Goal: Task Accomplishment & Management: Use online tool/utility

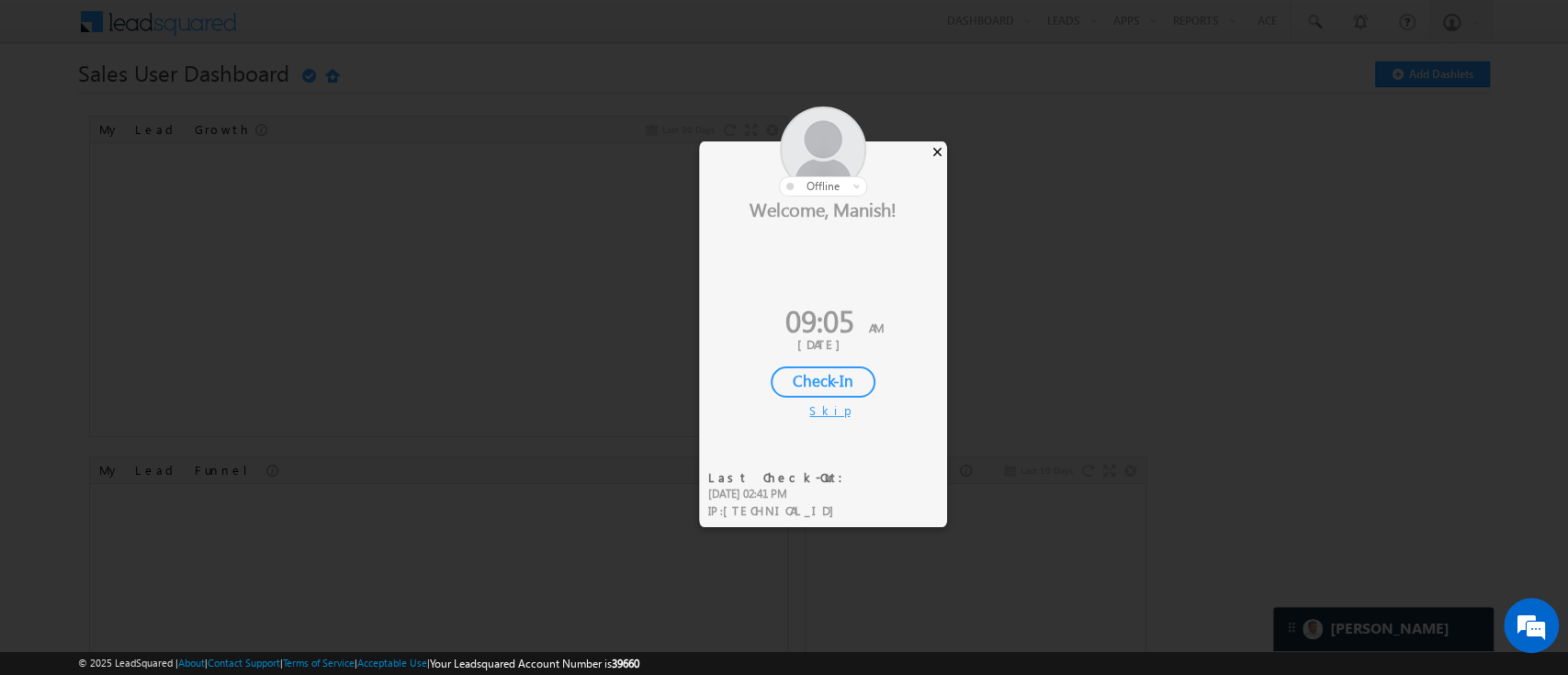
click at [939, 153] on div "×" at bounding box center [938, 151] width 19 height 20
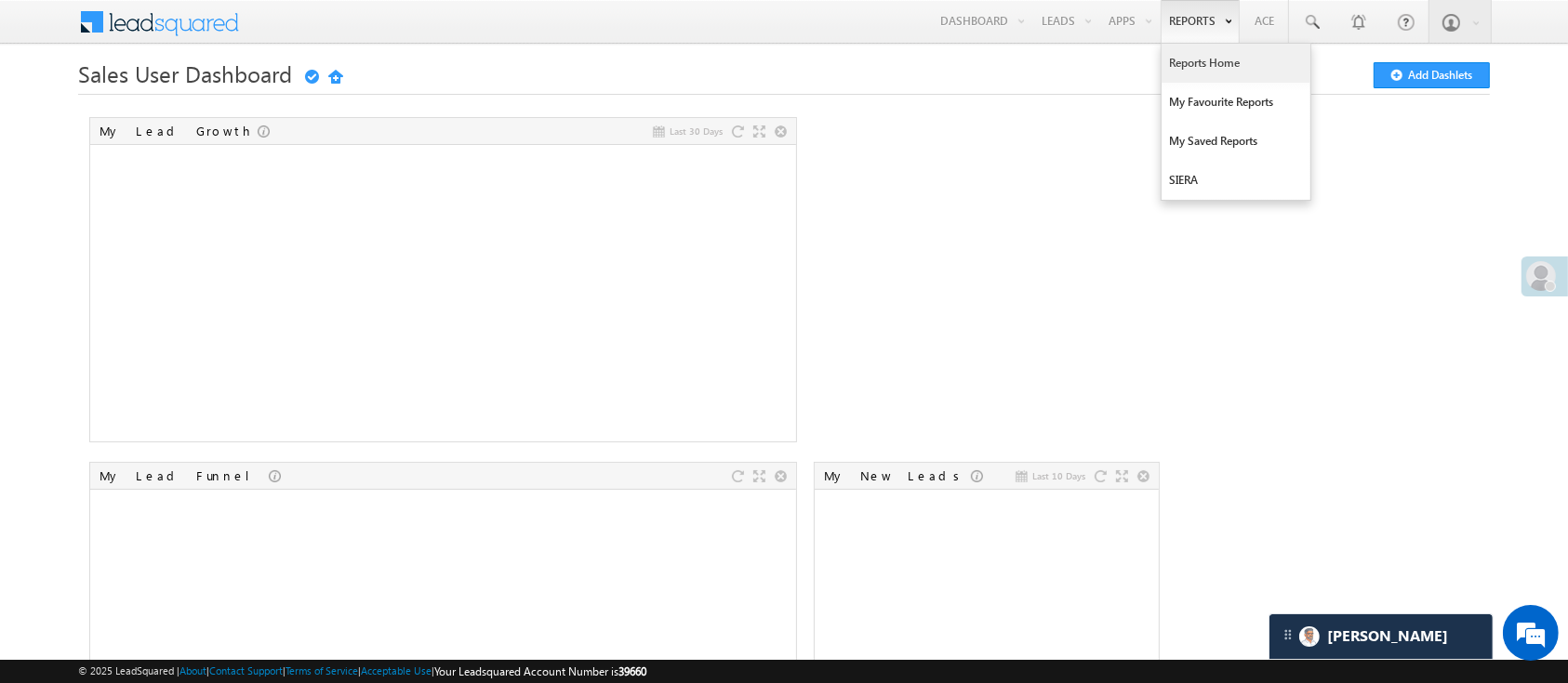
click at [1190, 58] on link "Reports Home" at bounding box center [1236, 63] width 149 height 39
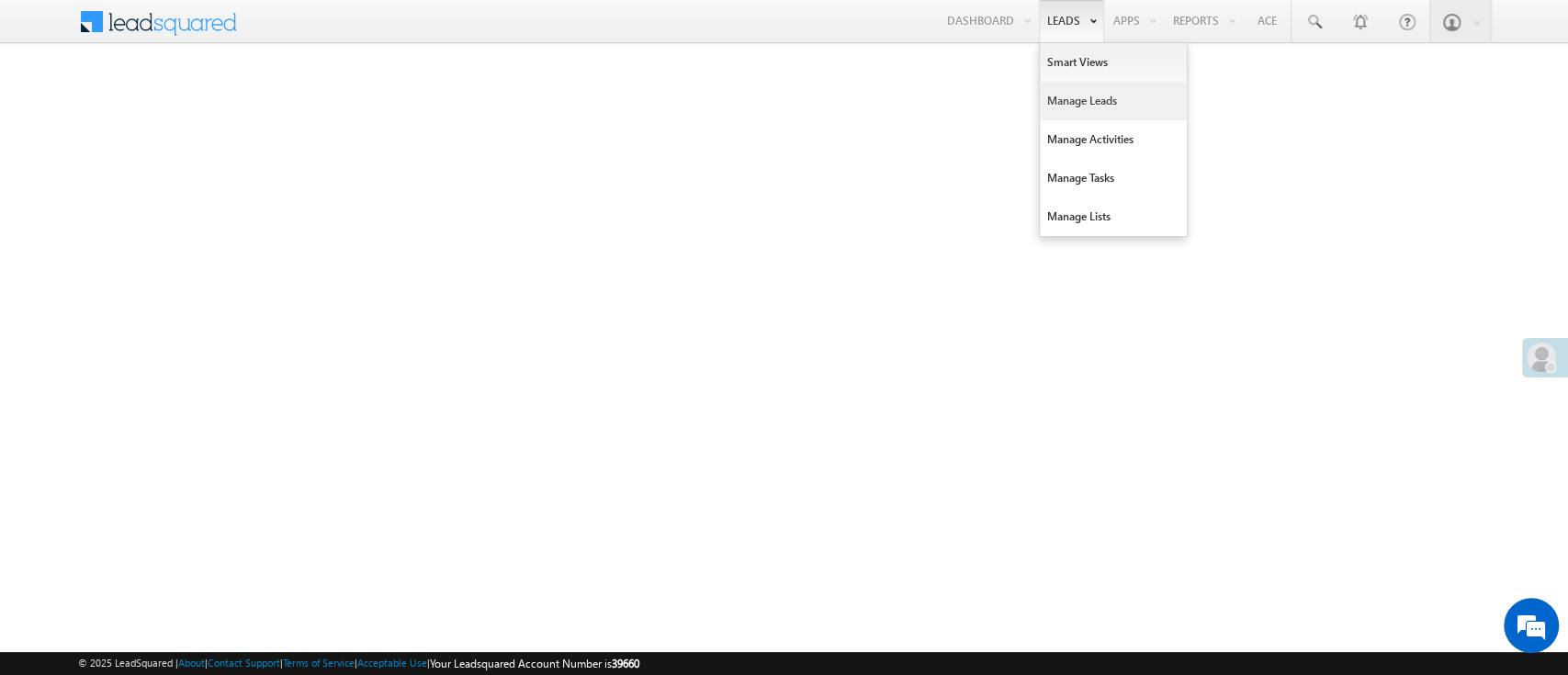
click at [1088, 92] on link "Manage Leads" at bounding box center [1114, 101] width 147 height 38
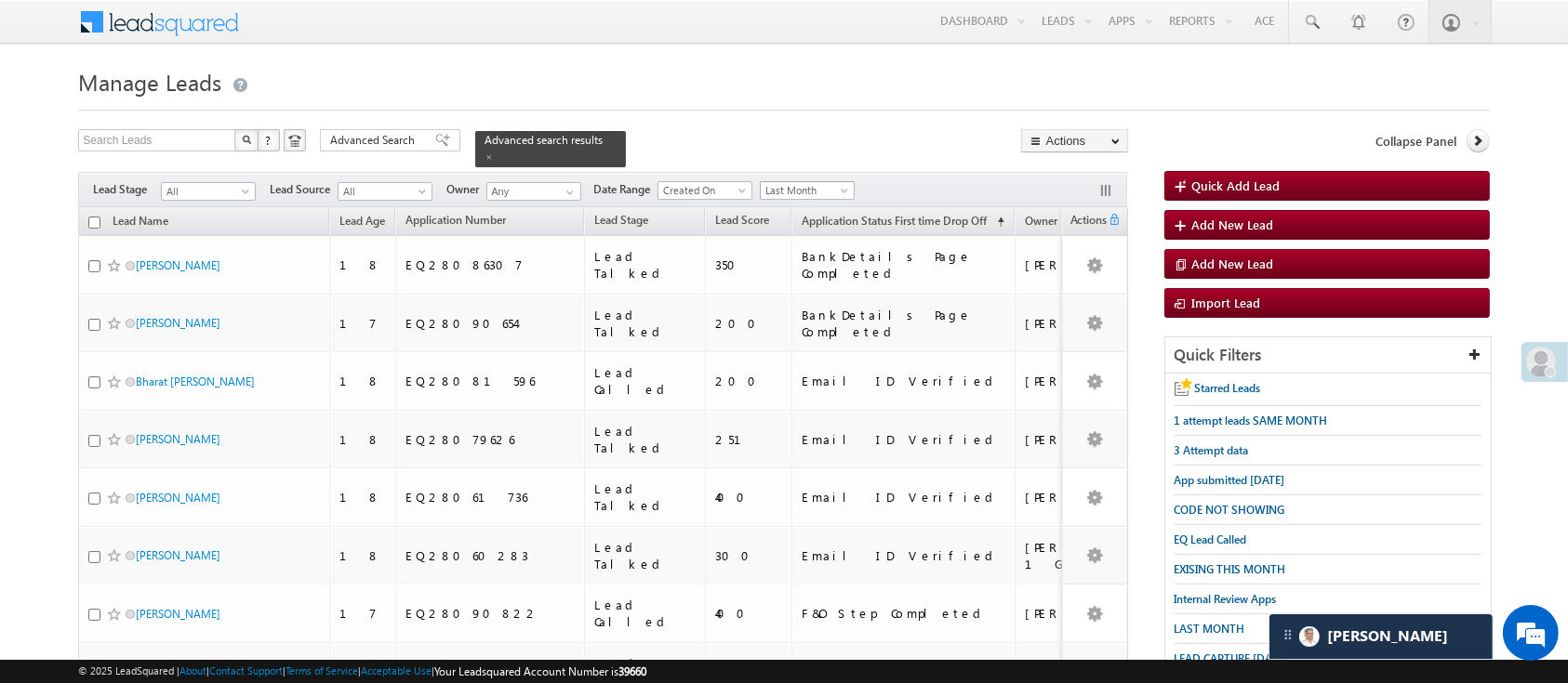
click at [823, 184] on span "Last Month" at bounding box center [804, 190] width 88 height 16
click at [818, 193] on link "All Time" at bounding box center [810, 199] width 94 height 16
click at [388, 138] on span "Advanced Search" at bounding box center [375, 139] width 90 height 16
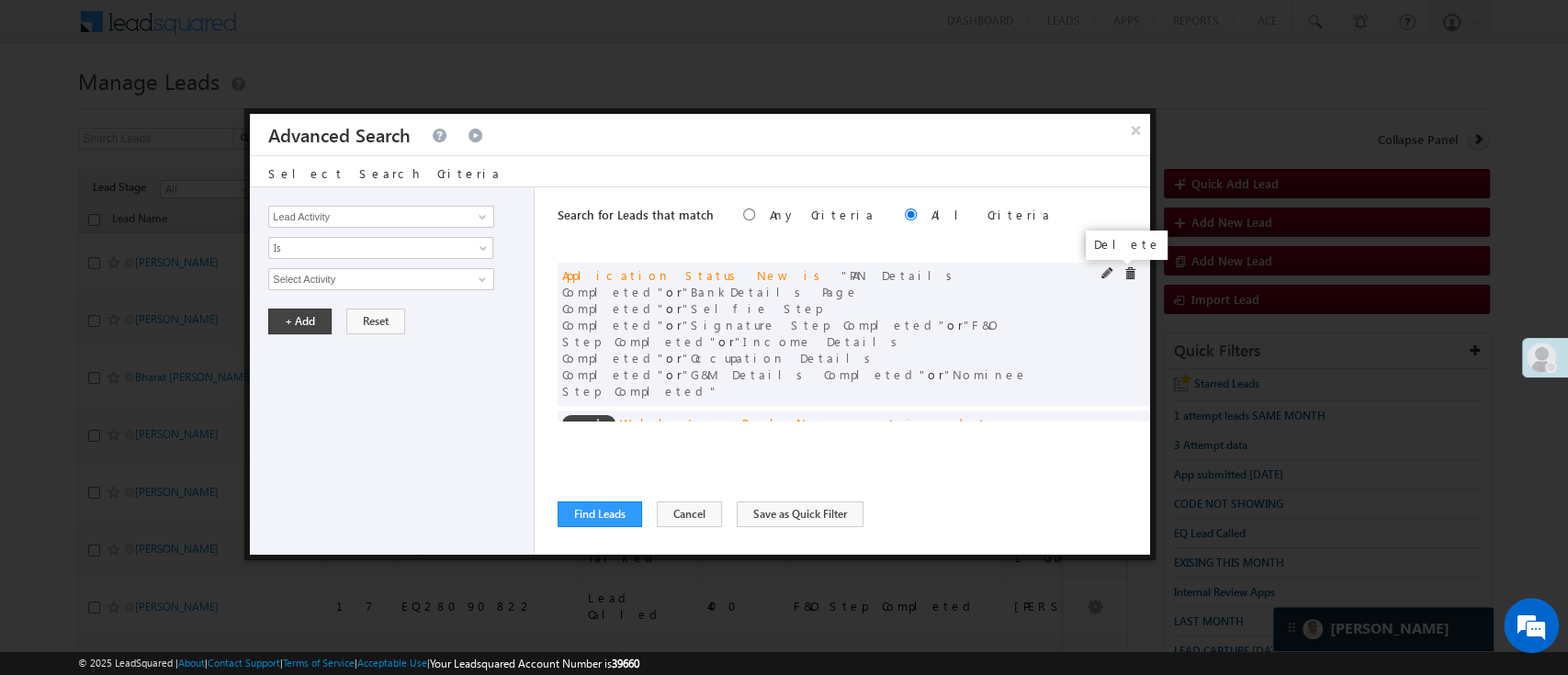
click at [1123, 269] on span at bounding box center [1129, 273] width 12 height 12
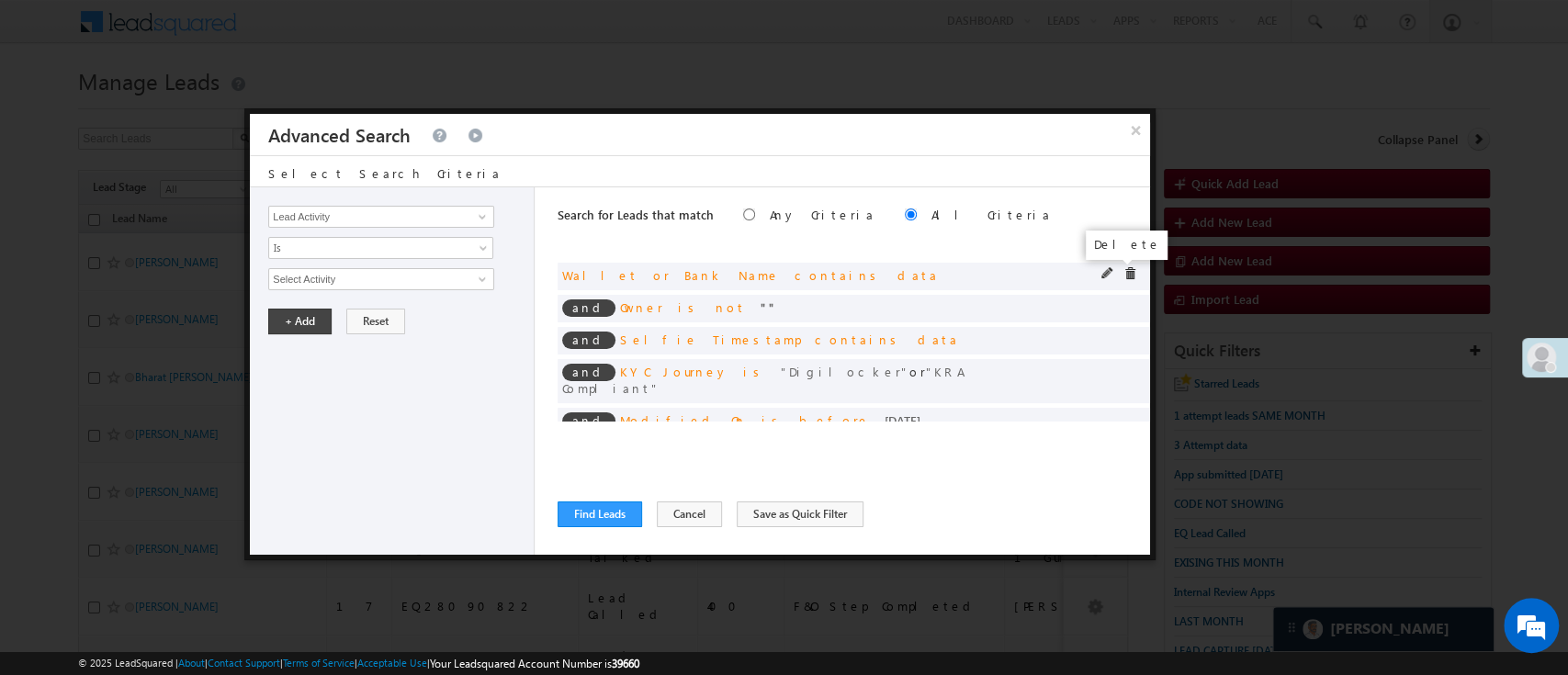
click at [1123, 269] on span at bounding box center [1129, 273] width 12 height 12
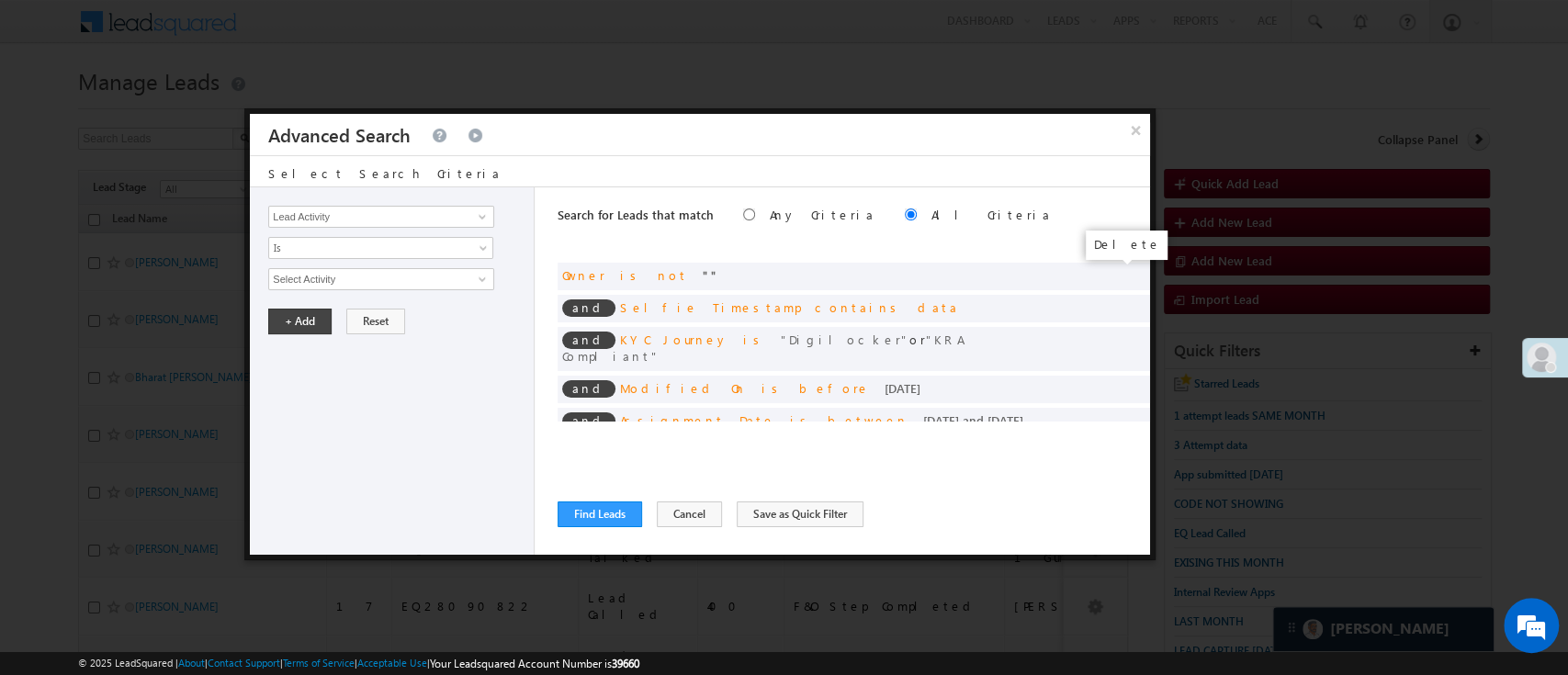
click at [0, 0] on span at bounding box center [0, 0] width 0 height 0
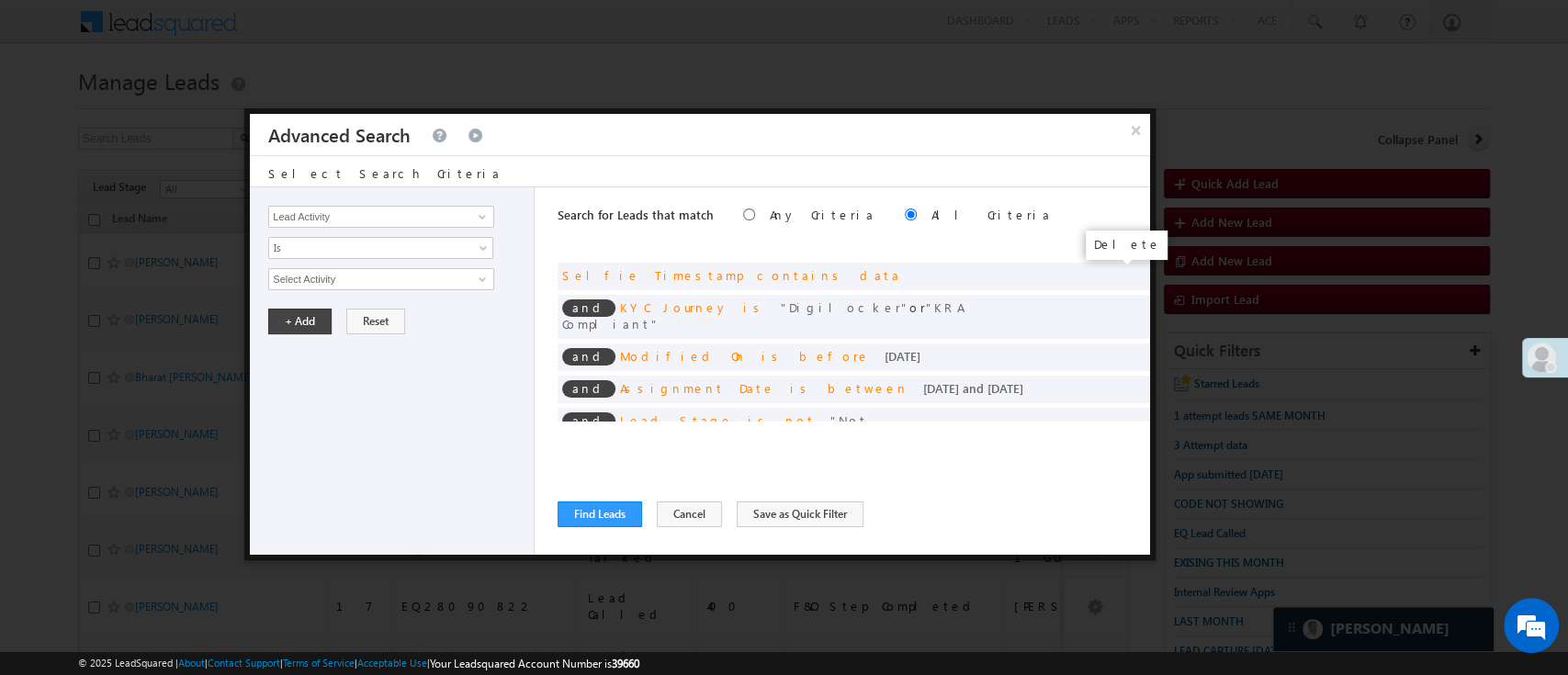
click at [0, 0] on span at bounding box center [0, 0] width 0 height 0
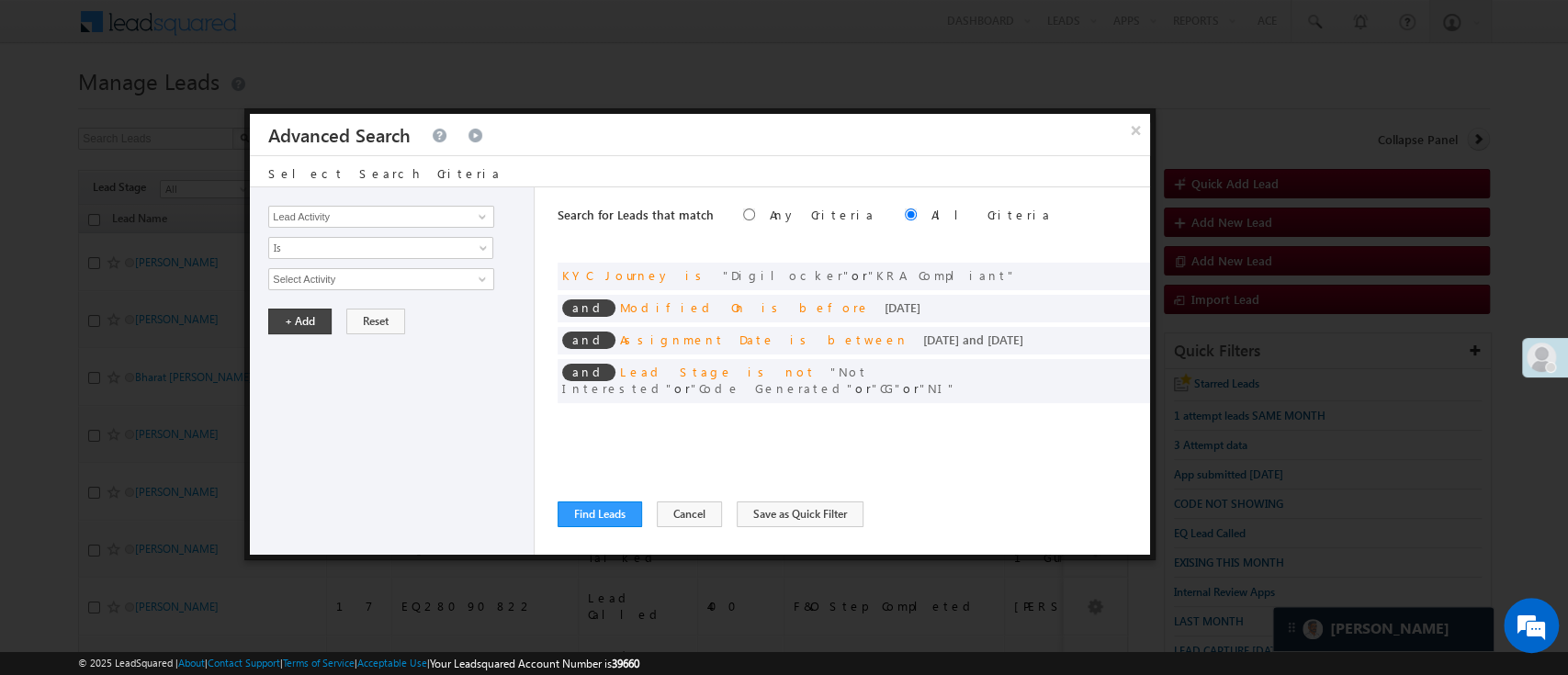
click at [0, 0] on div at bounding box center [0, 0] width 0 height 0
click at [1137, 278] on div at bounding box center [1123, 275] width 44 height 16
click at [1127, 268] on span at bounding box center [1129, 273] width 12 height 12
click at [0, 0] on span at bounding box center [0, 0] width 0 height 0
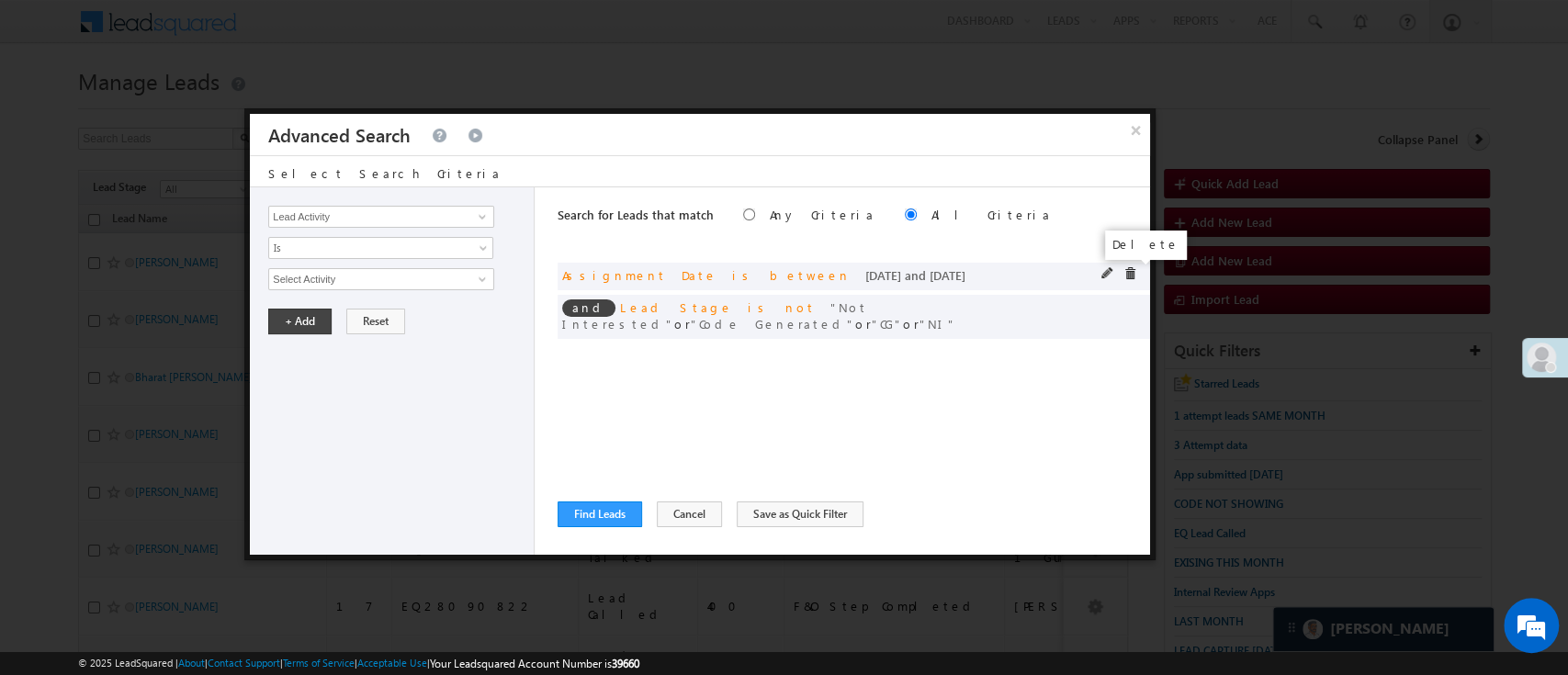
click at [1127, 268] on span at bounding box center [1129, 273] width 12 height 12
click at [0, 0] on span at bounding box center [0, 0] width 0 height 0
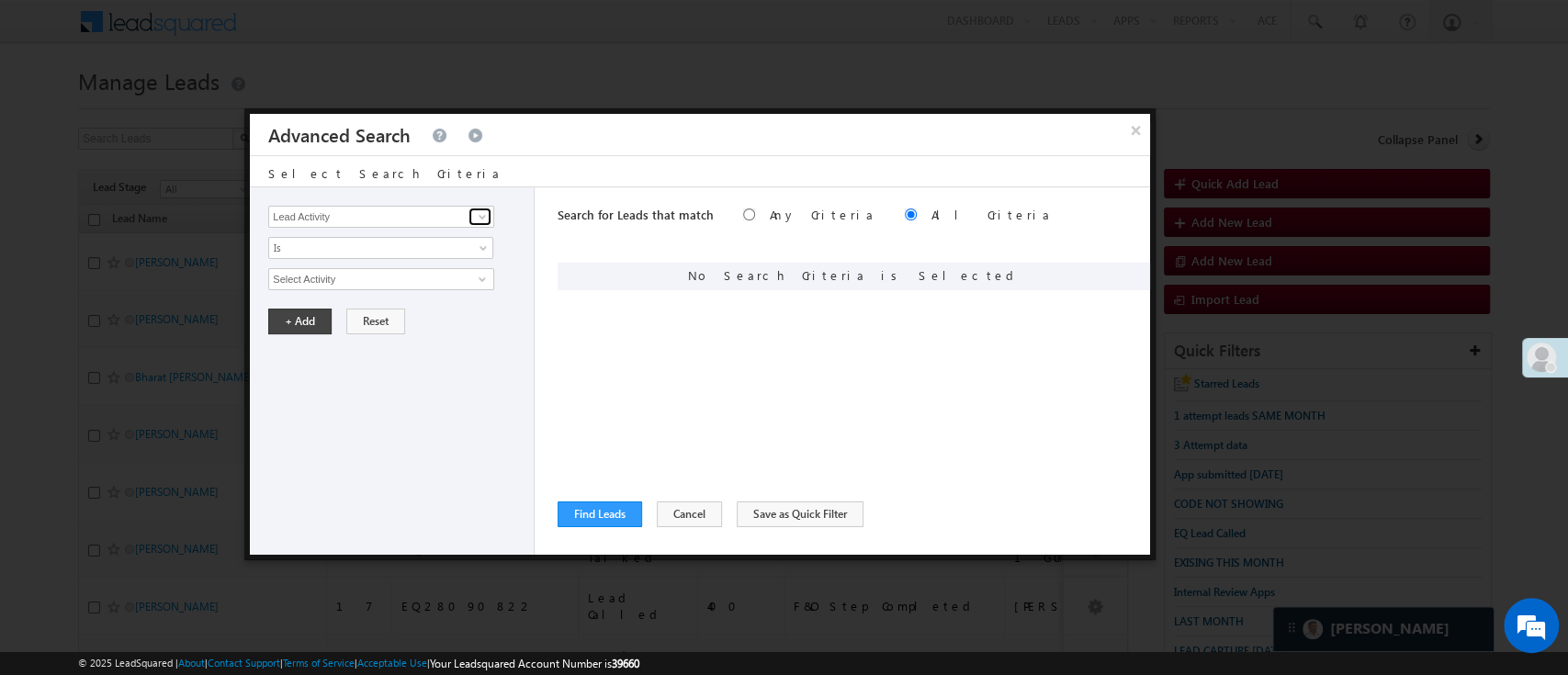
click at [482, 217] on span at bounding box center [482, 216] width 14 height 14
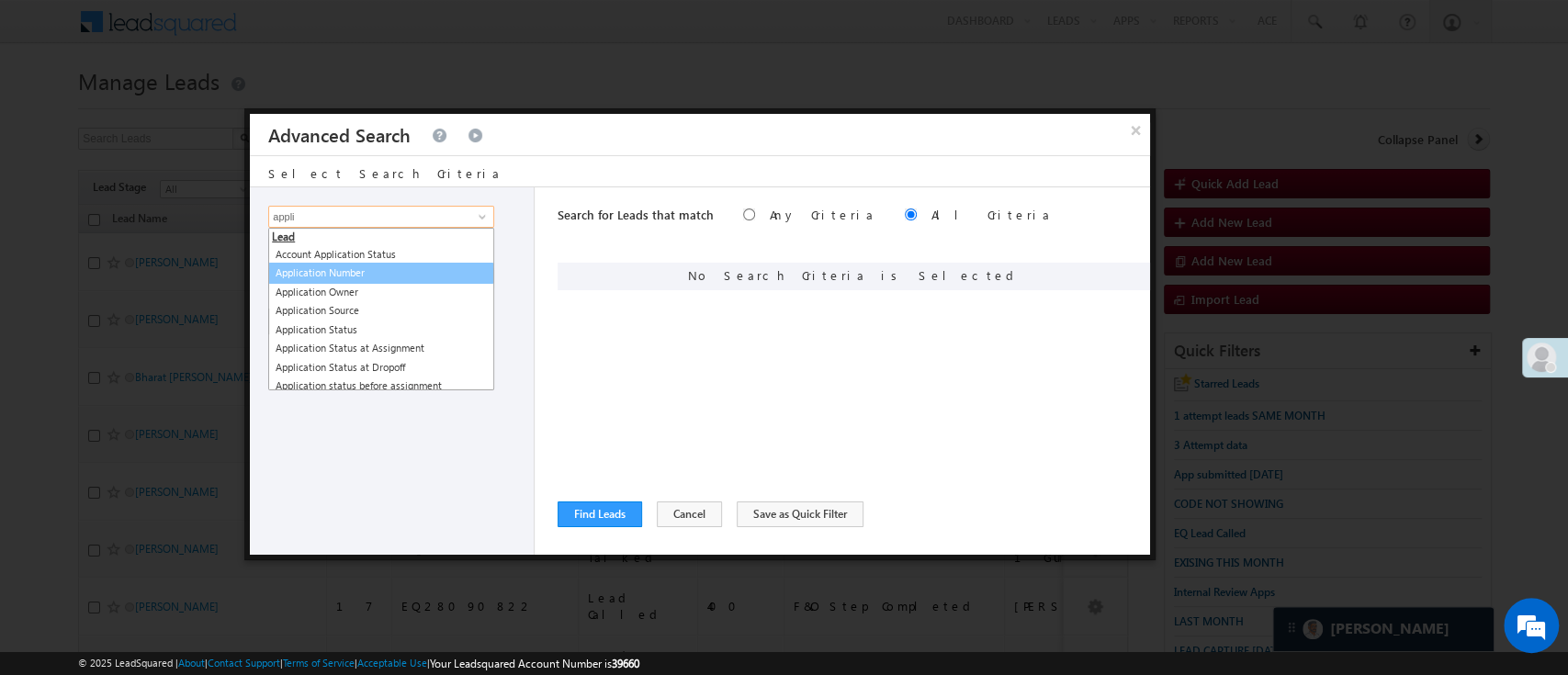
click at [423, 275] on link "Application Number" at bounding box center [381, 273] width 226 height 21
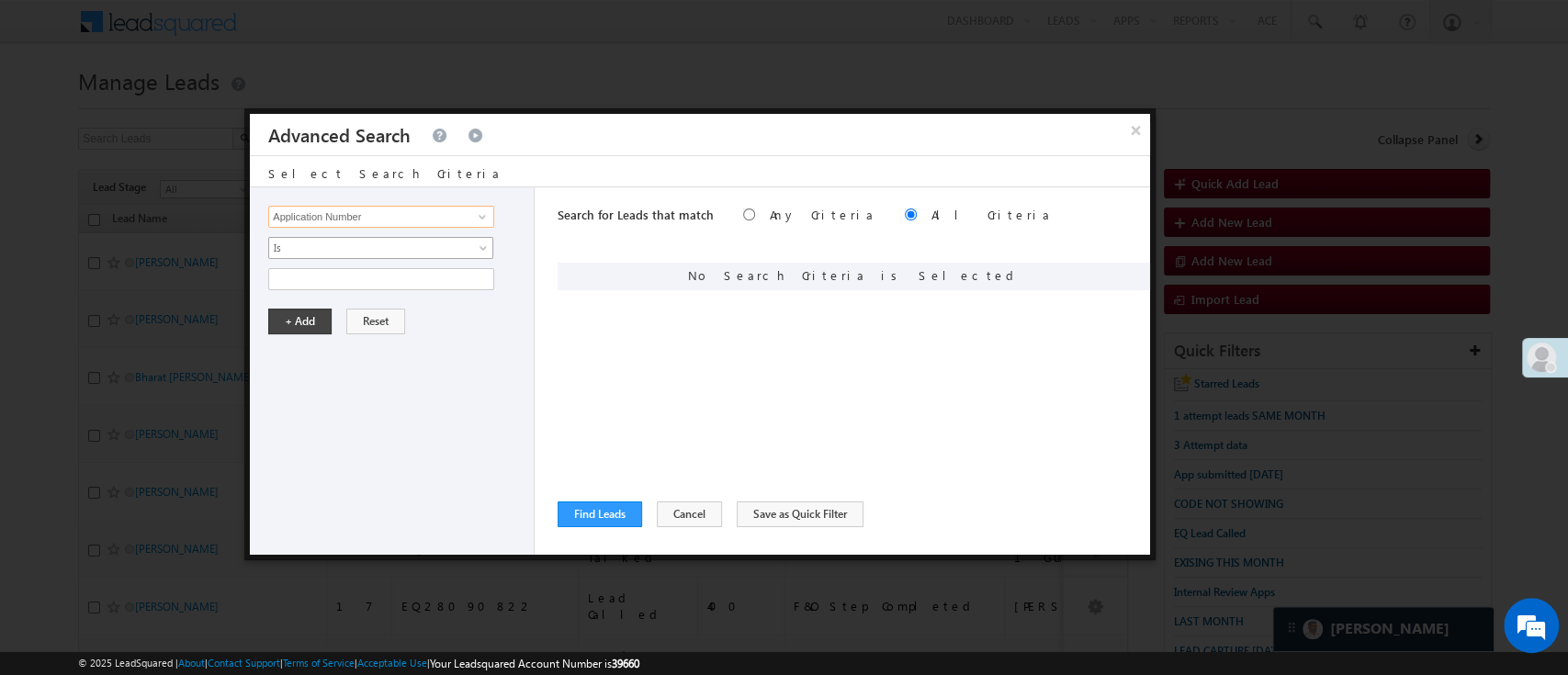
type input "Application Number"
click at [421, 253] on span "Is" at bounding box center [369, 248] width 200 height 16
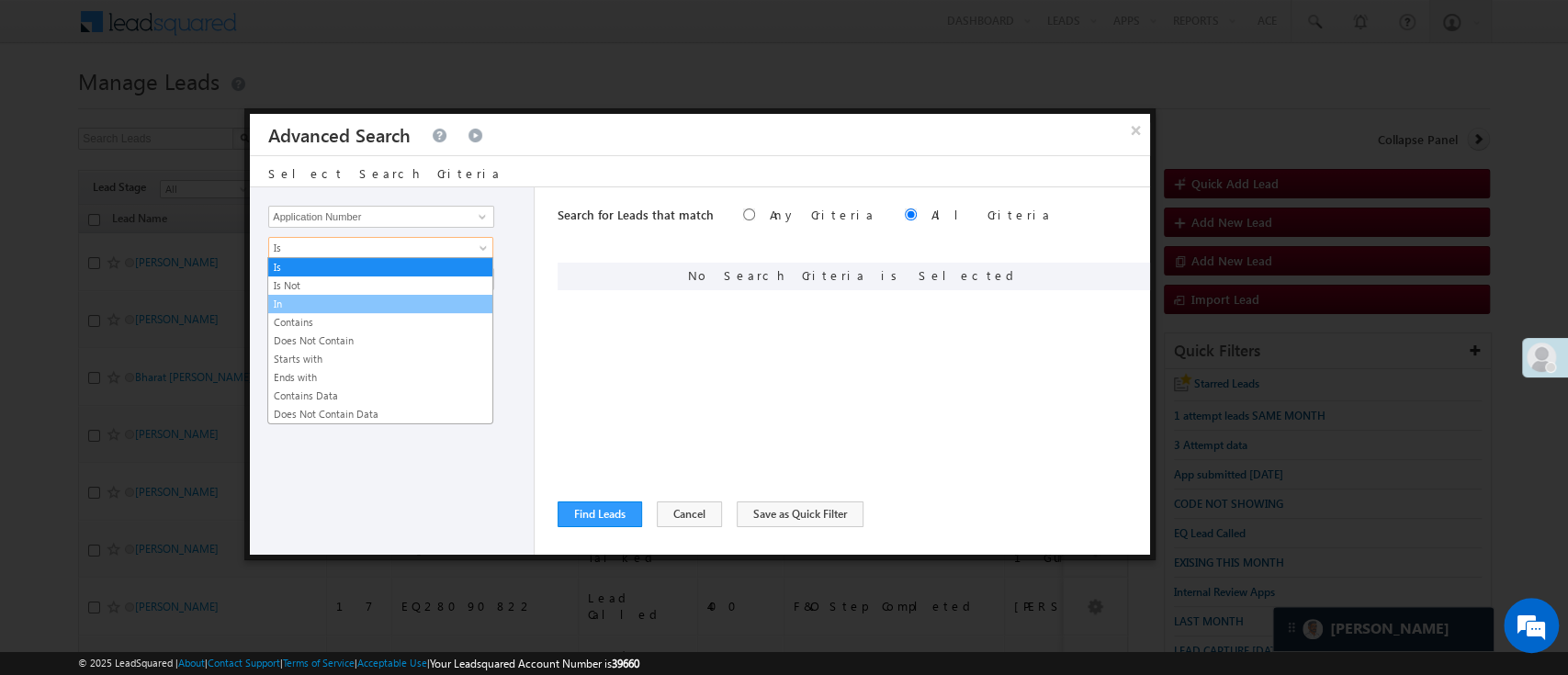
click at [388, 298] on link "In" at bounding box center [381, 303] width 224 height 16
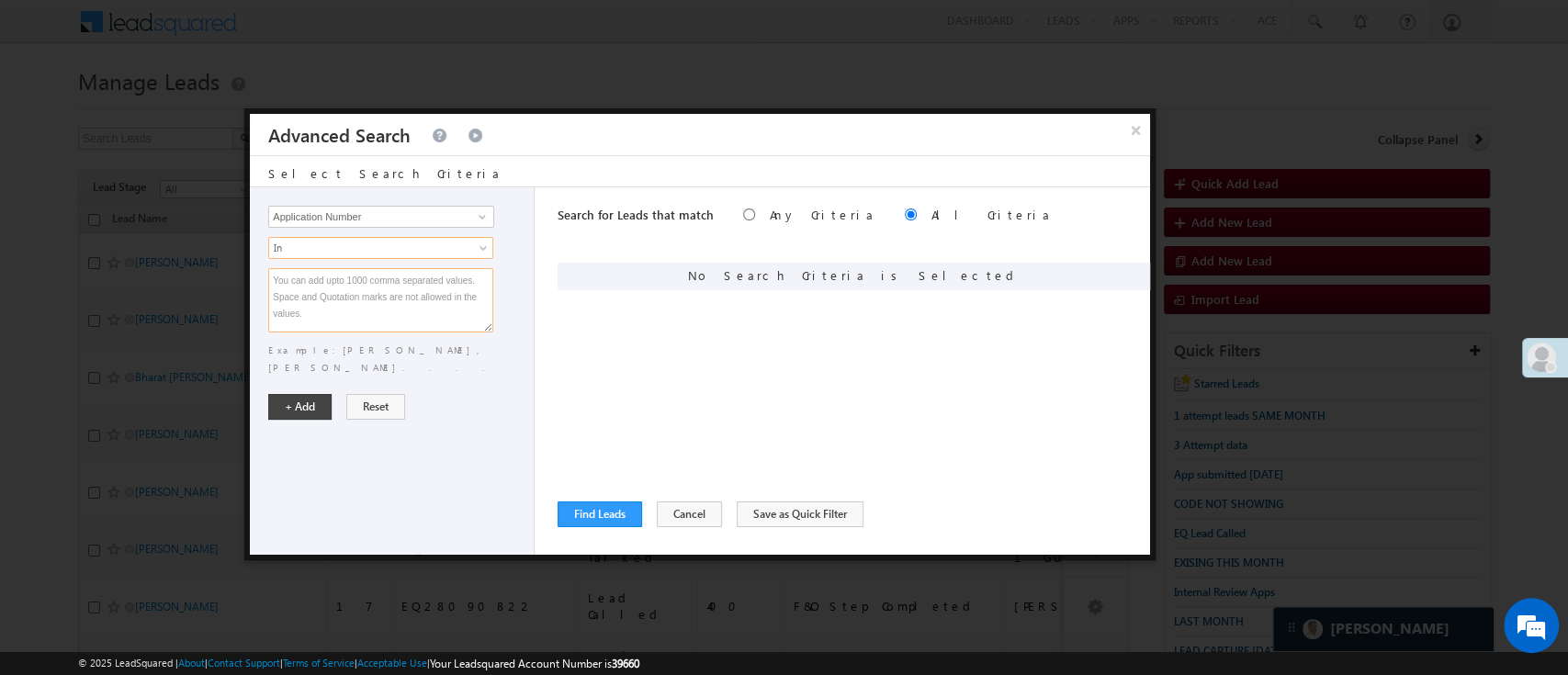
click at [388, 298] on textarea at bounding box center [381, 300] width 225 height 64
paste textarea "EQ28768255 EQ29046164 EQ28648359 EQ28722462 EQ28646038 EQ28571342 EQ28163820 EQ…"
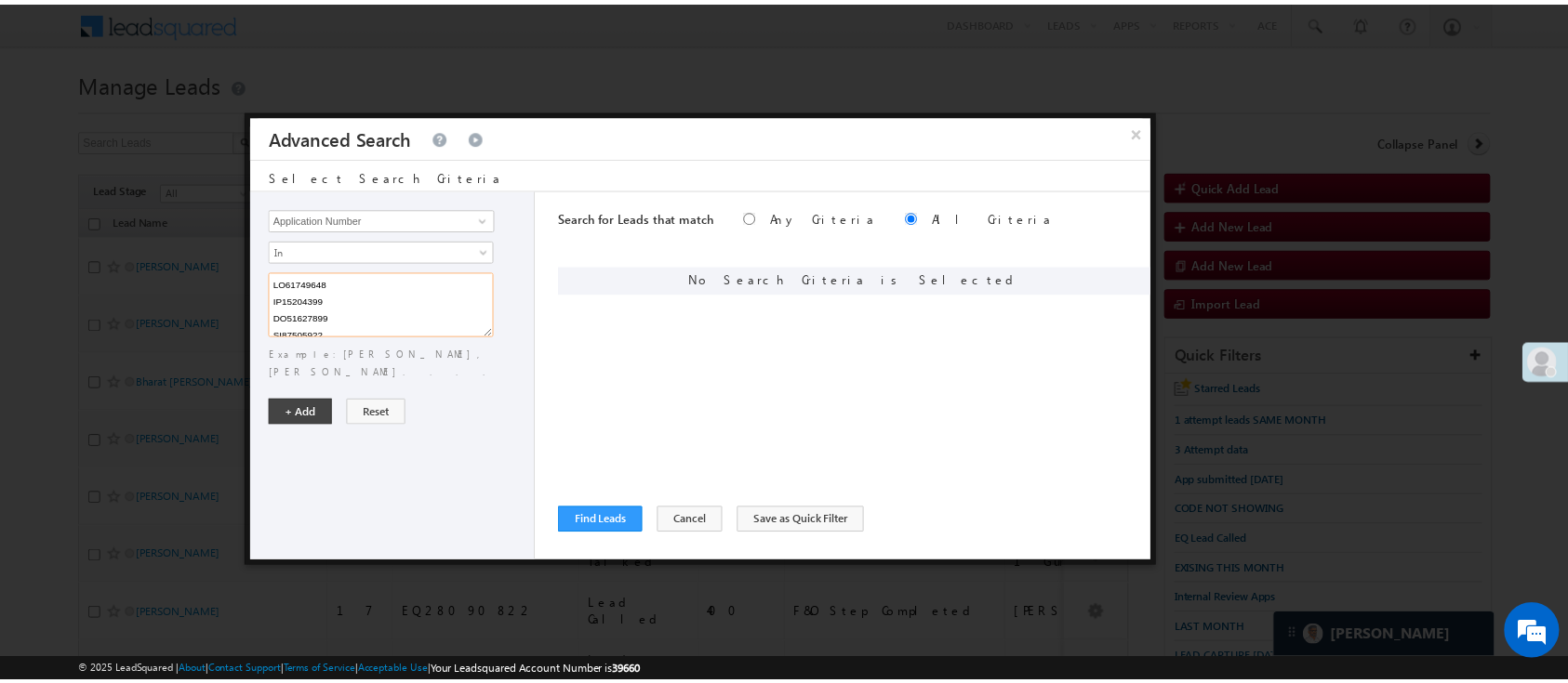
scroll to position [3317, 0]
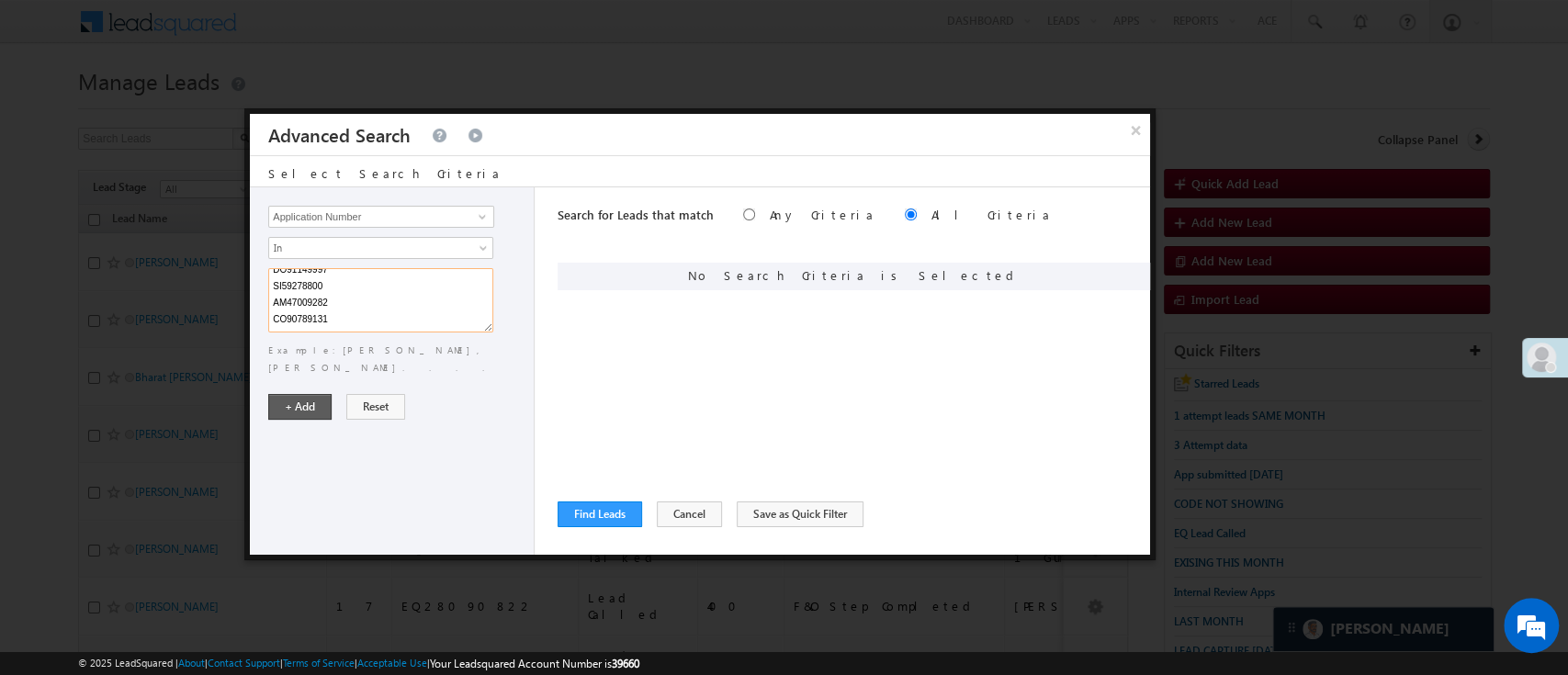
type textarea "EQ28768255 EQ29046164 EQ28648359 EQ28722462 EQ28646038 EQ28571342 EQ28163820 EQ…"
click at [296, 394] on button "+ Add" at bounding box center [300, 406] width 63 height 26
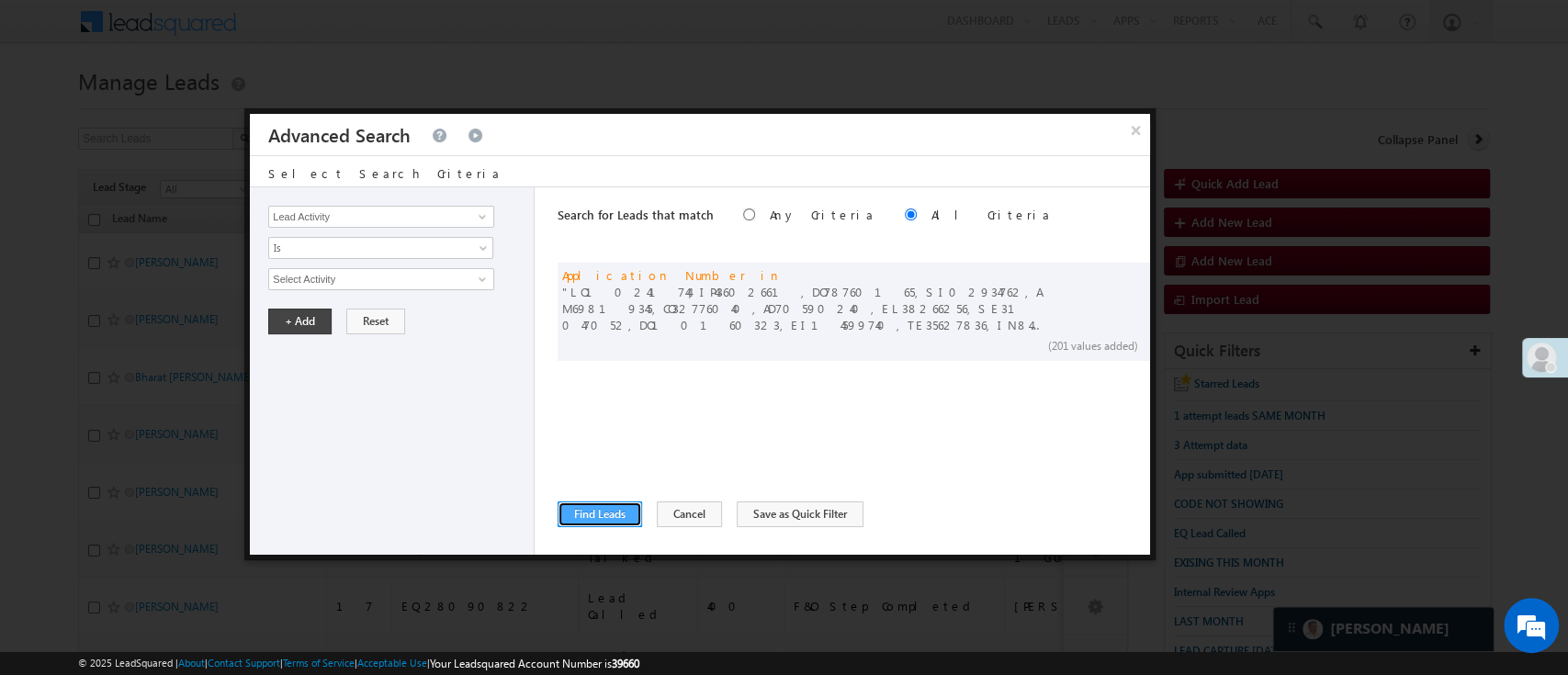
click at [580, 522] on button "Find Leads" at bounding box center [599, 514] width 84 height 26
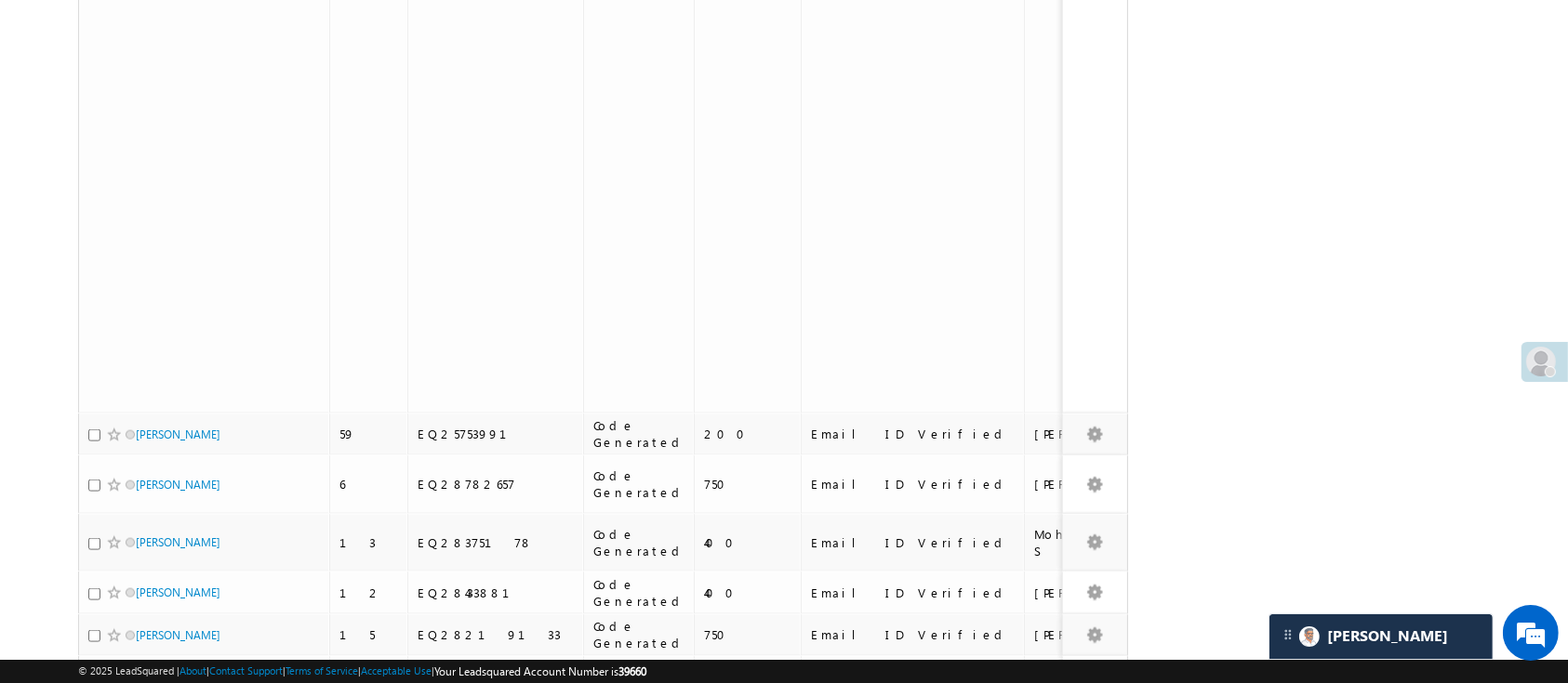
scroll to position [3044, 0]
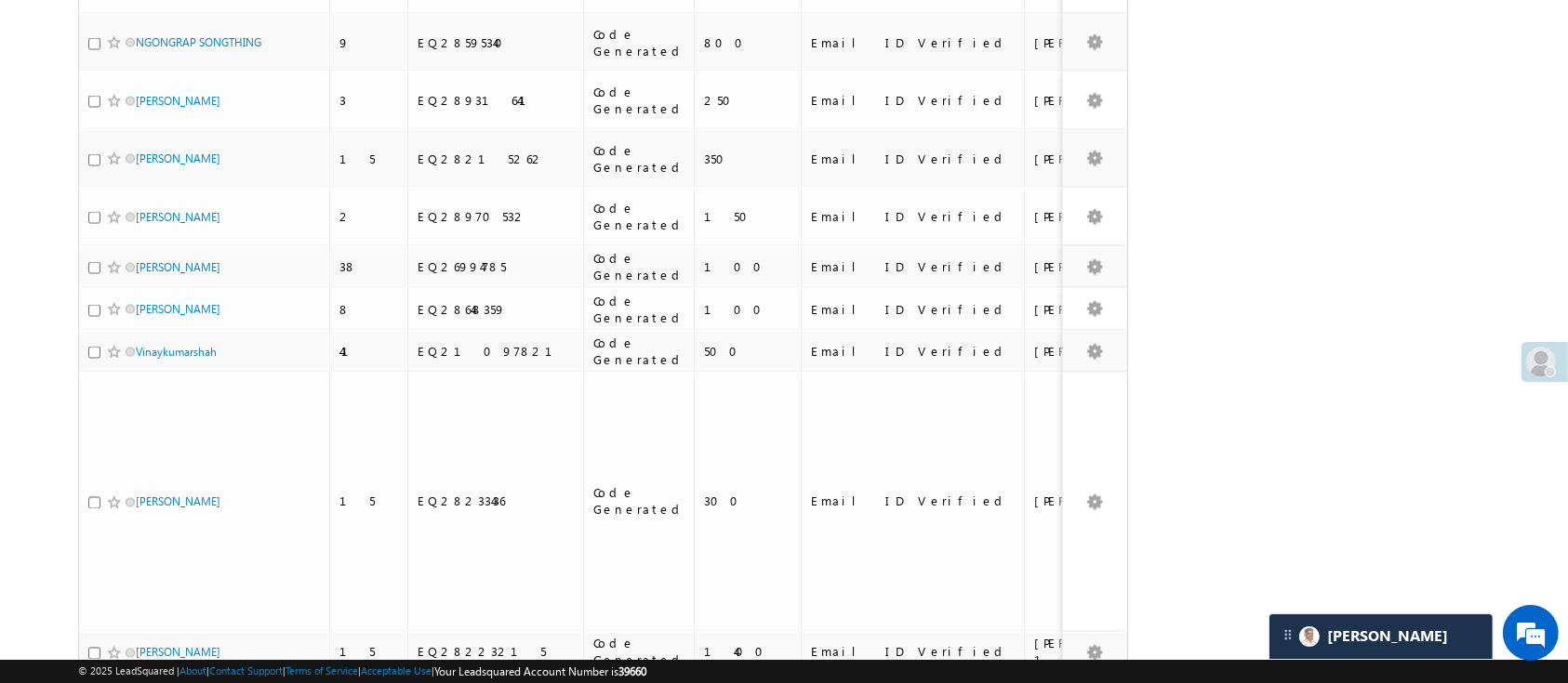
click at [154, 649] on li "200" at bounding box center [142, 650] width 45 height 18
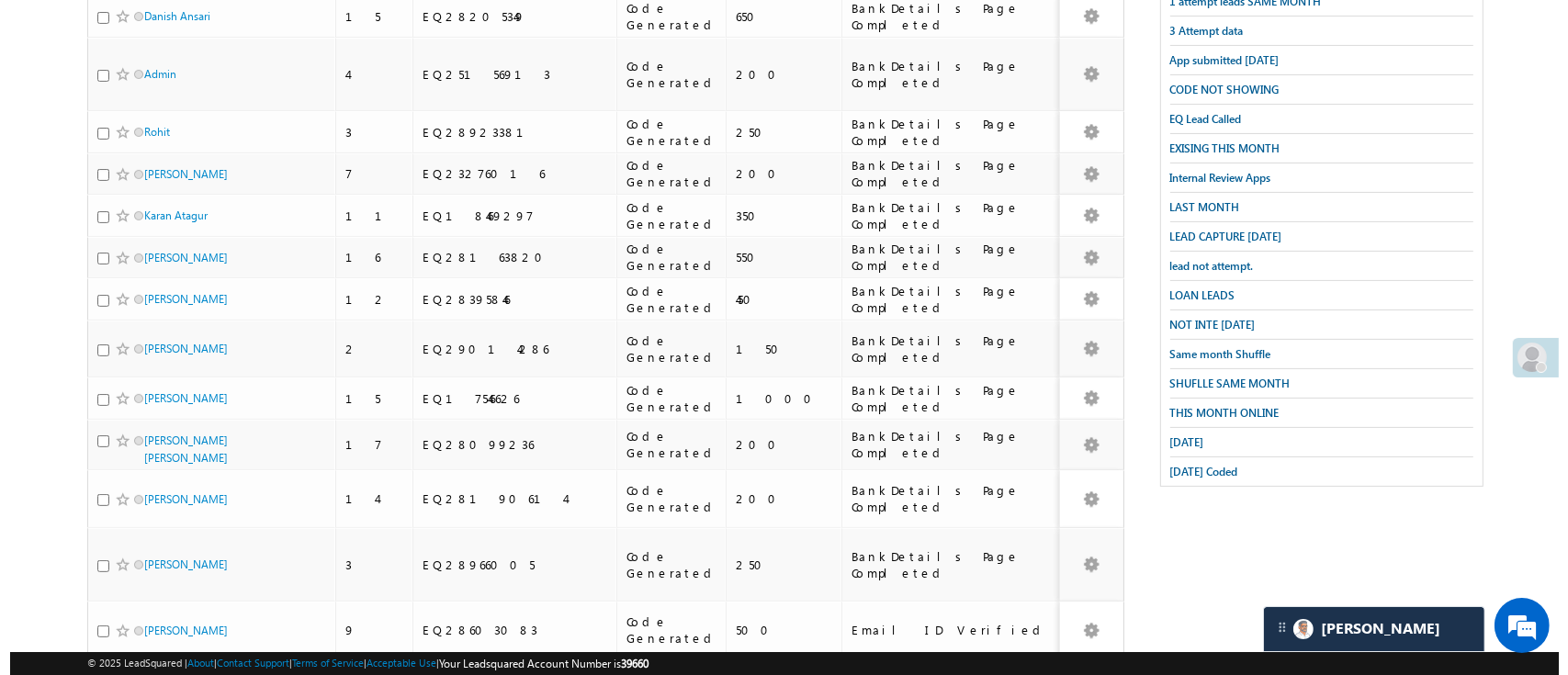
scroll to position [0, 0]
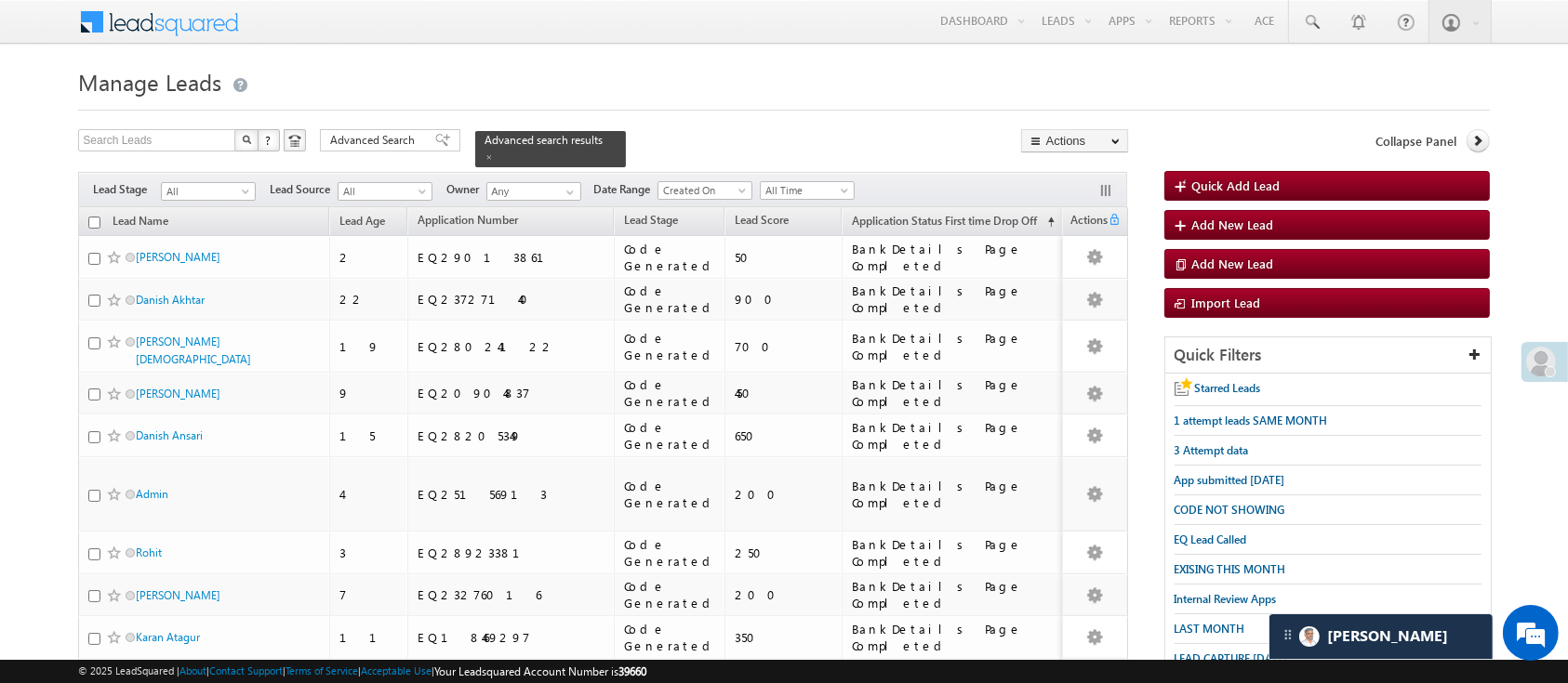
click at [92, 217] on input "checkbox" at bounding box center [94, 223] width 12 height 12
checkbox input "true"
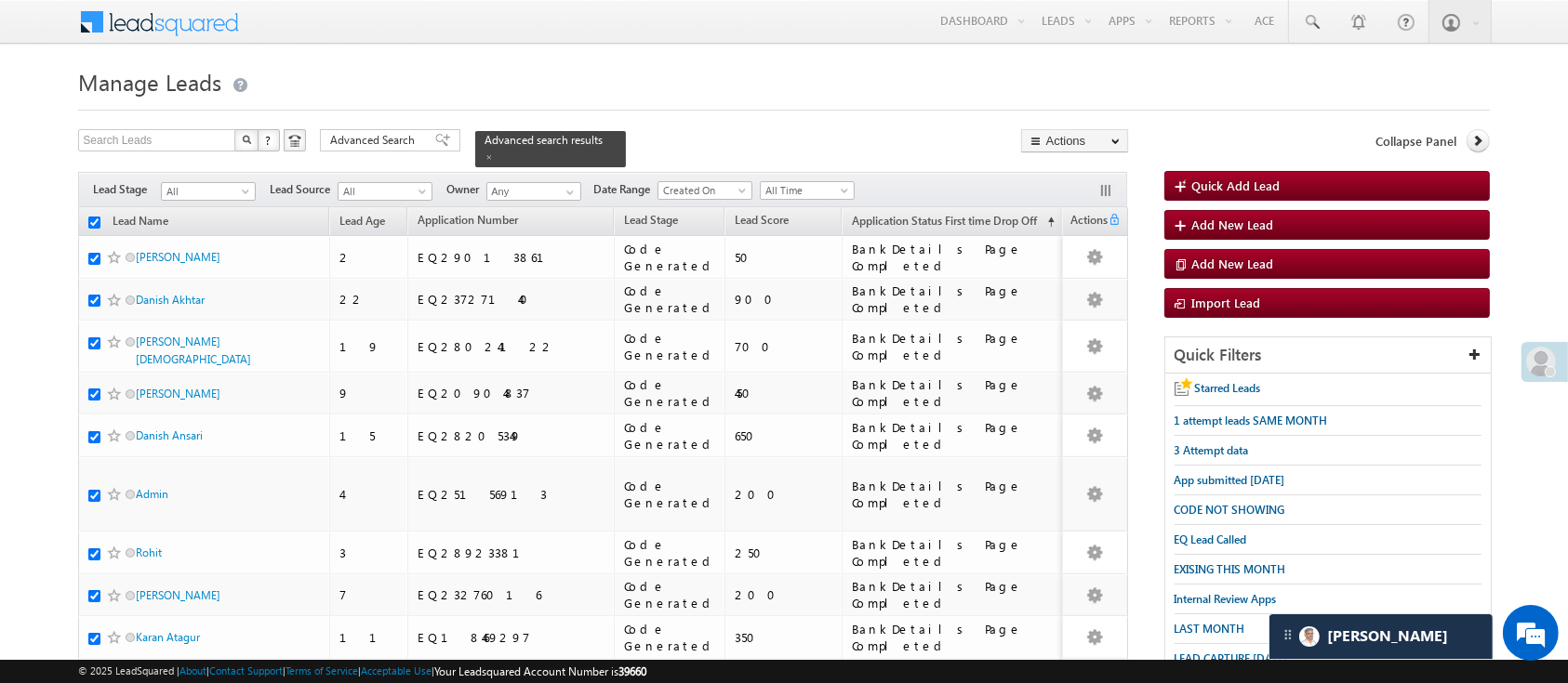
checkbox input "true"
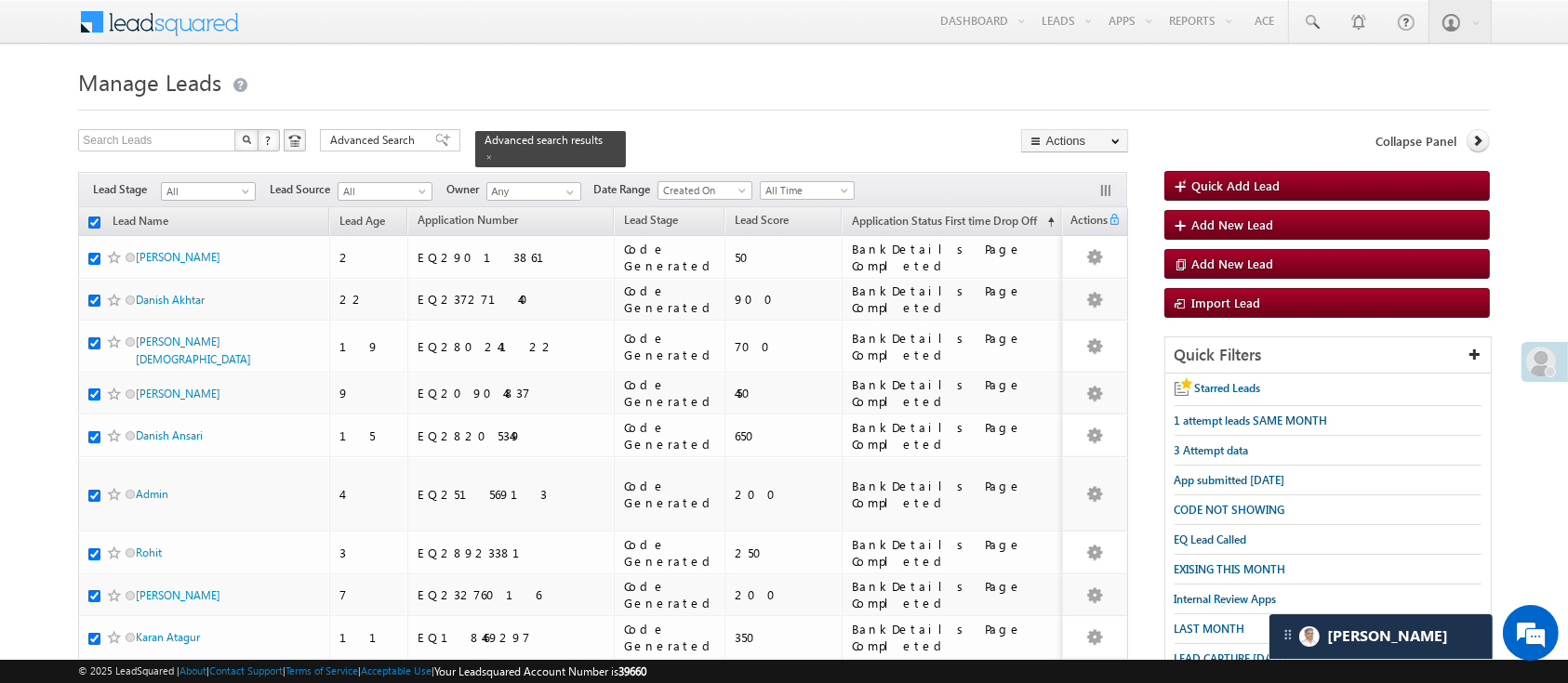
checkbox input "true"
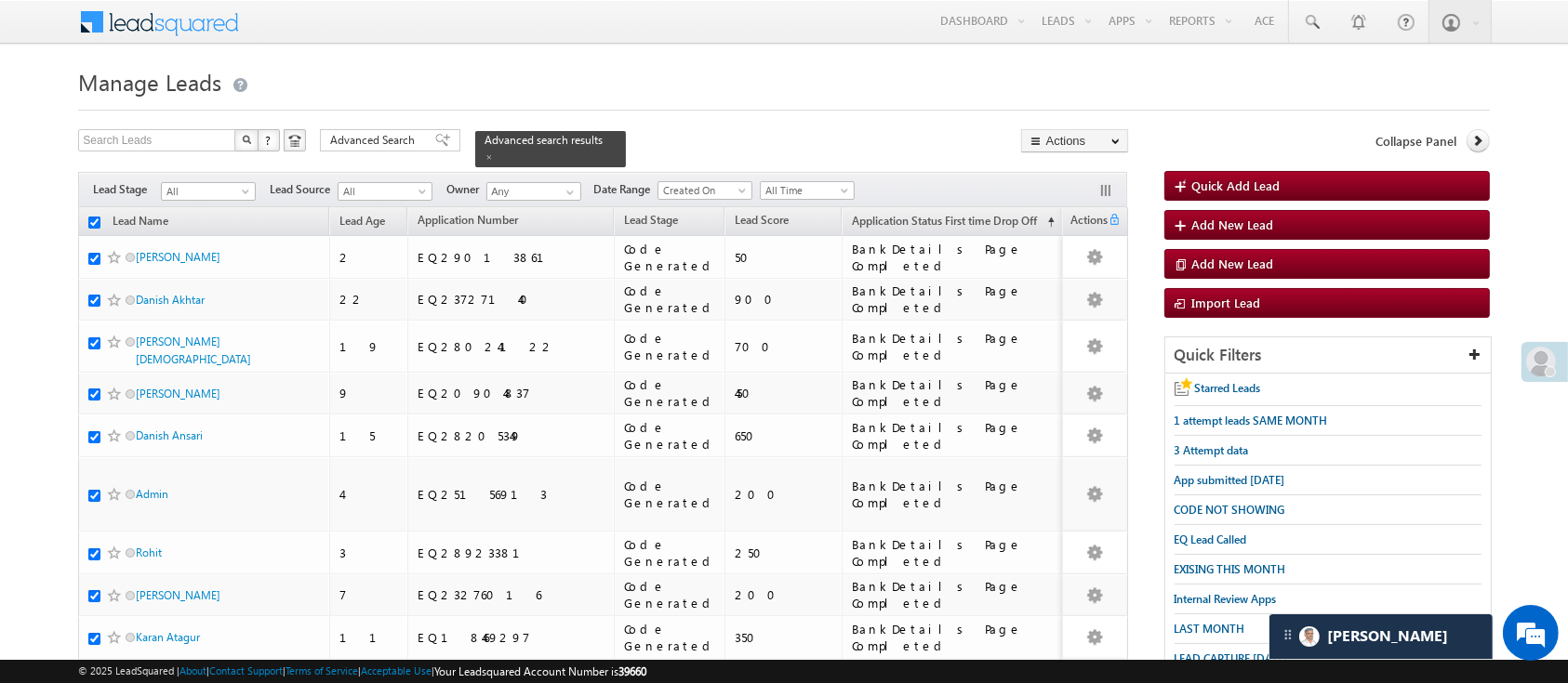
checkbox input "true"
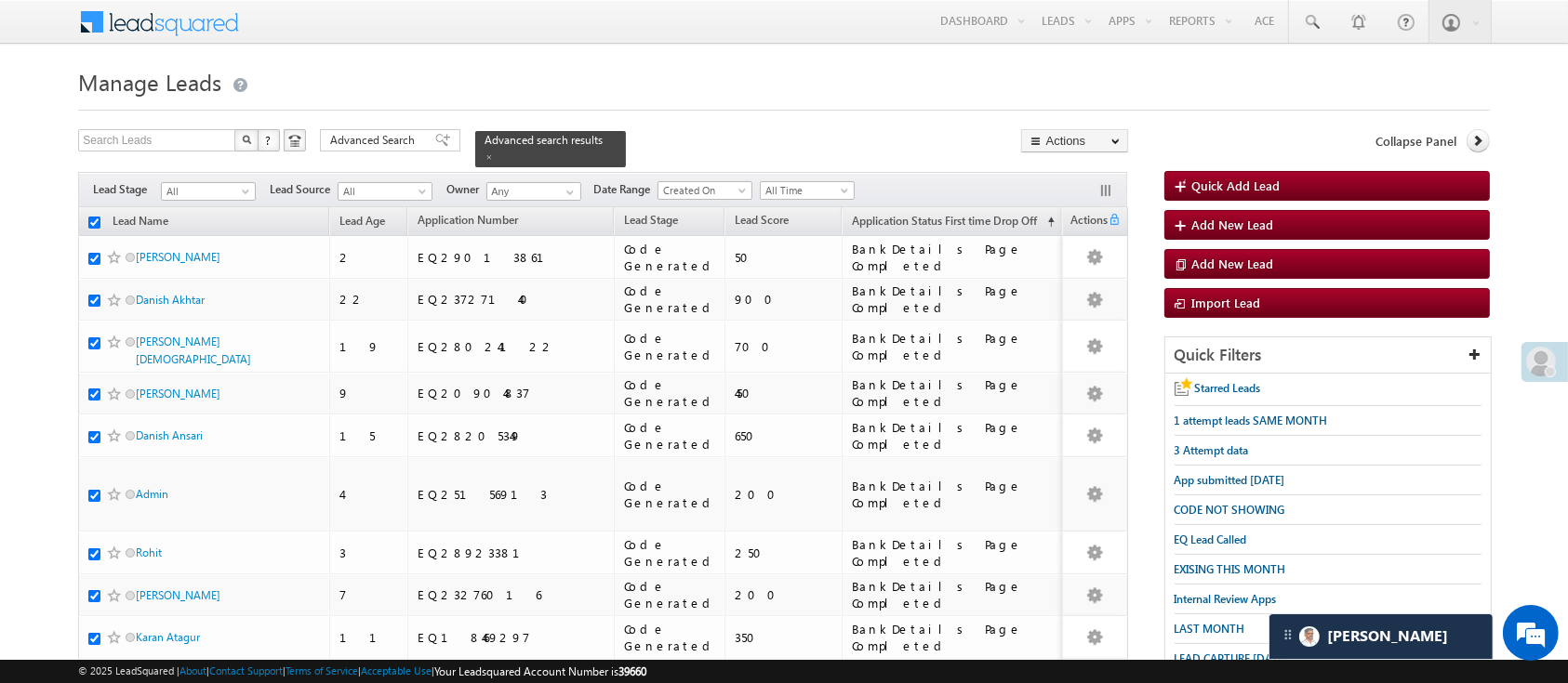
checkbox input "true"
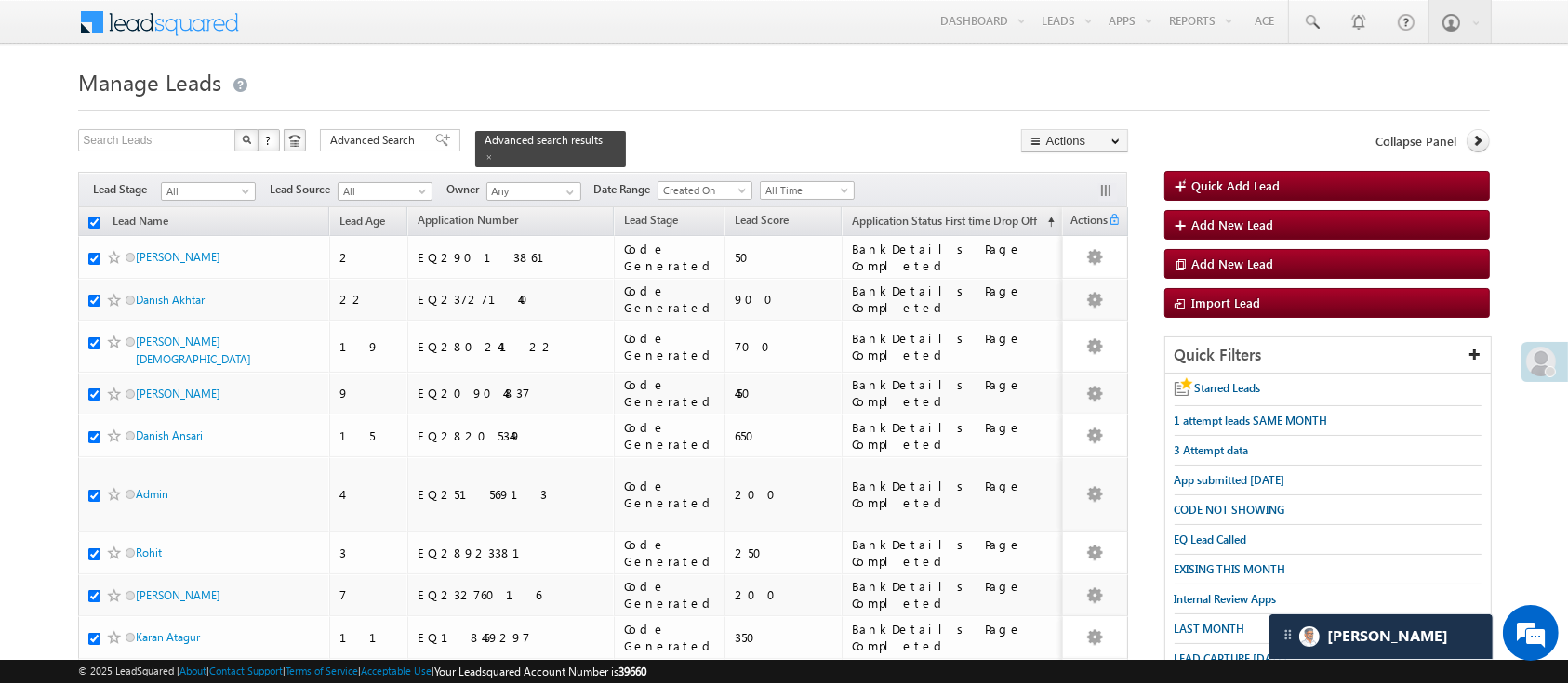
checkbox input "true"
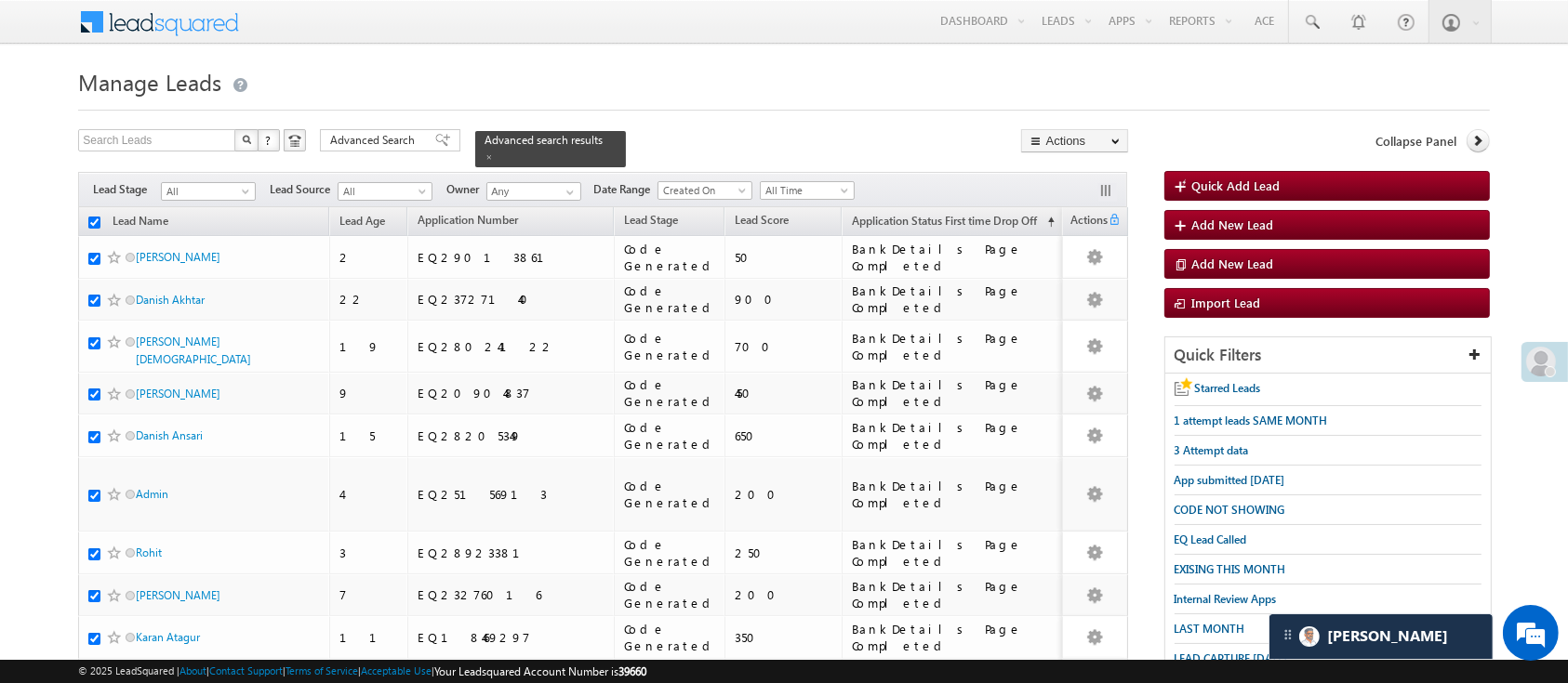
checkbox input "true"
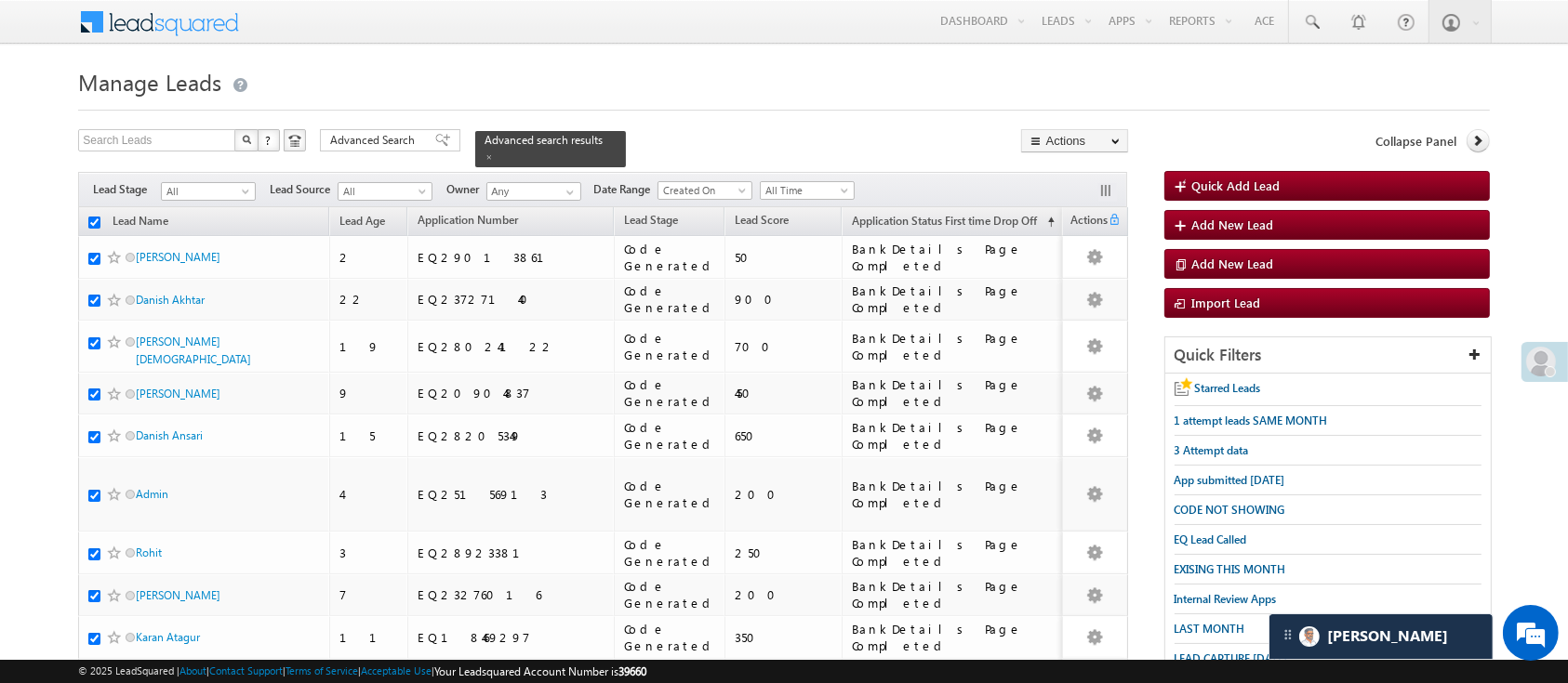
checkbox input "true"
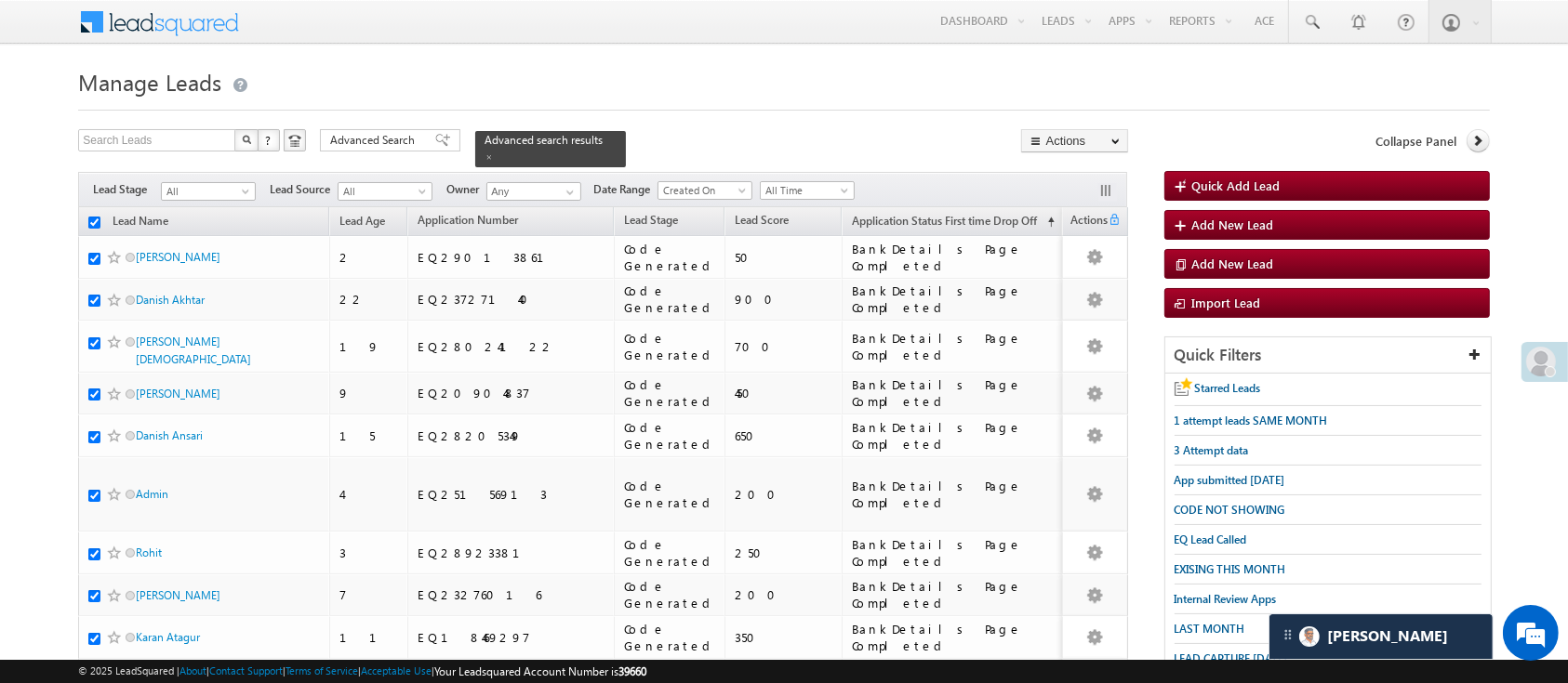
checkbox input "true"
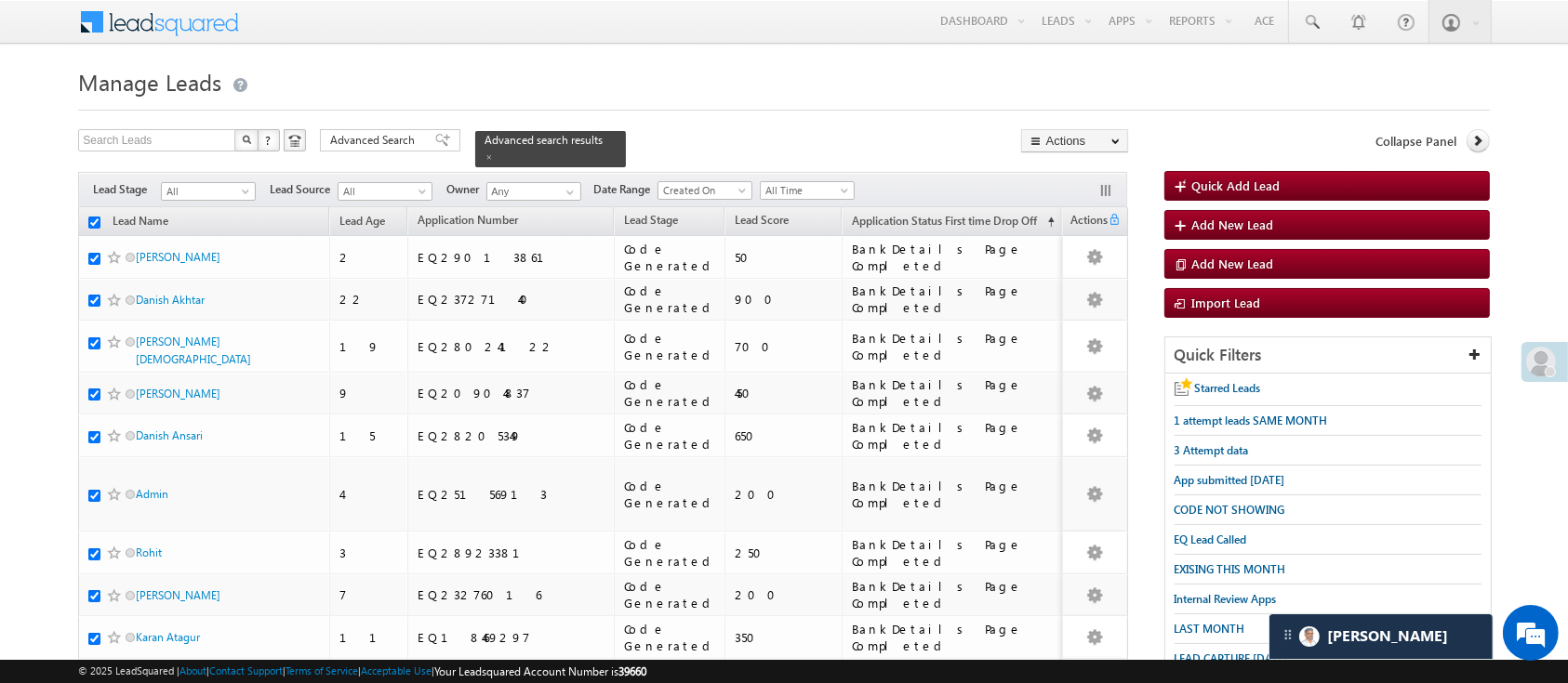
checkbox input "true"
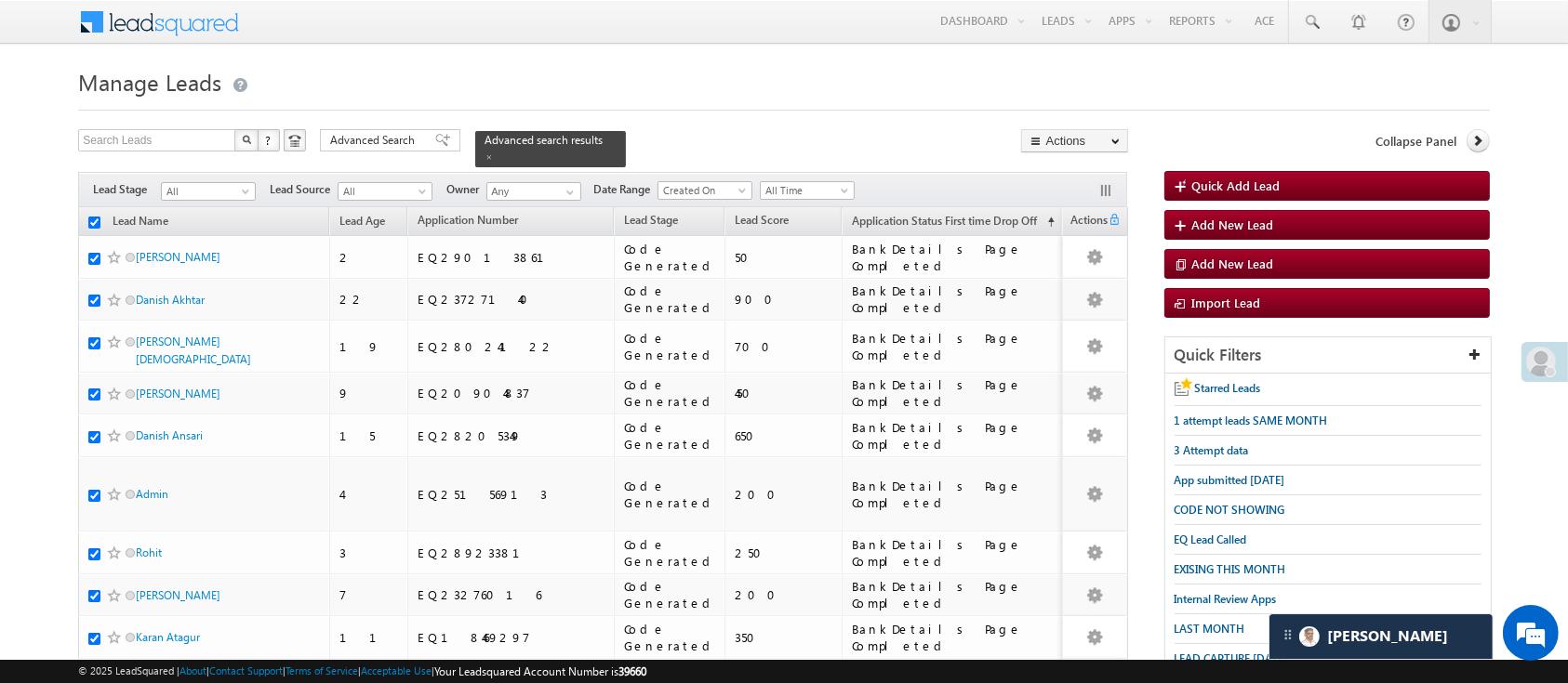
checkbox input "true"
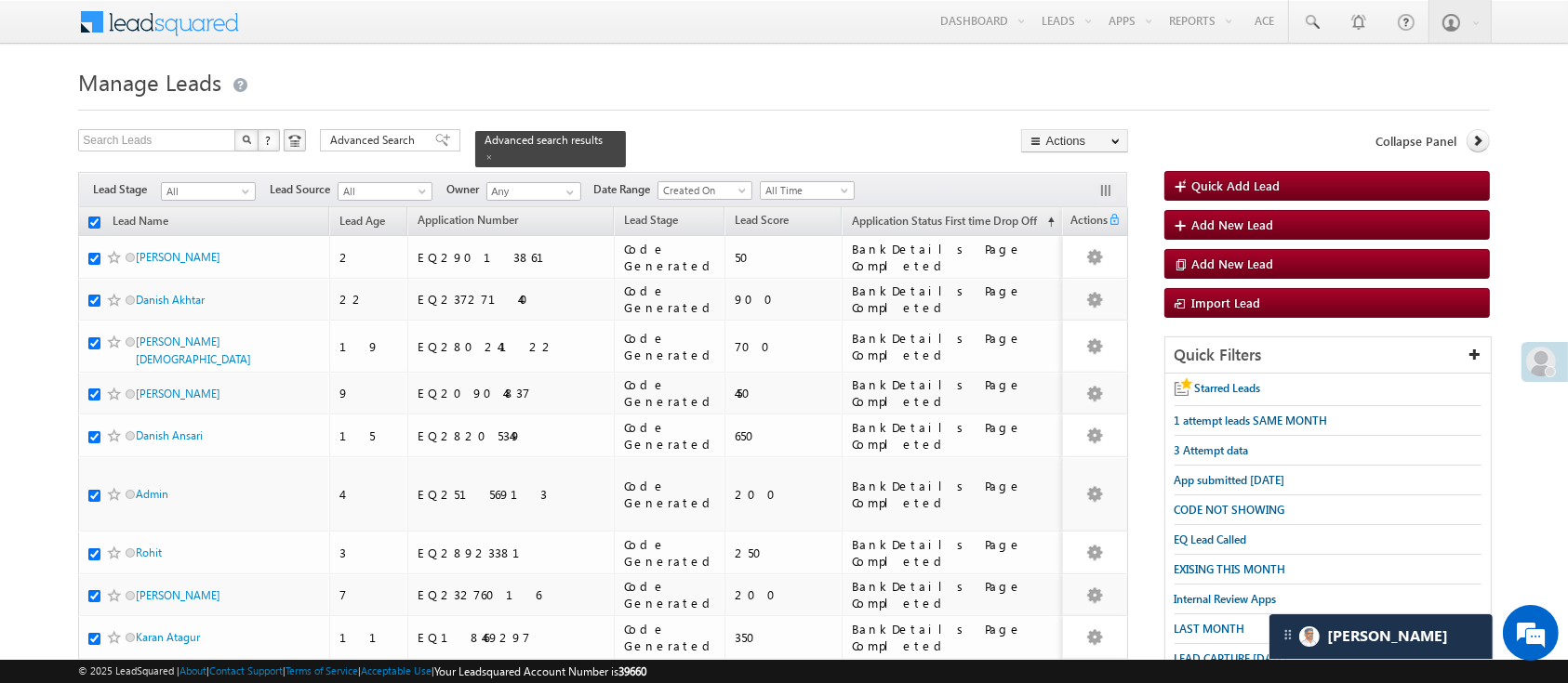
checkbox input "true"
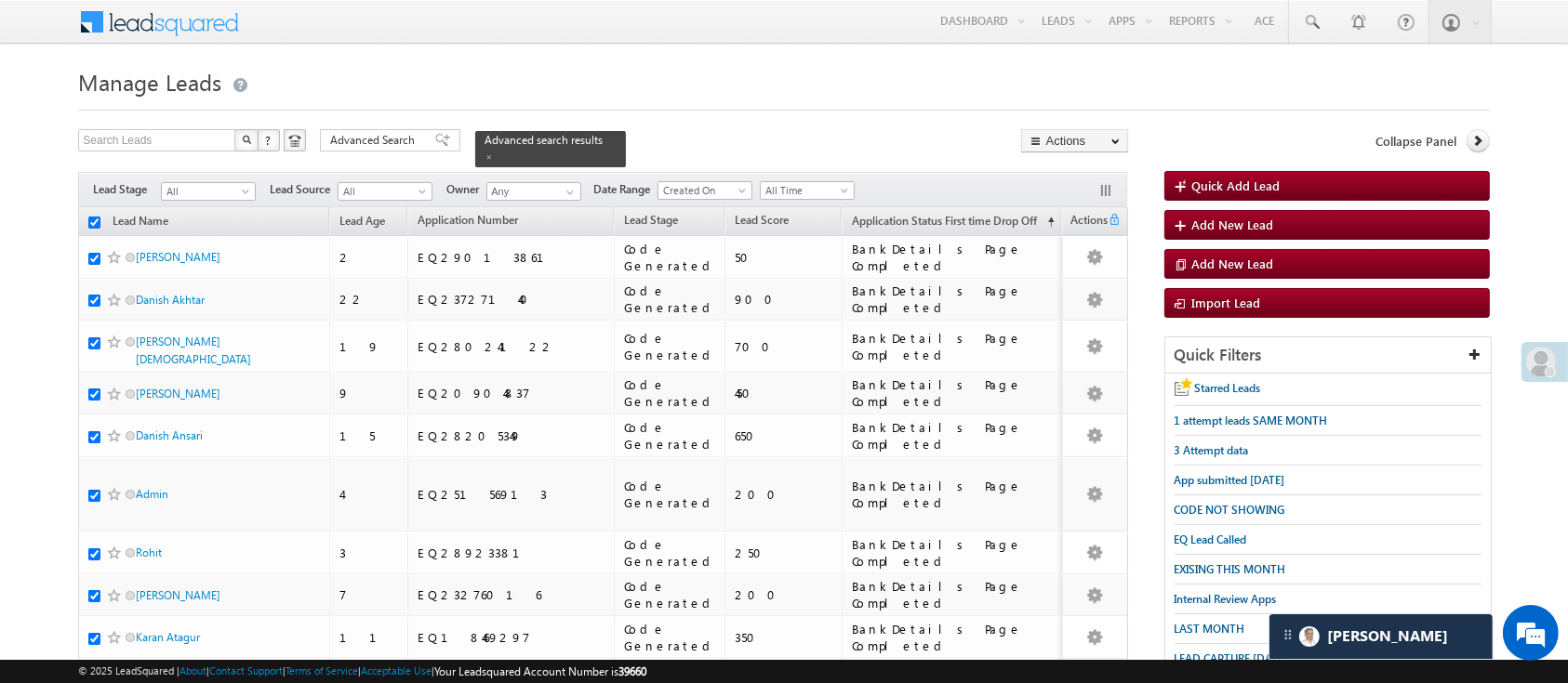
checkbox input "true"
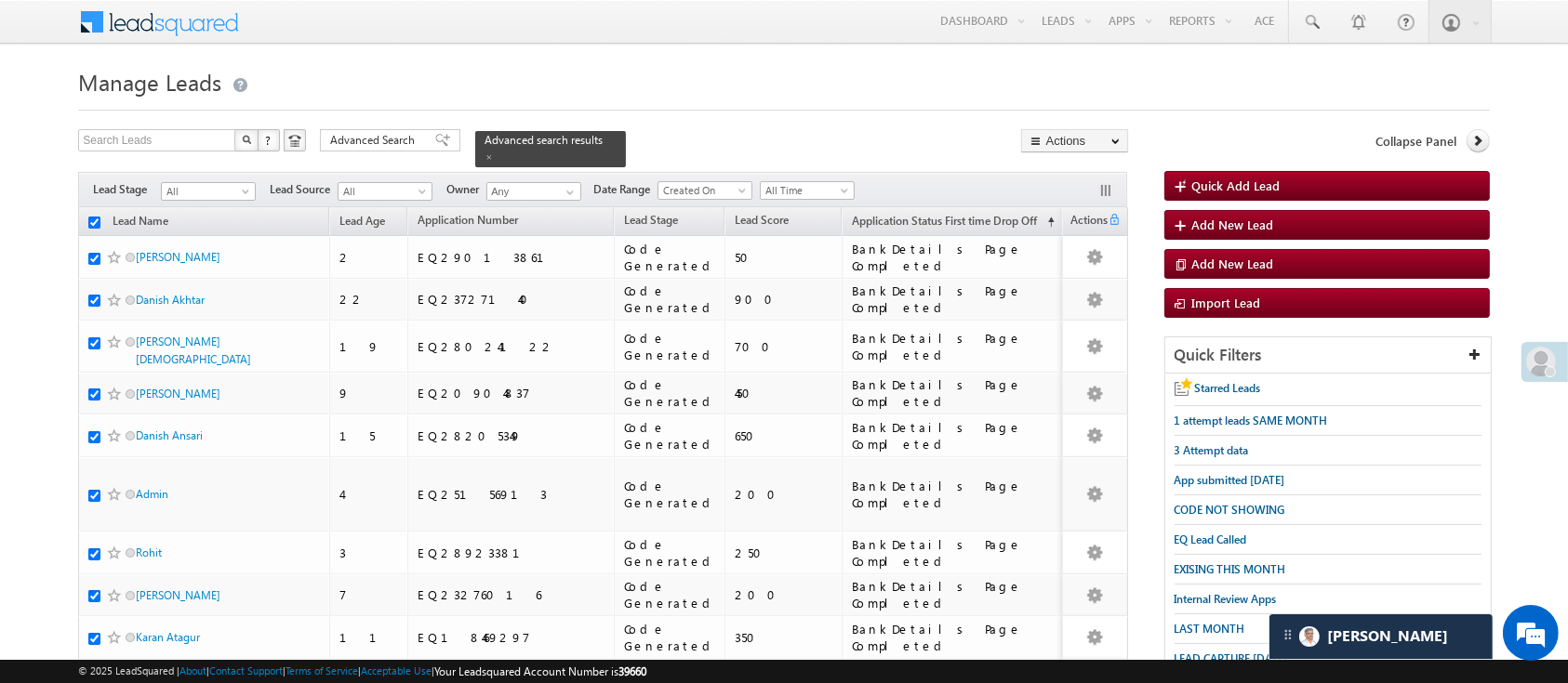
checkbox input "true"
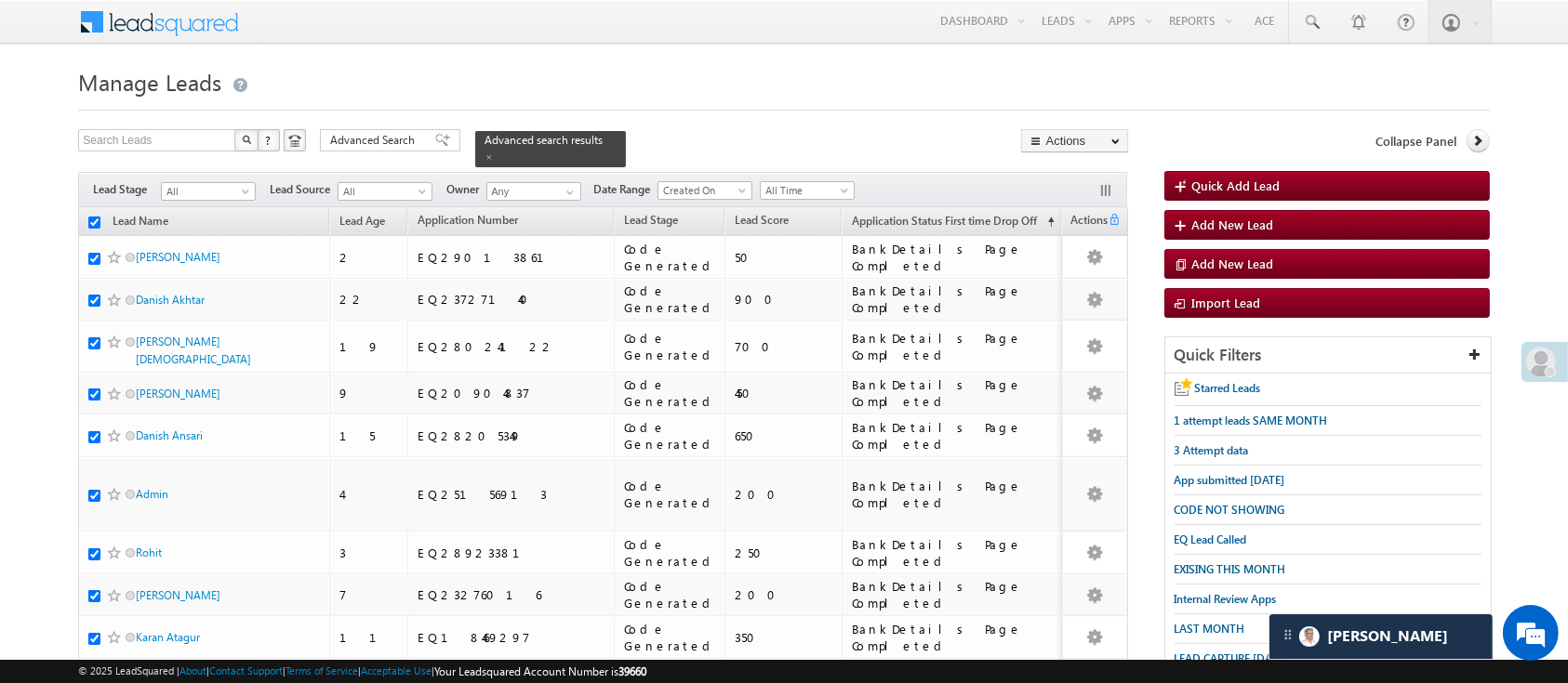
checkbox input "true"
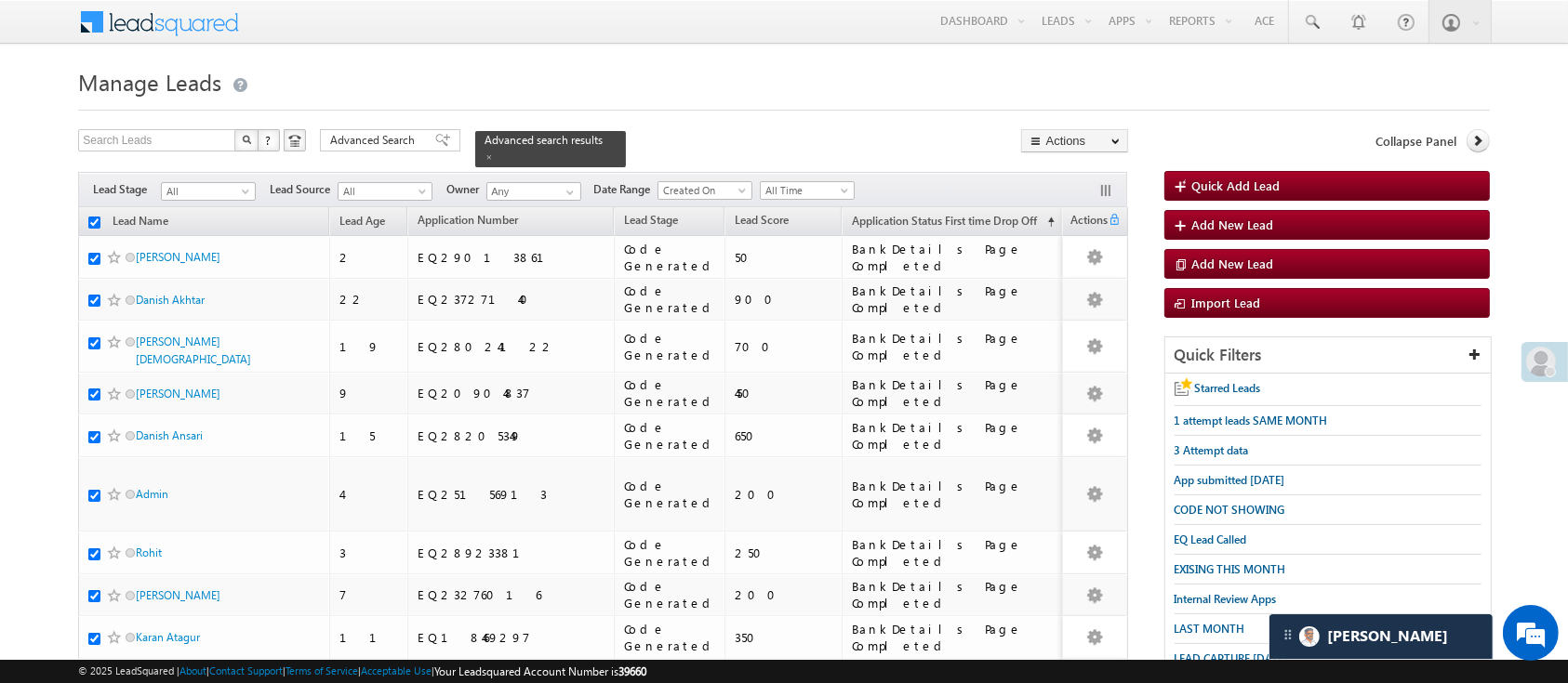
checkbox input "true"
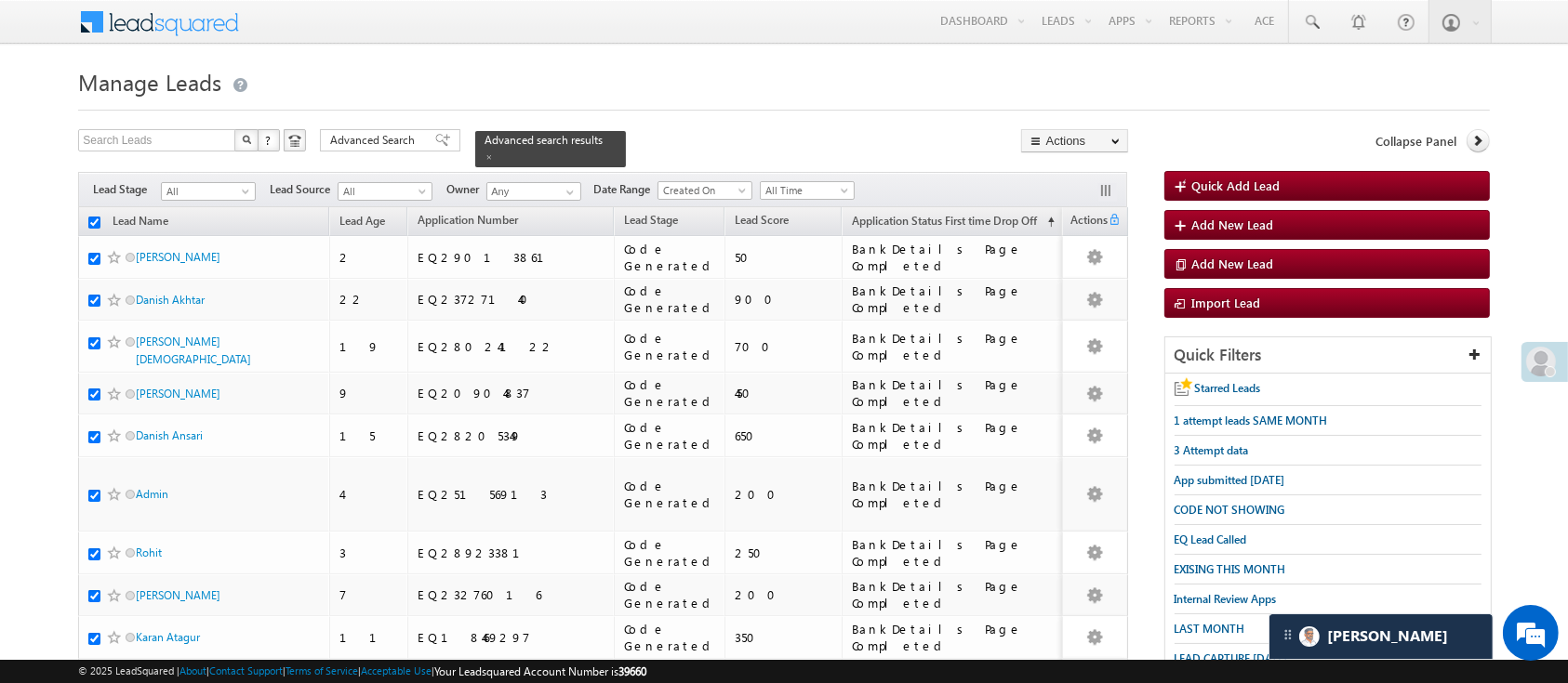
checkbox input "true"
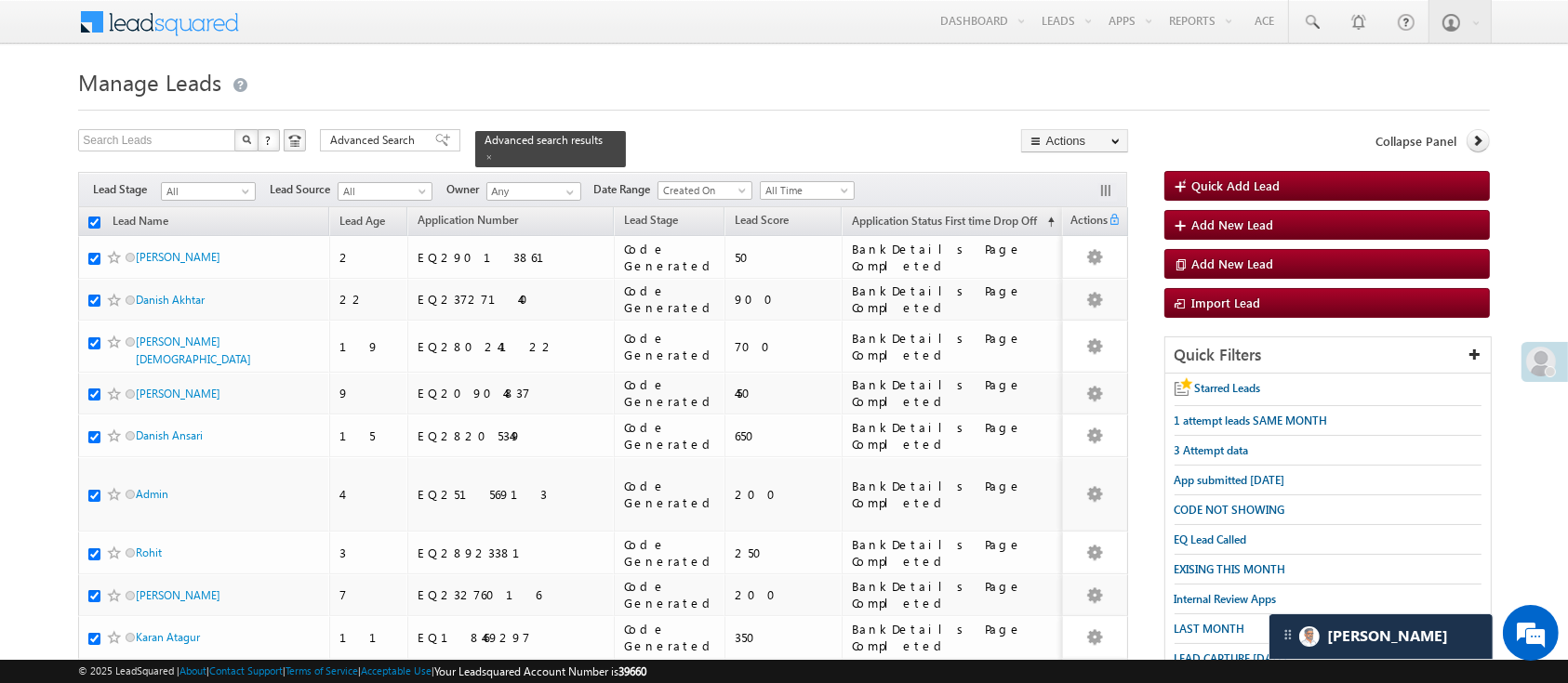
checkbox input "true"
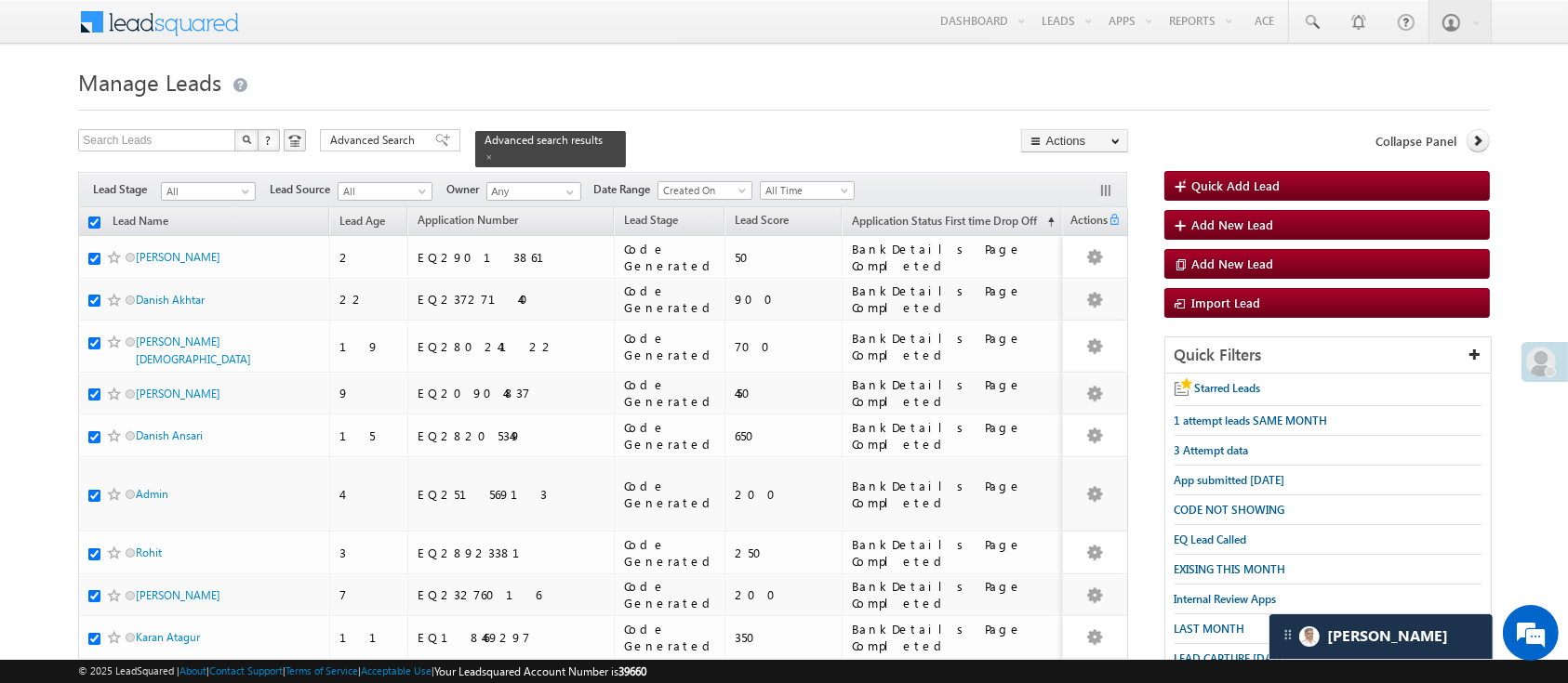
checkbox input "true"
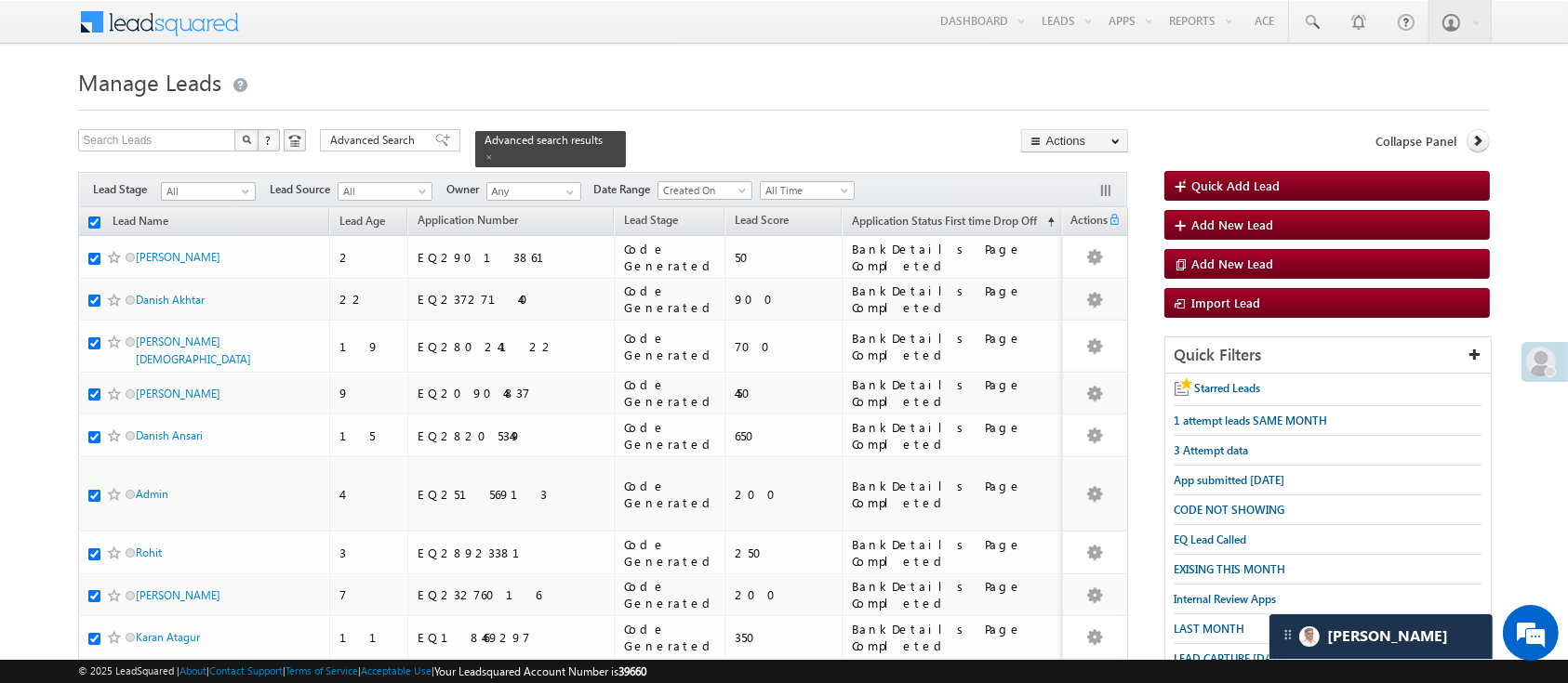
checkbox input "true"
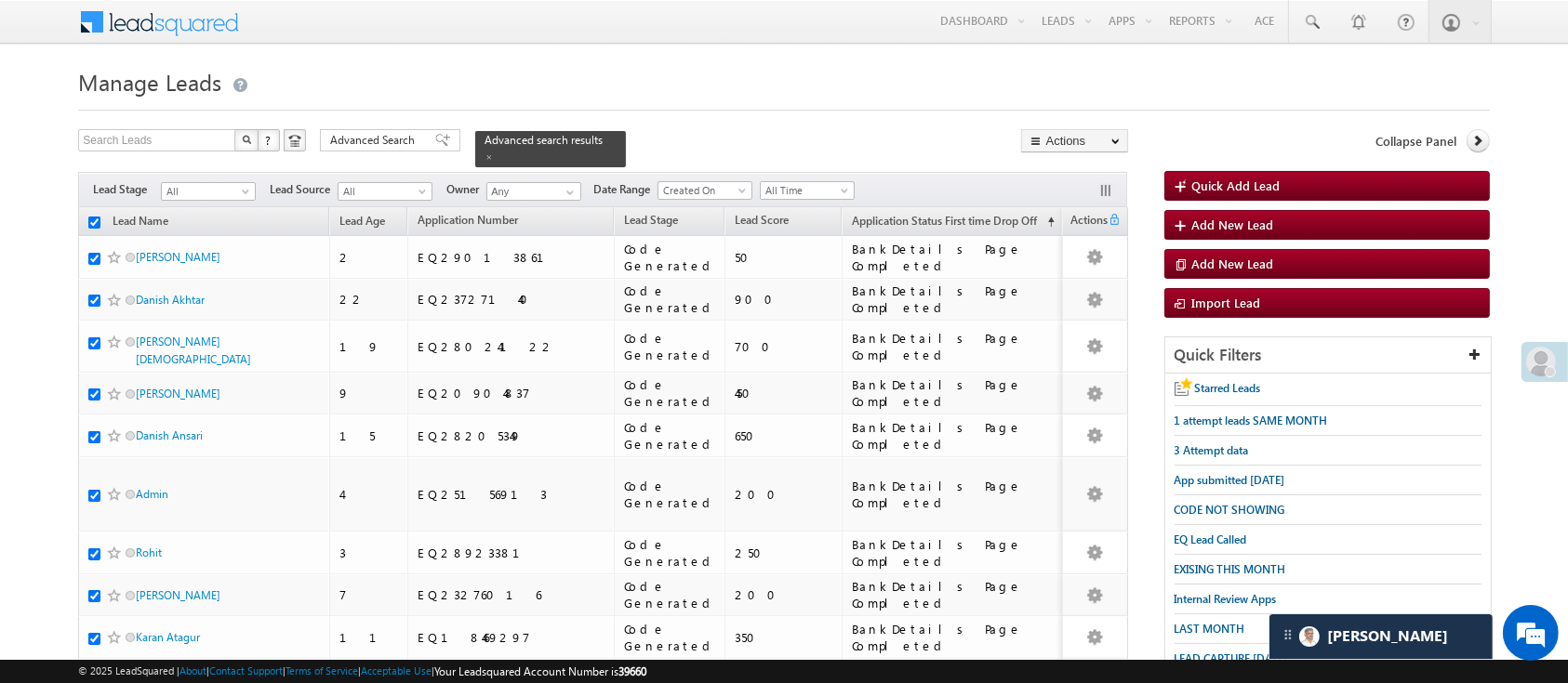
checkbox input "true"
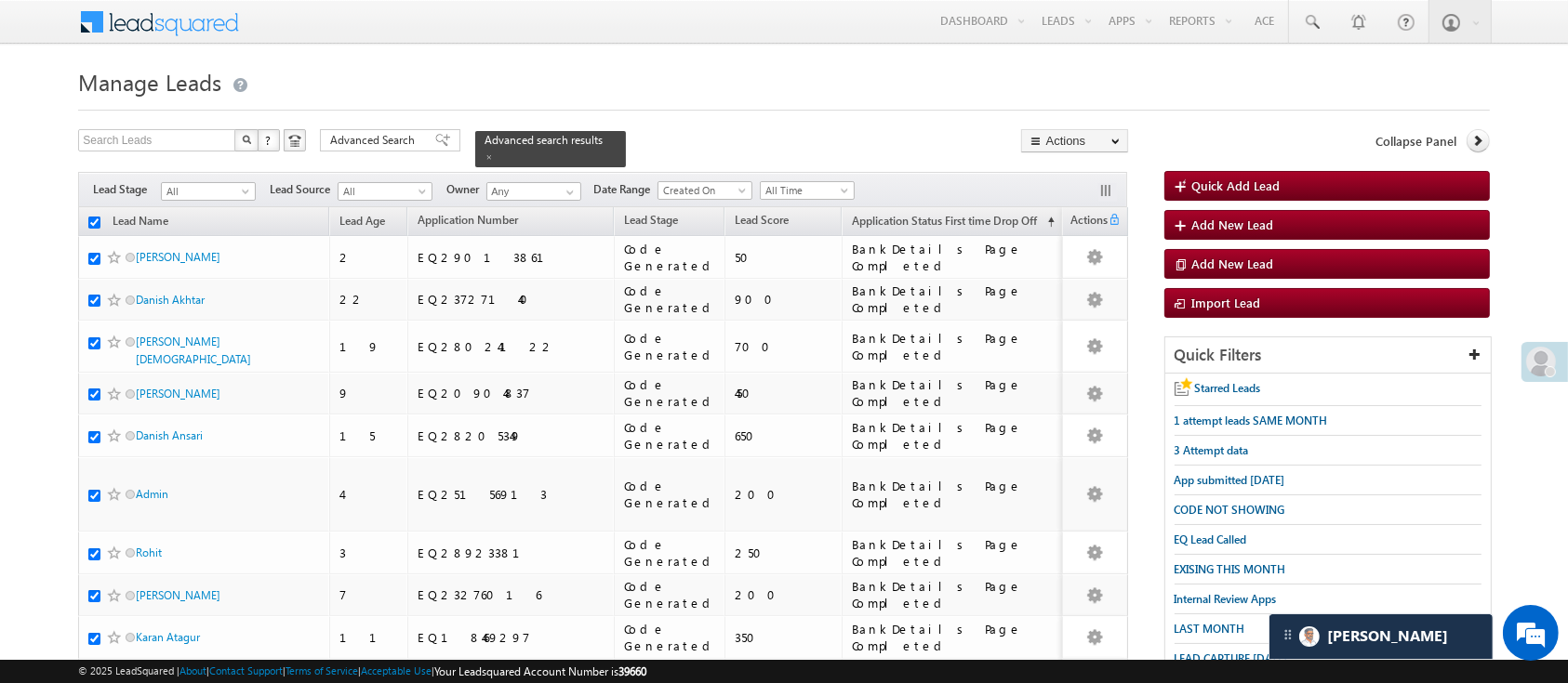
checkbox input "true"
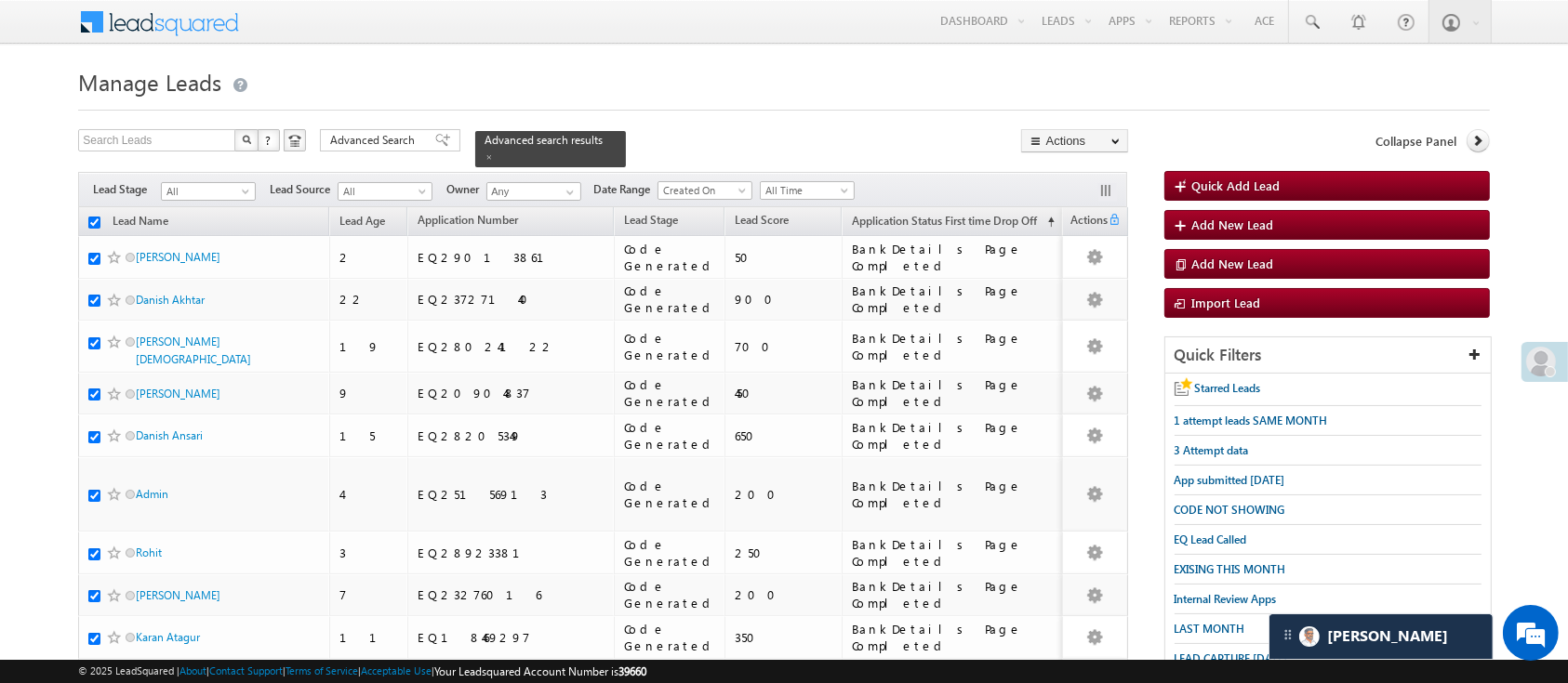
checkbox input "true"
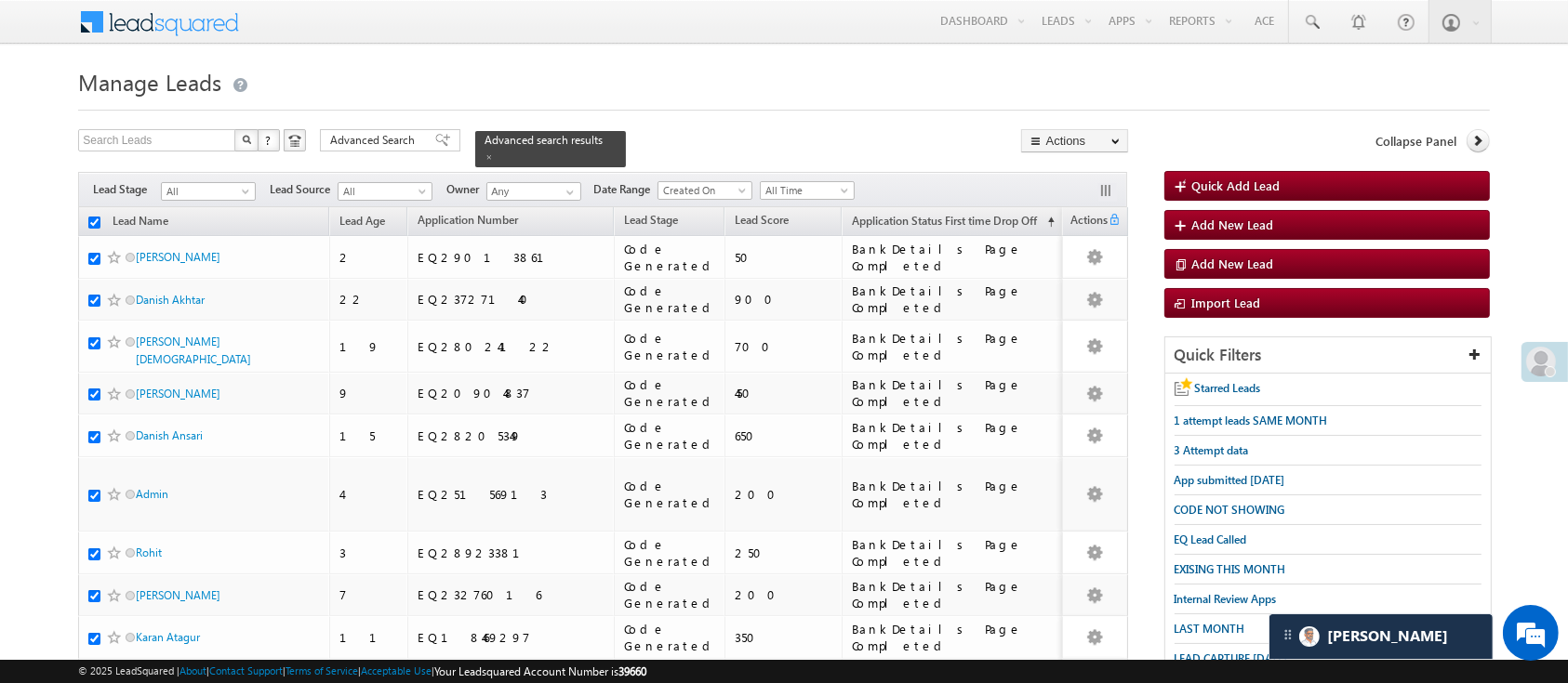
checkbox input "true"
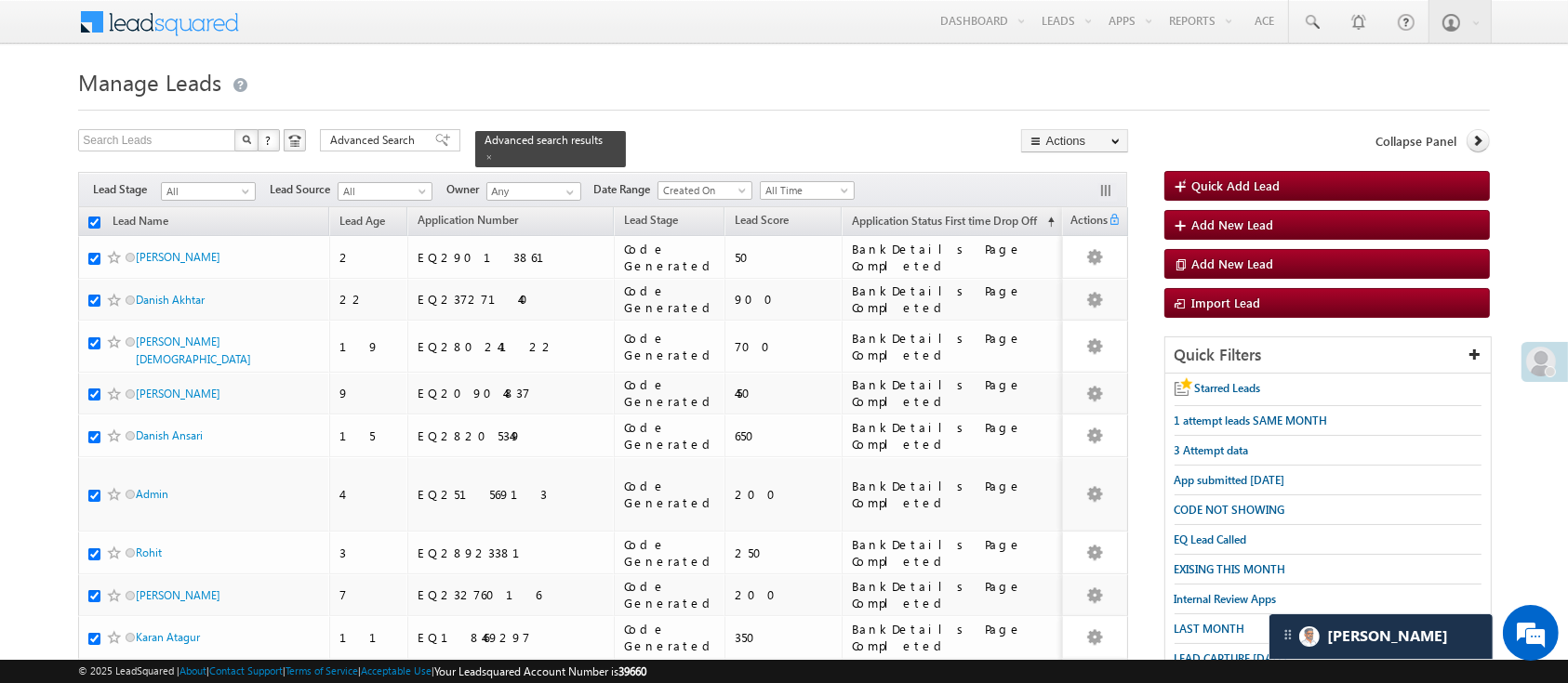
checkbox input "true"
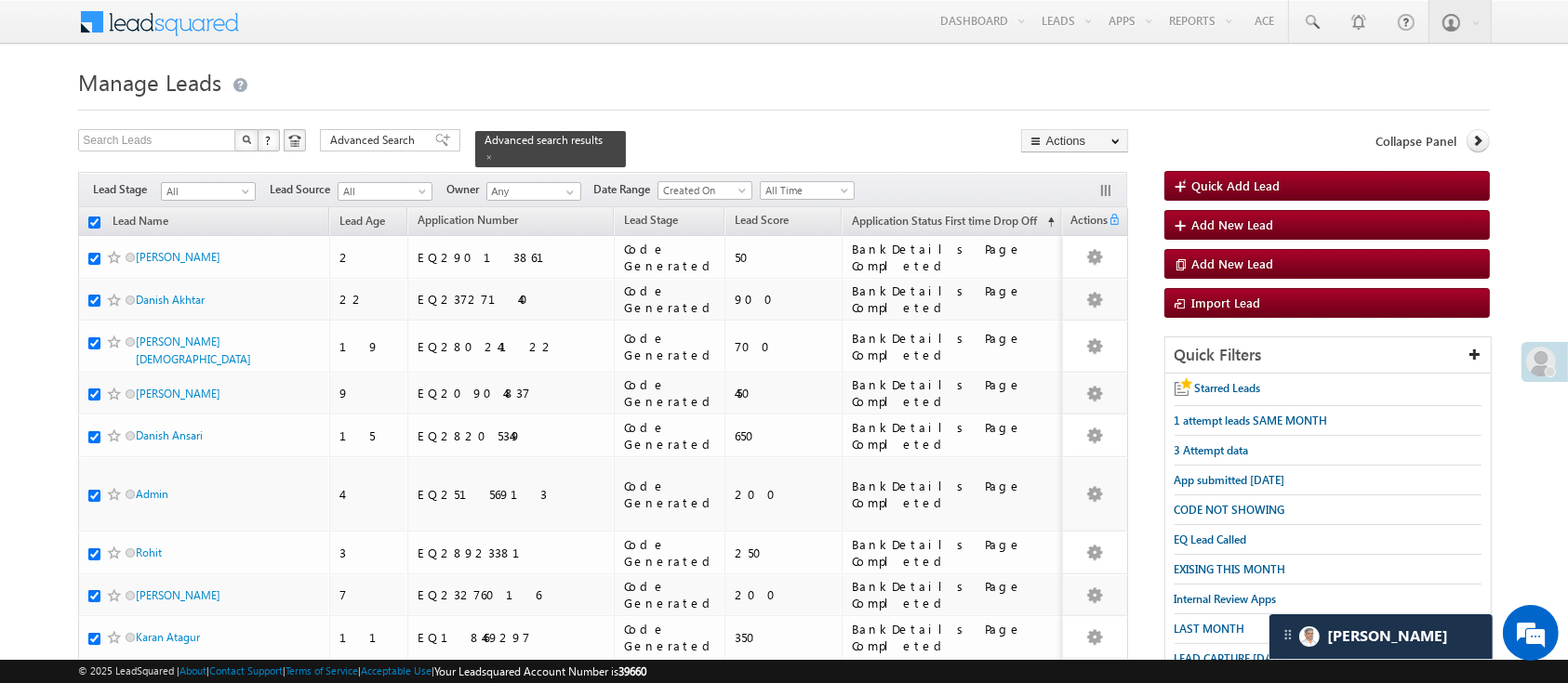
checkbox input "true"
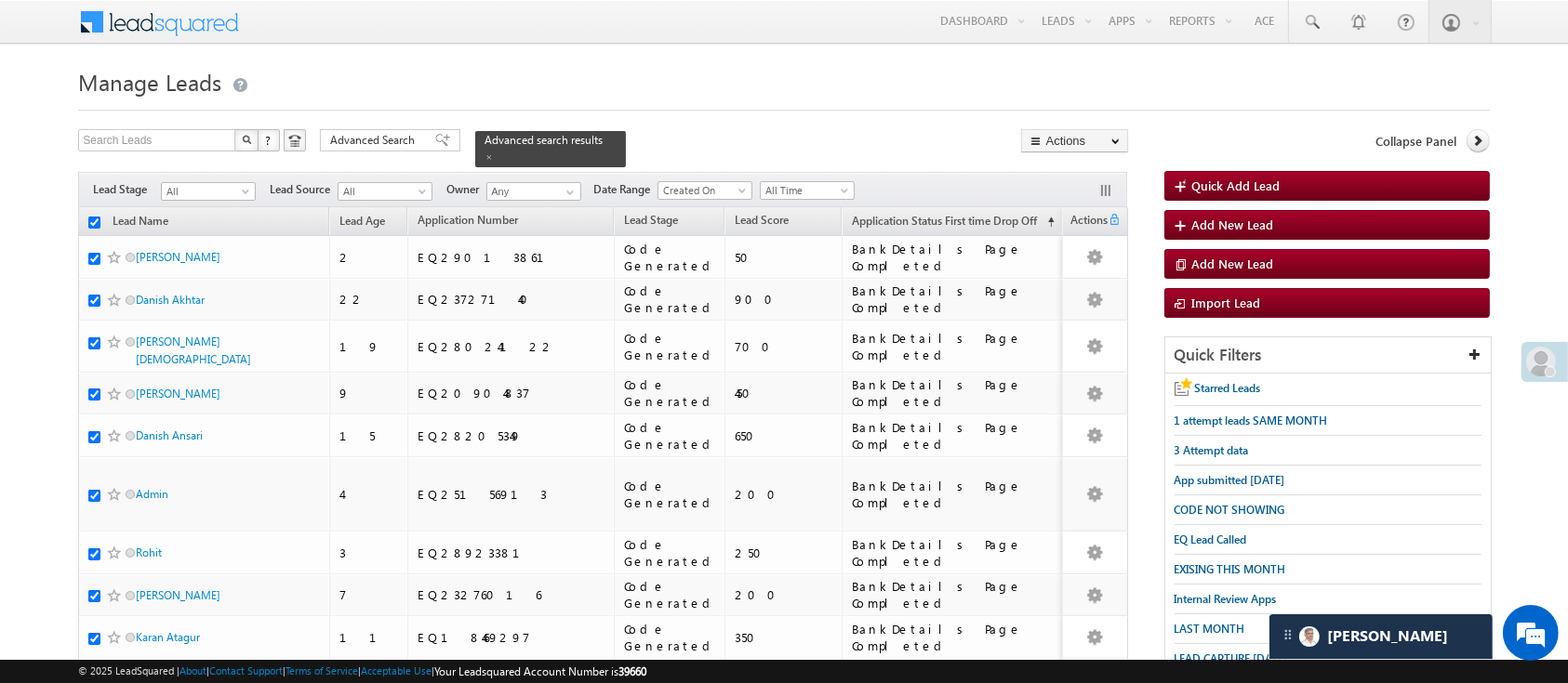
checkbox input "true"
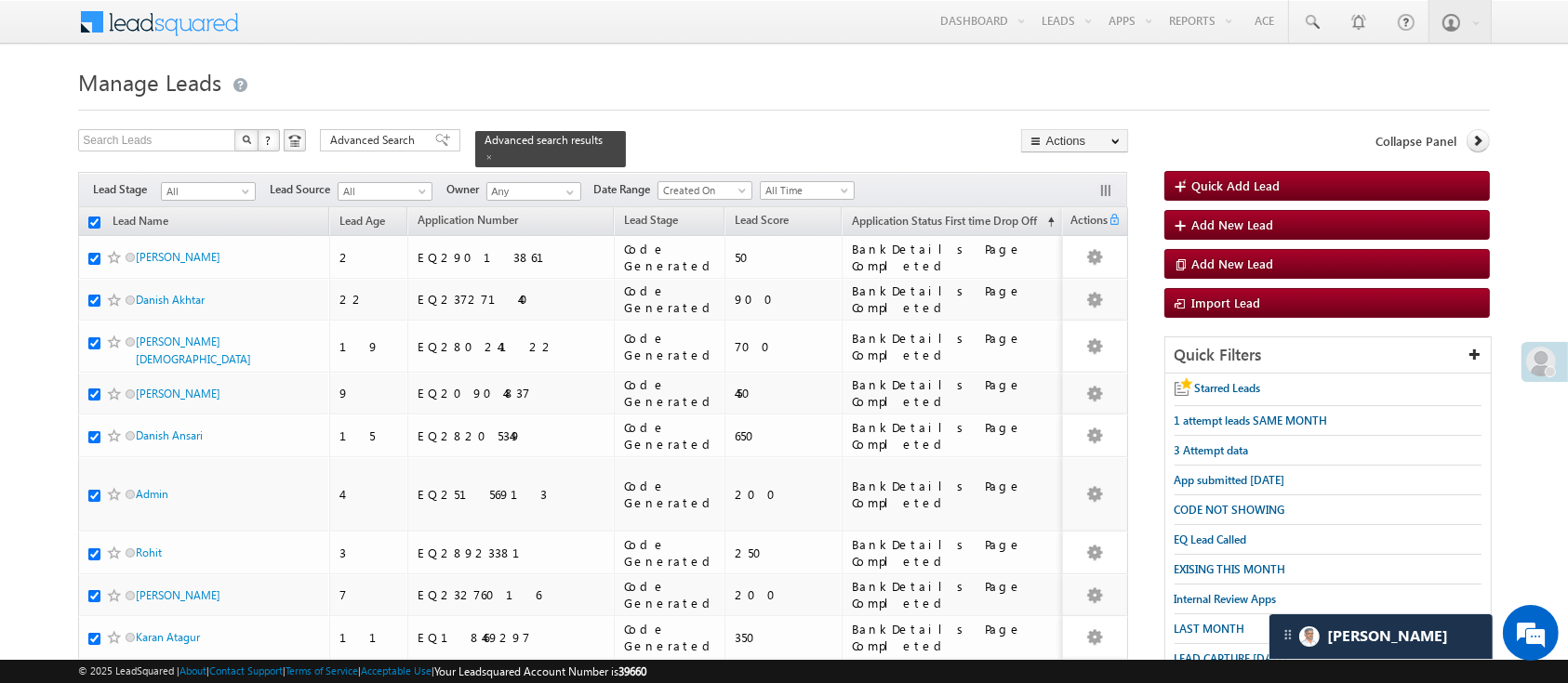
checkbox input "true"
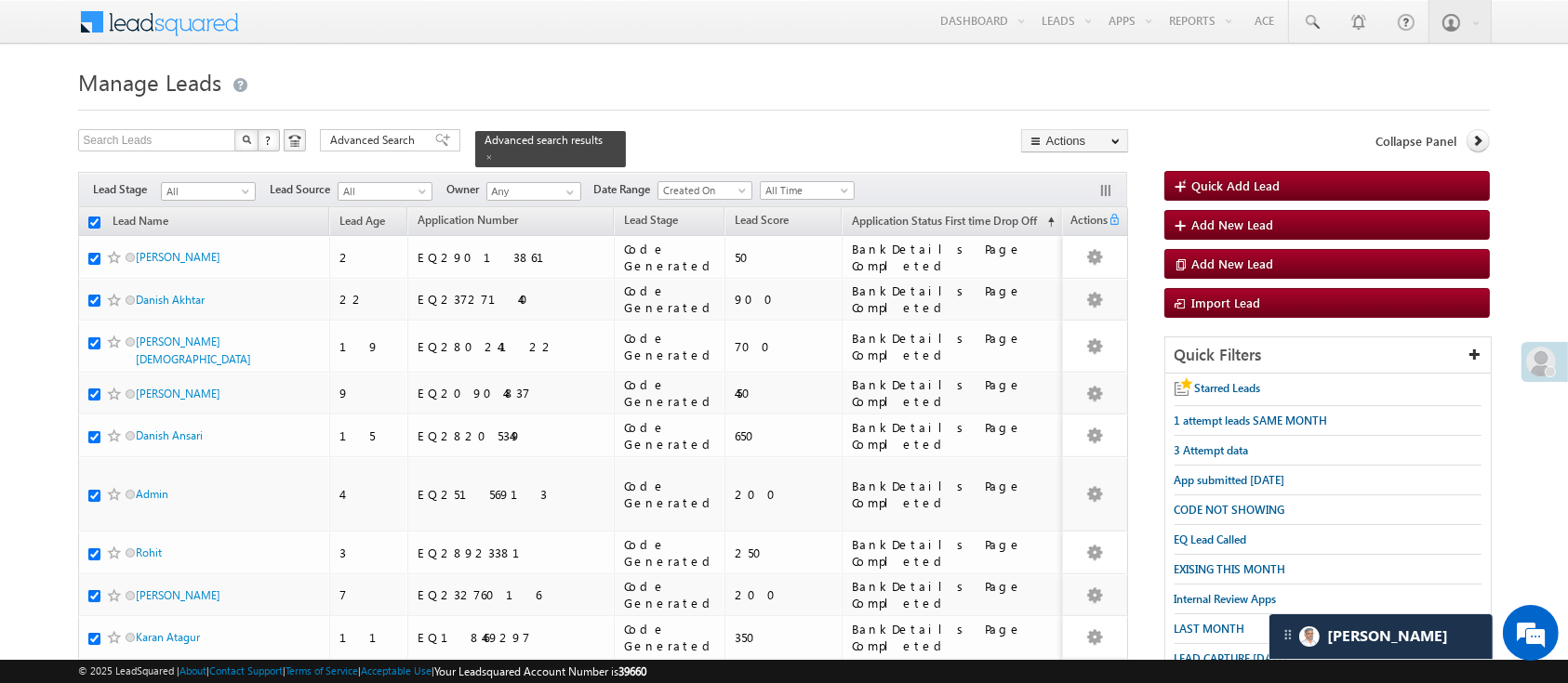
checkbox input "true"
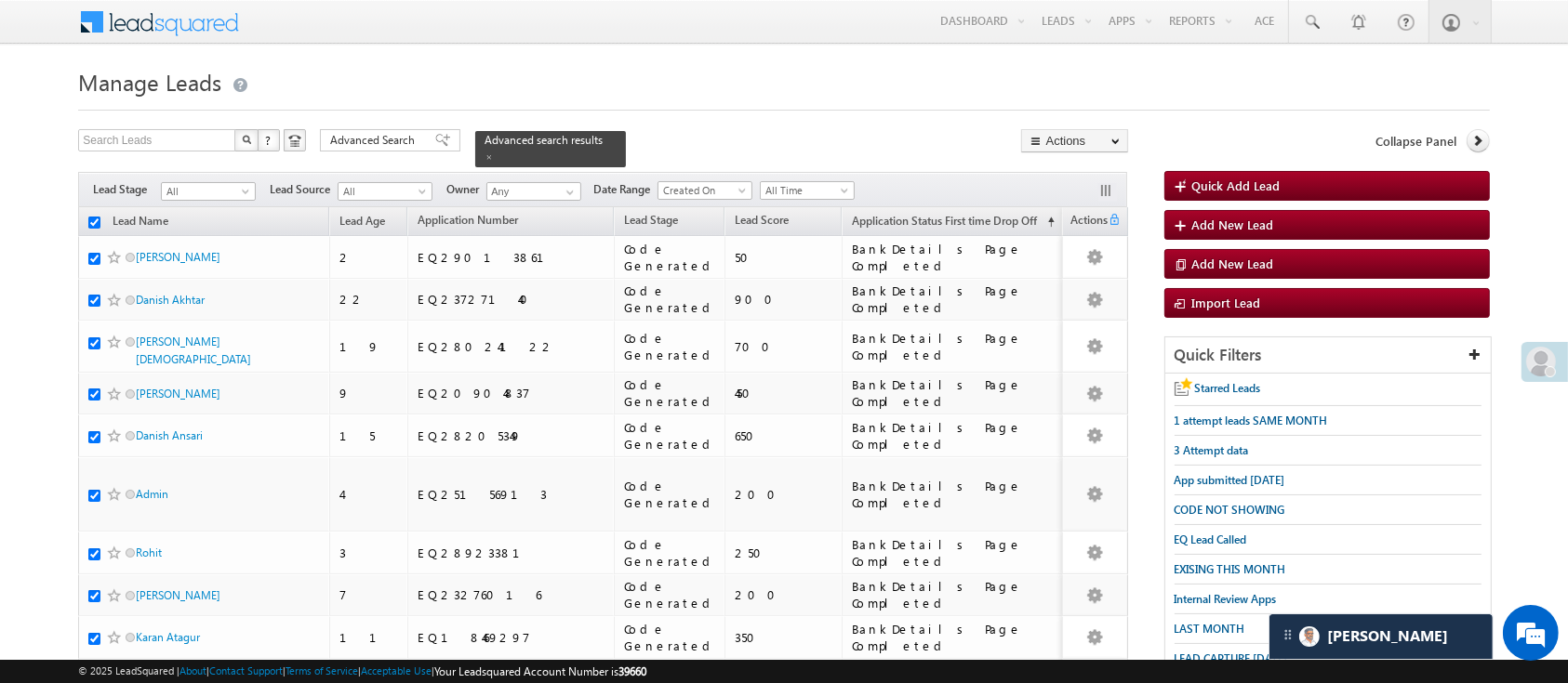
checkbox input "true"
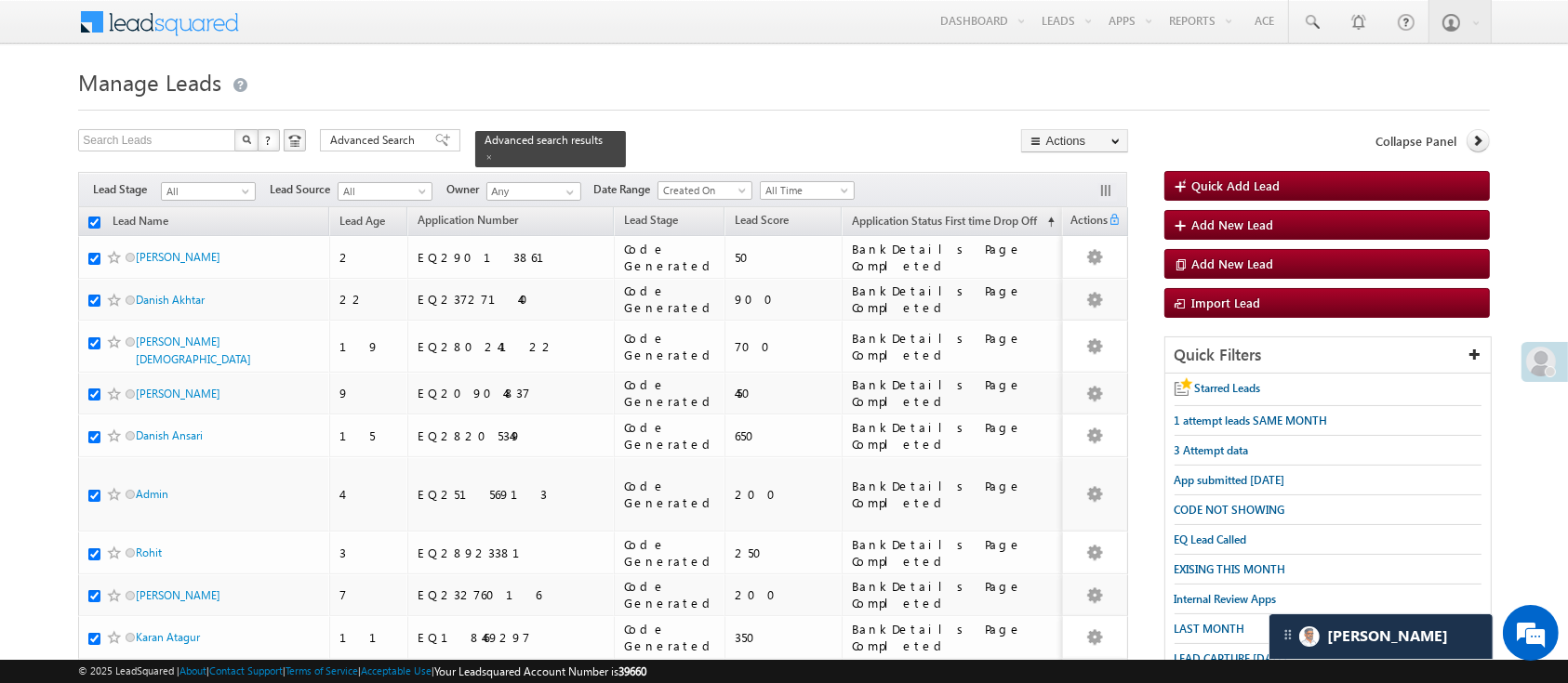
checkbox input "true"
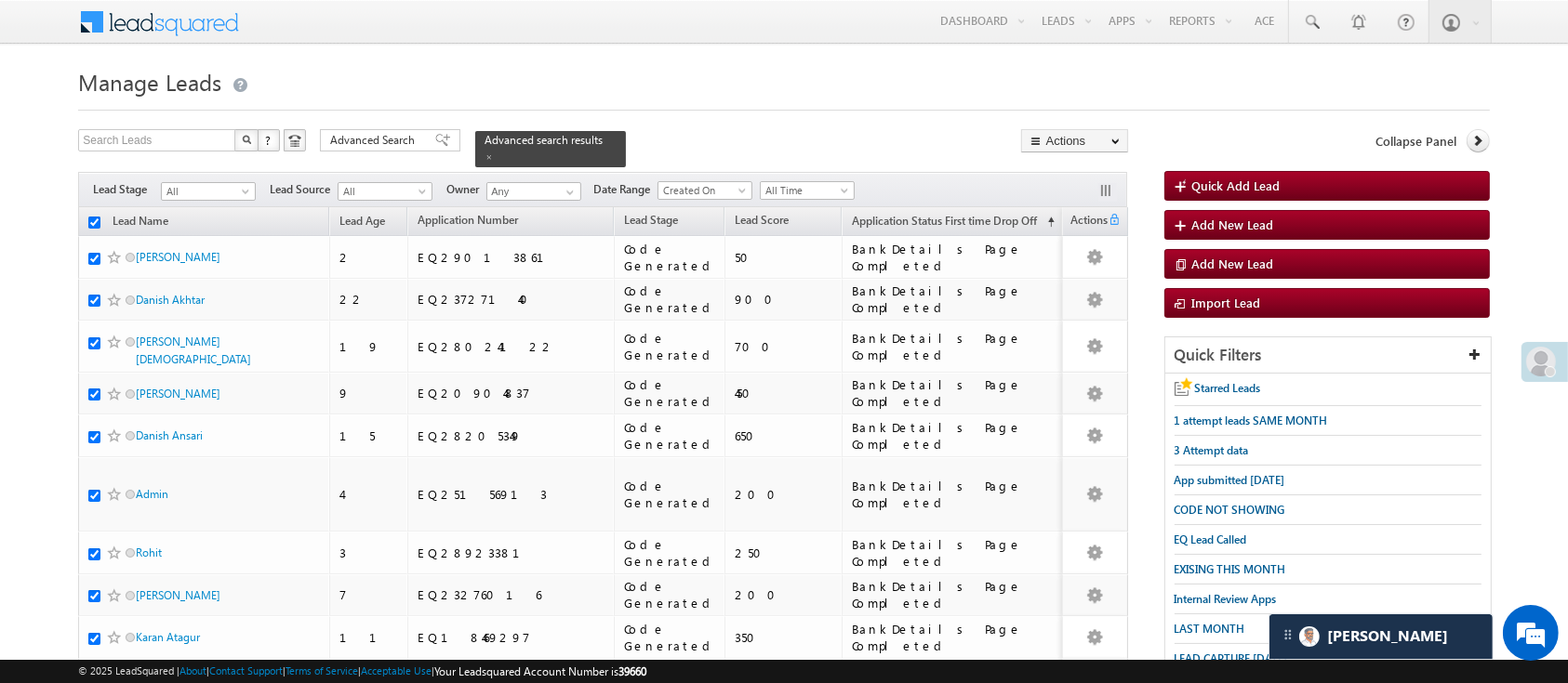
checkbox input "true"
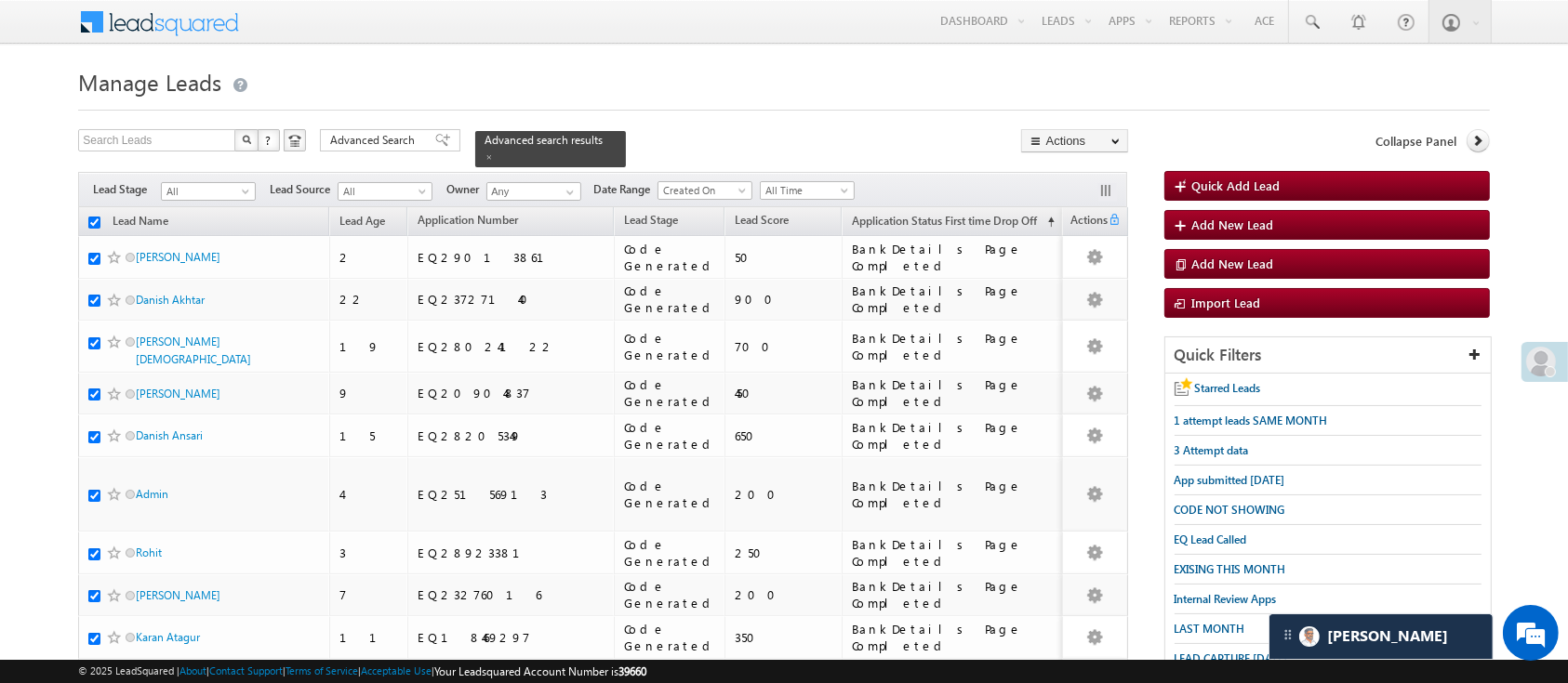
checkbox input "true"
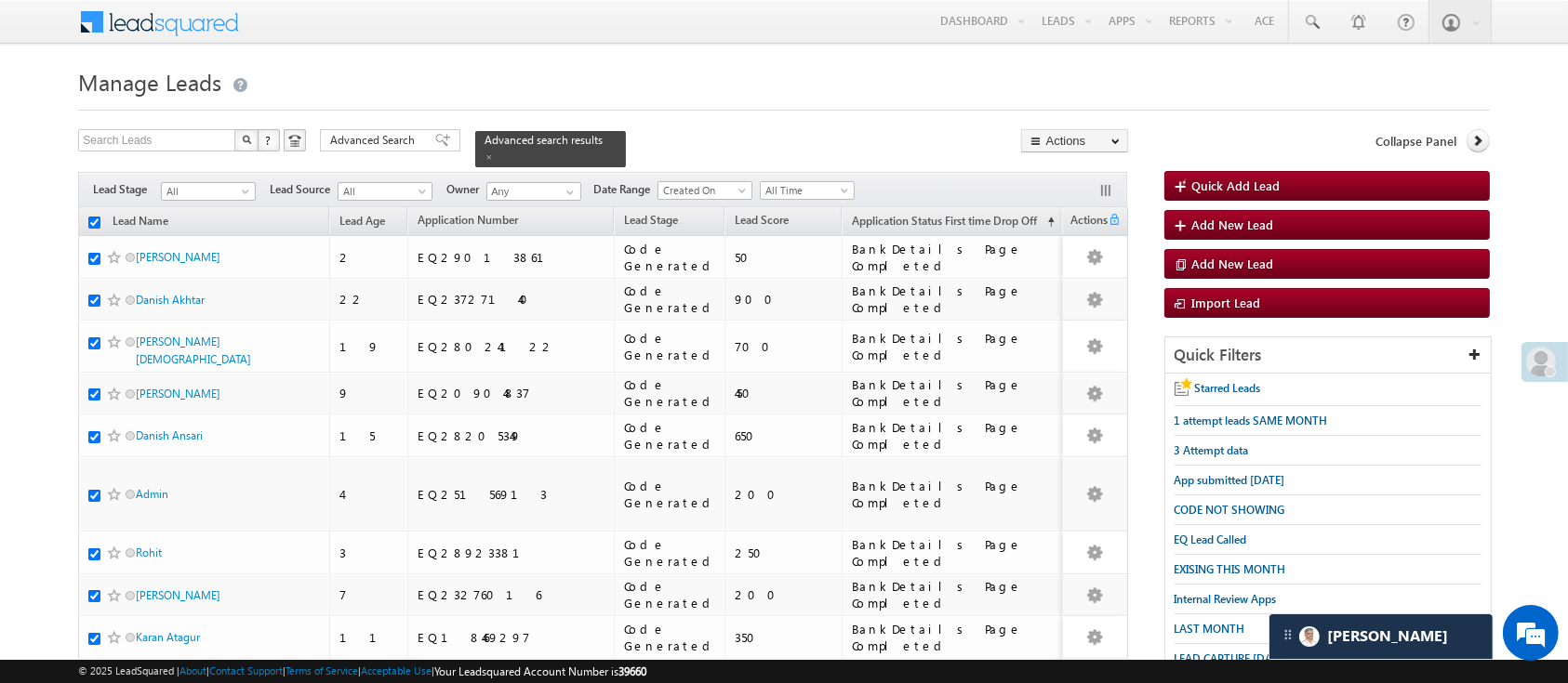
checkbox input "true"
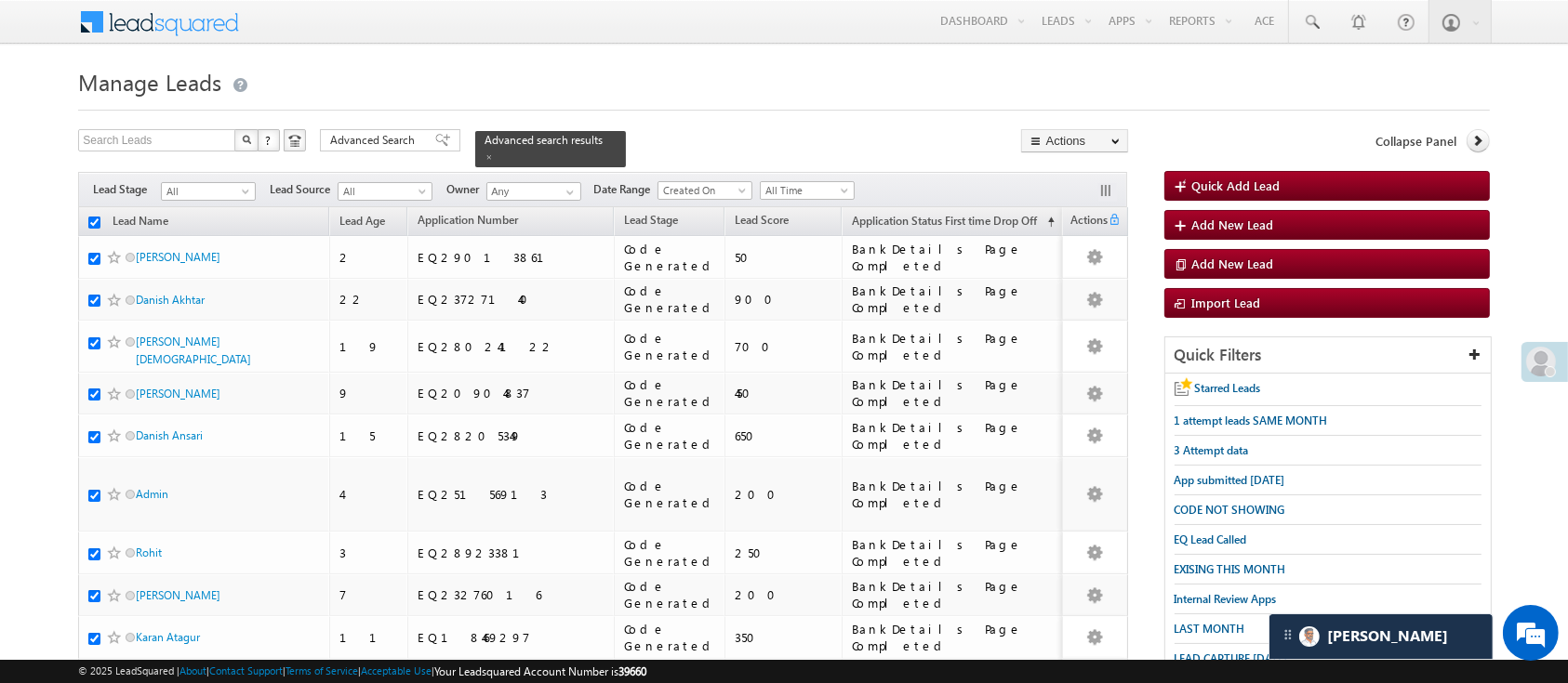
checkbox input "true"
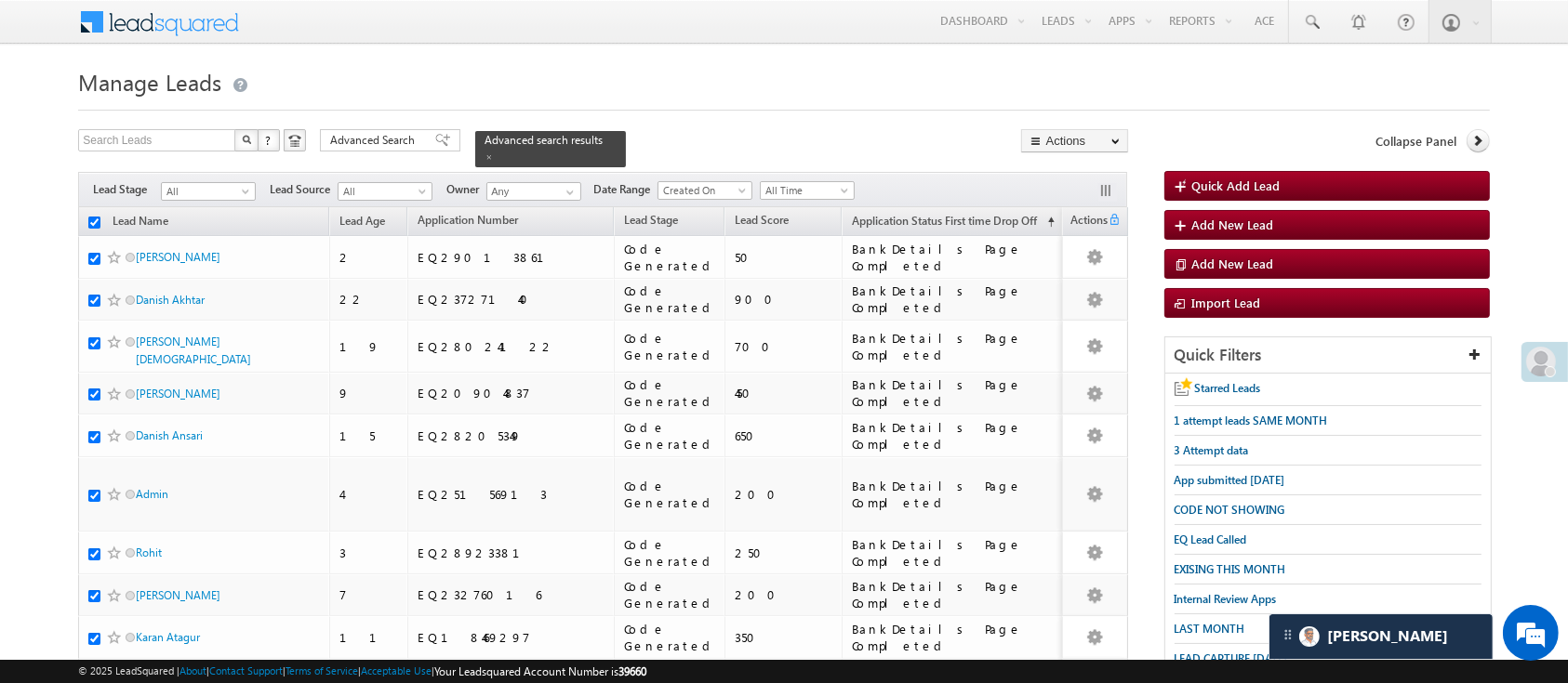
checkbox input "true"
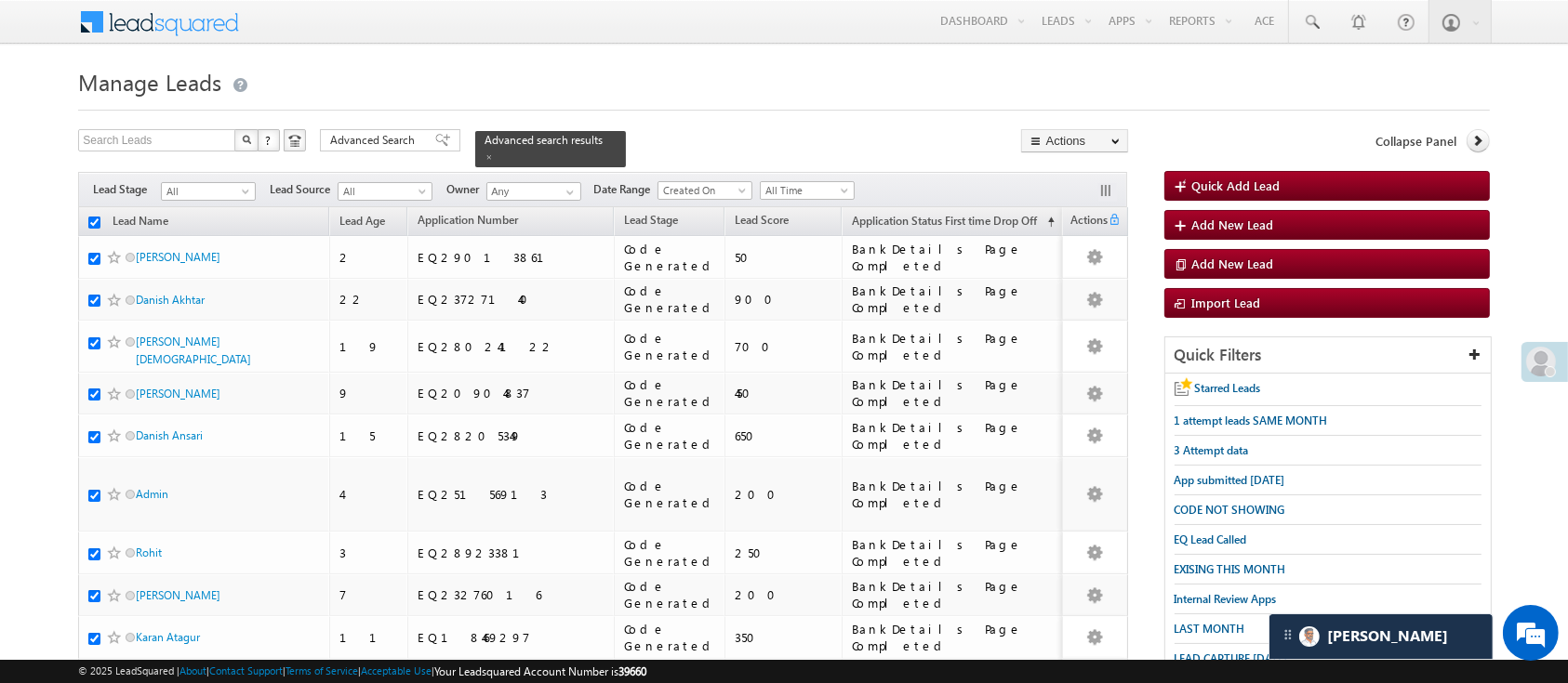
checkbox input "true"
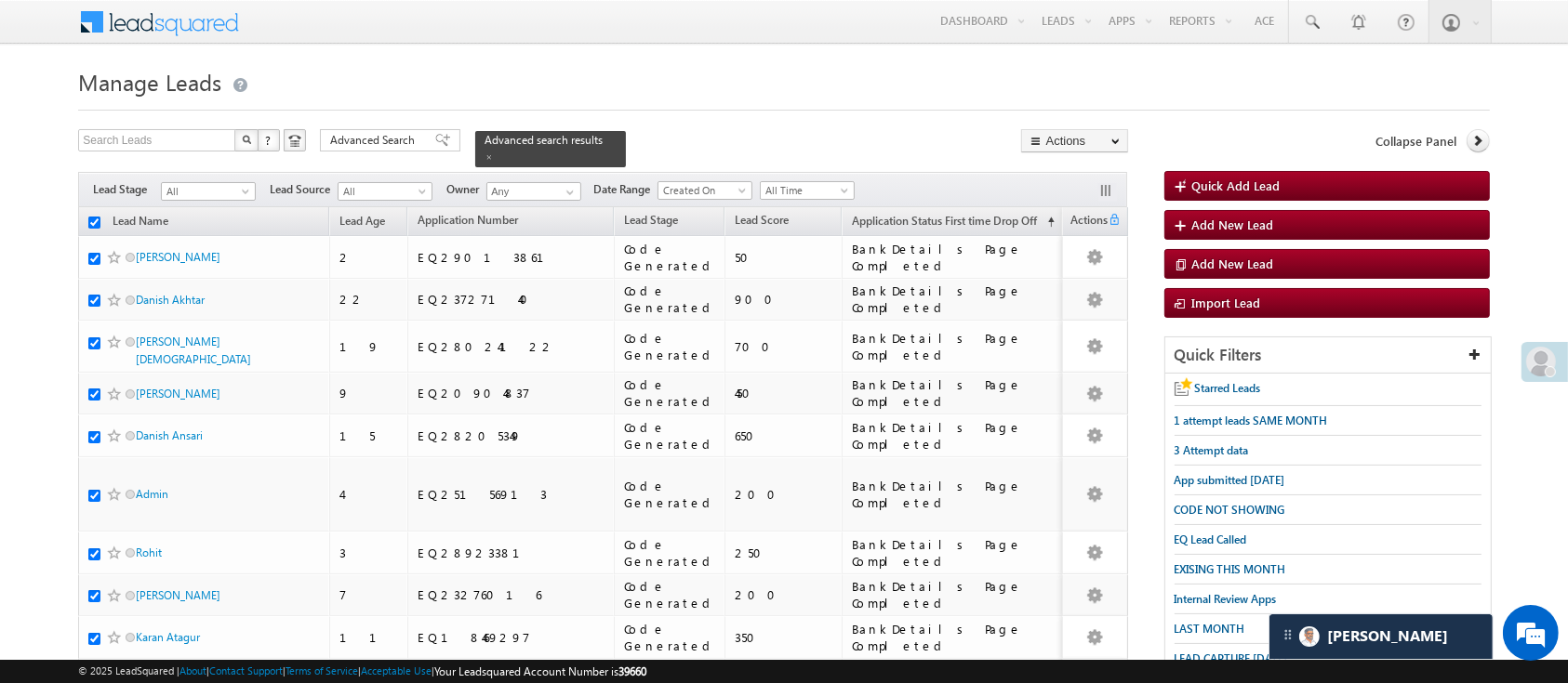
checkbox input "true"
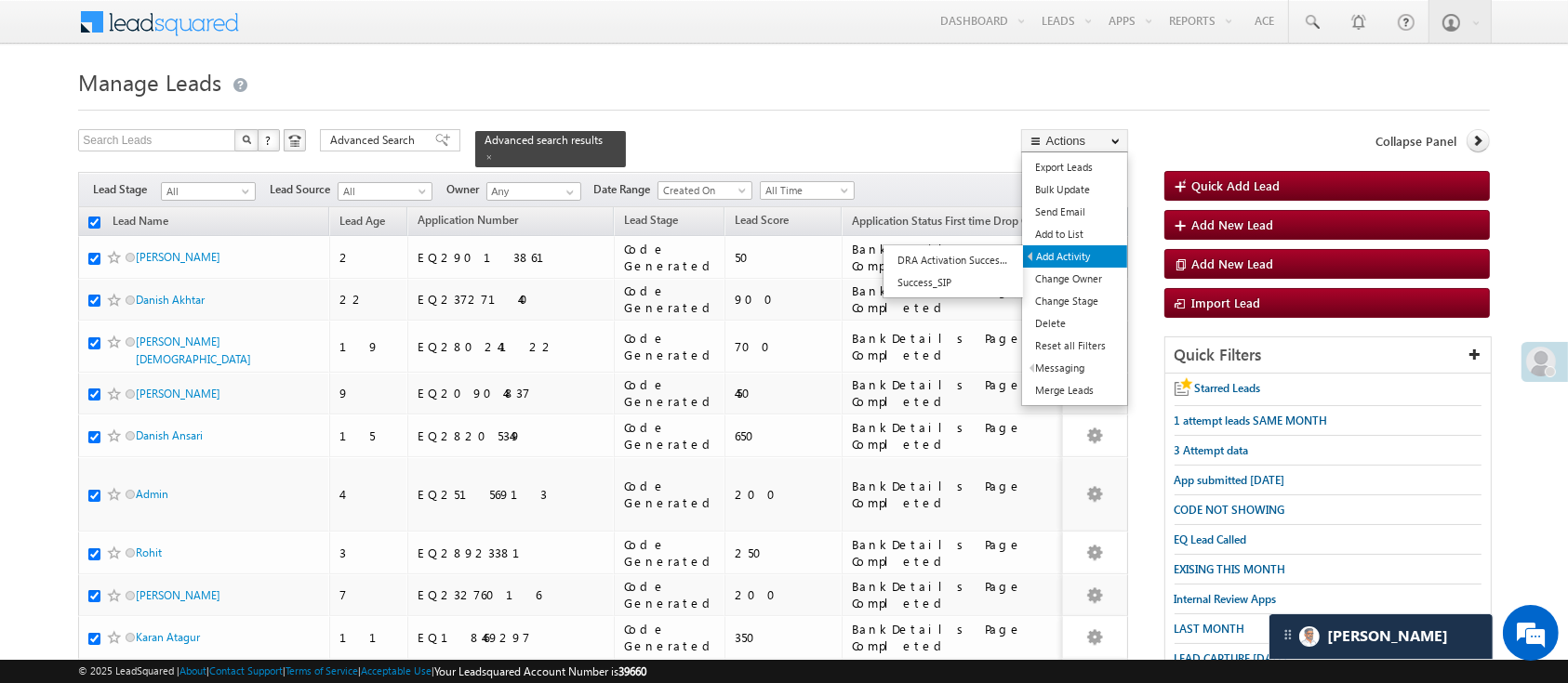
click at [1082, 250] on link "Add Activity" at bounding box center [1075, 256] width 105 height 22
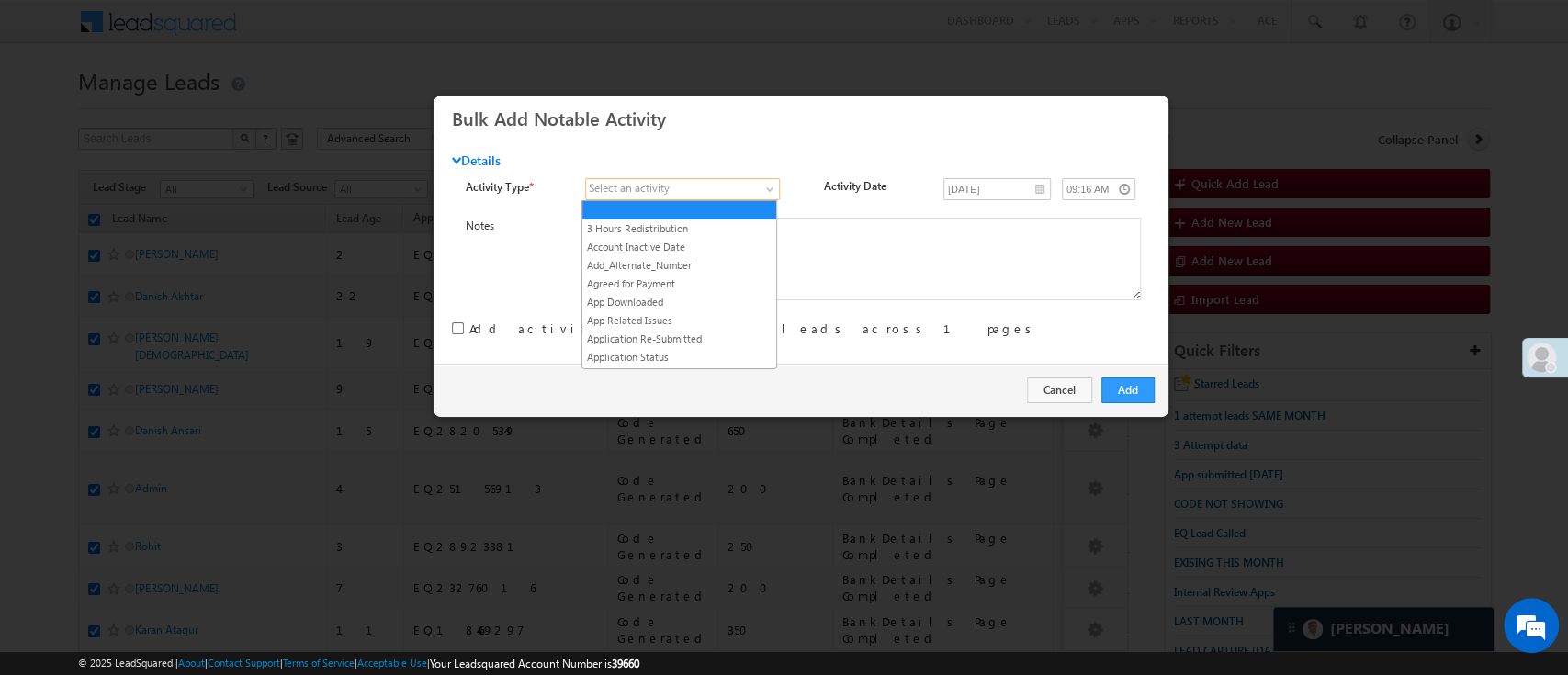
click at [770, 190] on span at bounding box center [772, 192] width 14 height 14
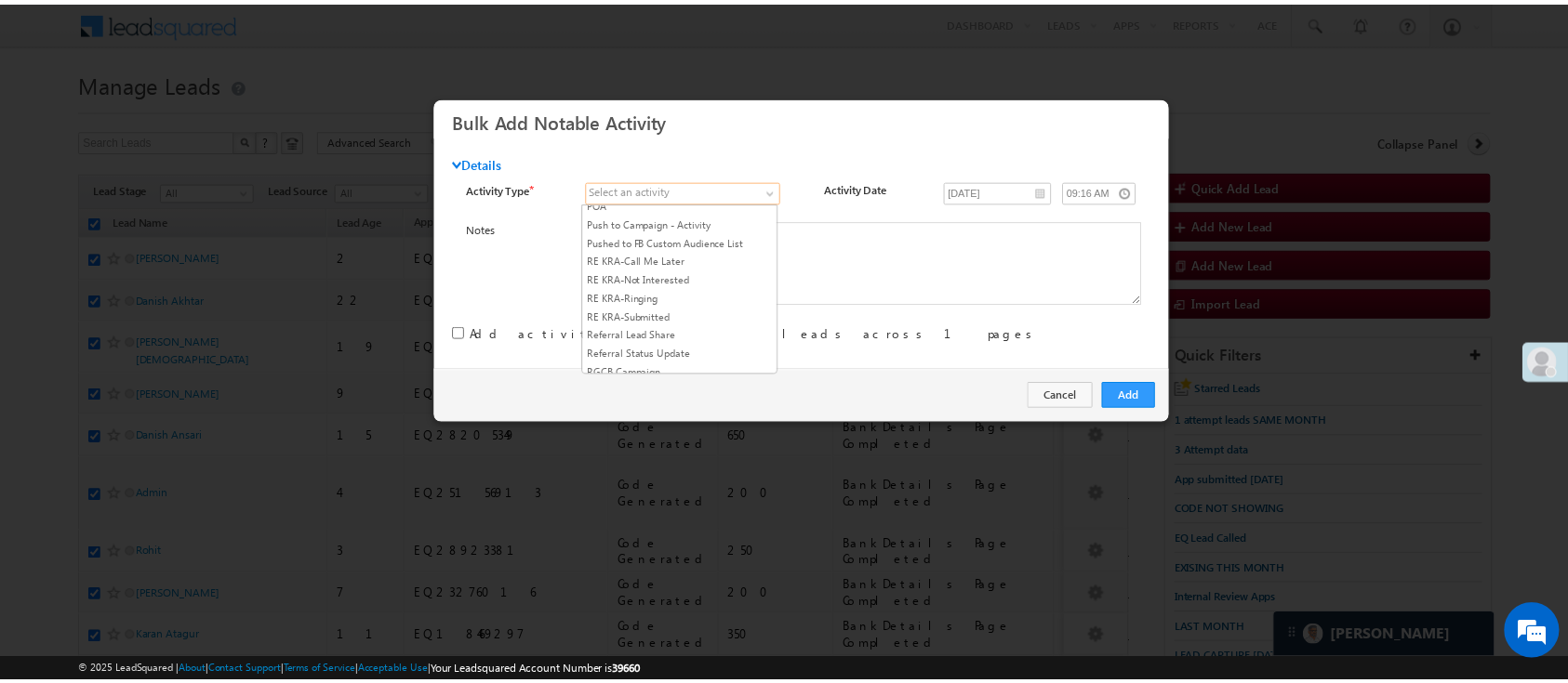
scroll to position [2381, 0]
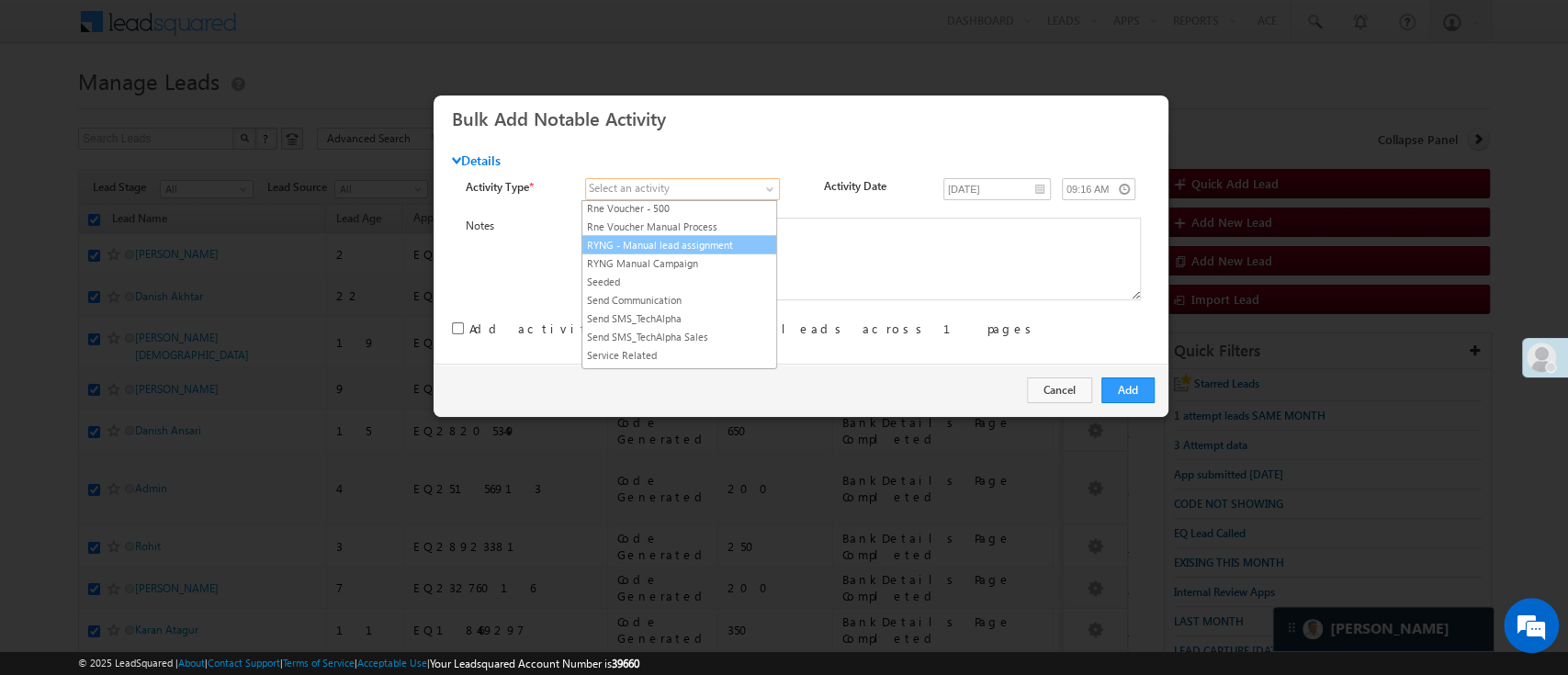
click at [734, 252] on link "RYNG - Manual lead assignment" at bounding box center [679, 244] width 194 height 16
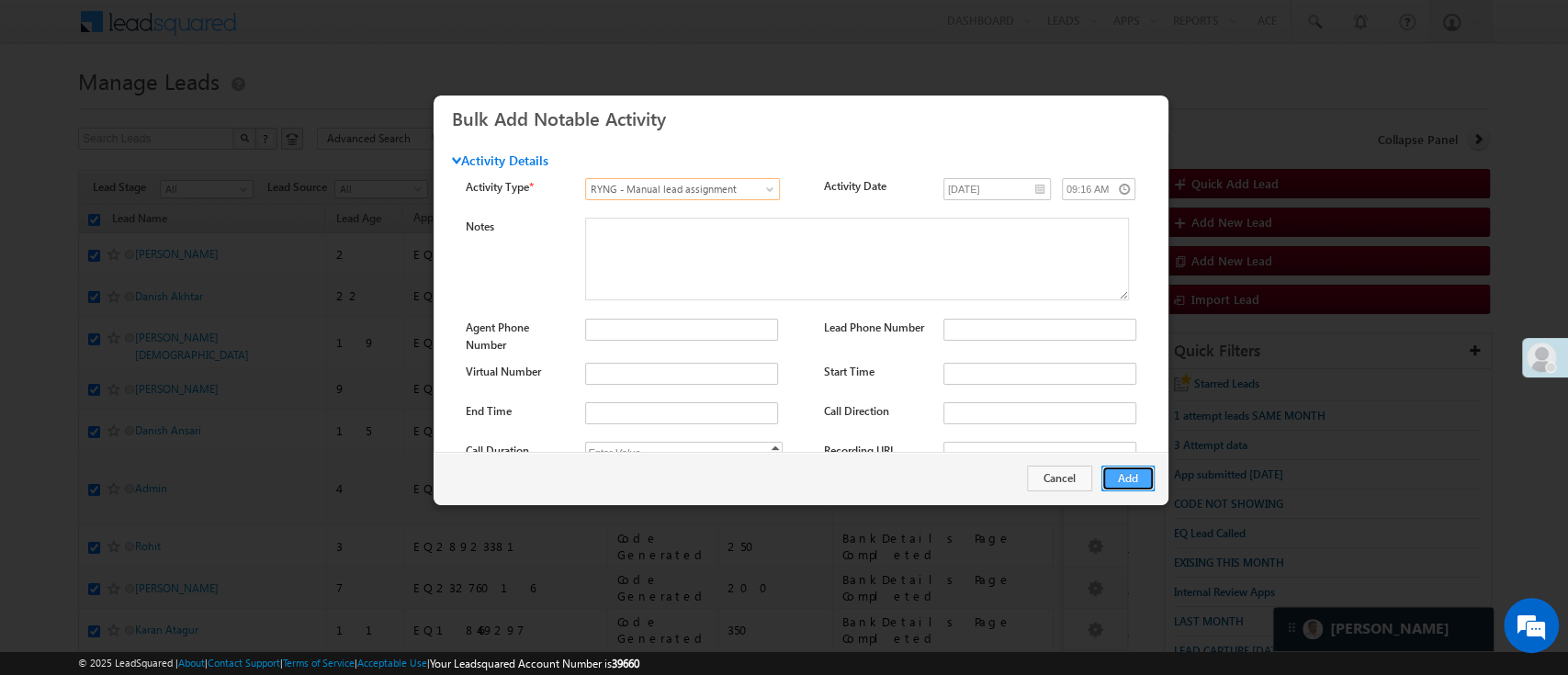
click at [1125, 470] on button "Add" at bounding box center [1128, 478] width 54 height 26
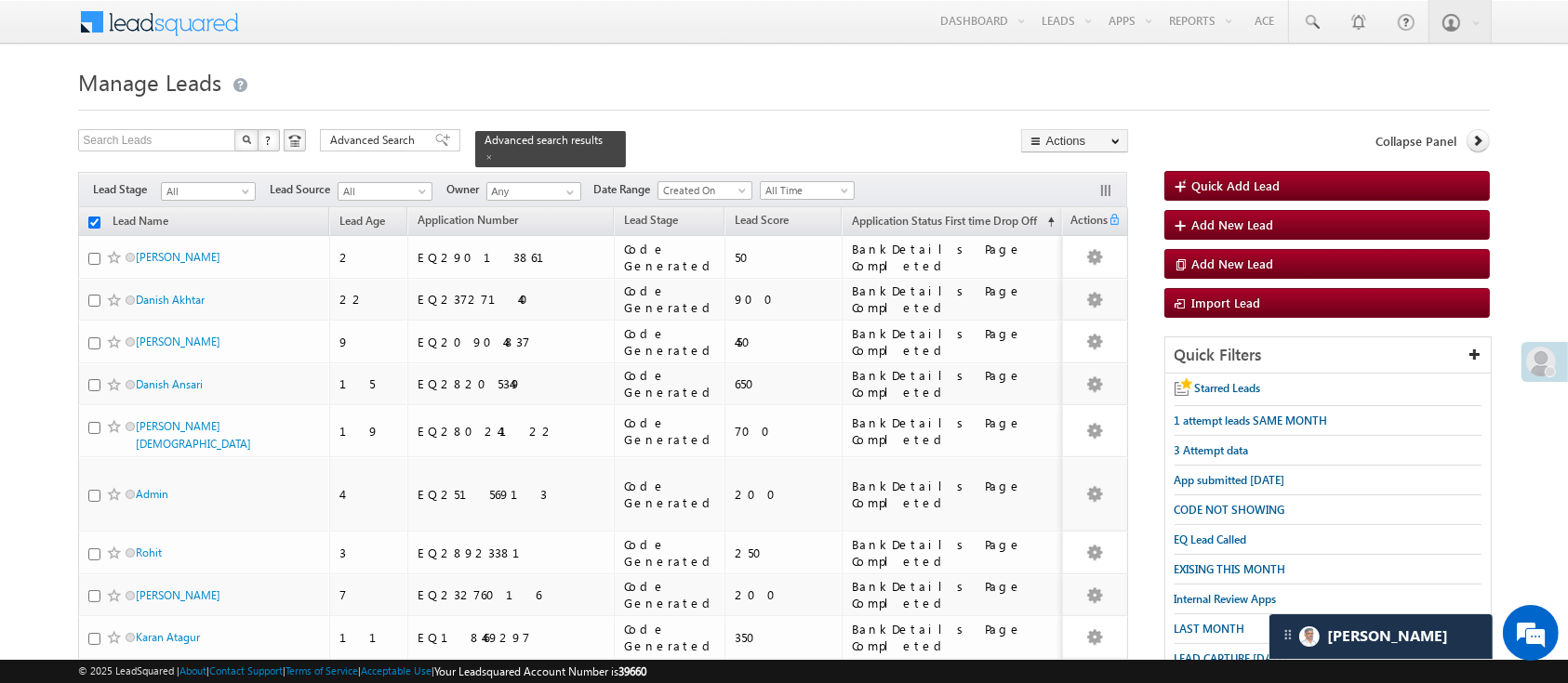
checkbox input "false"
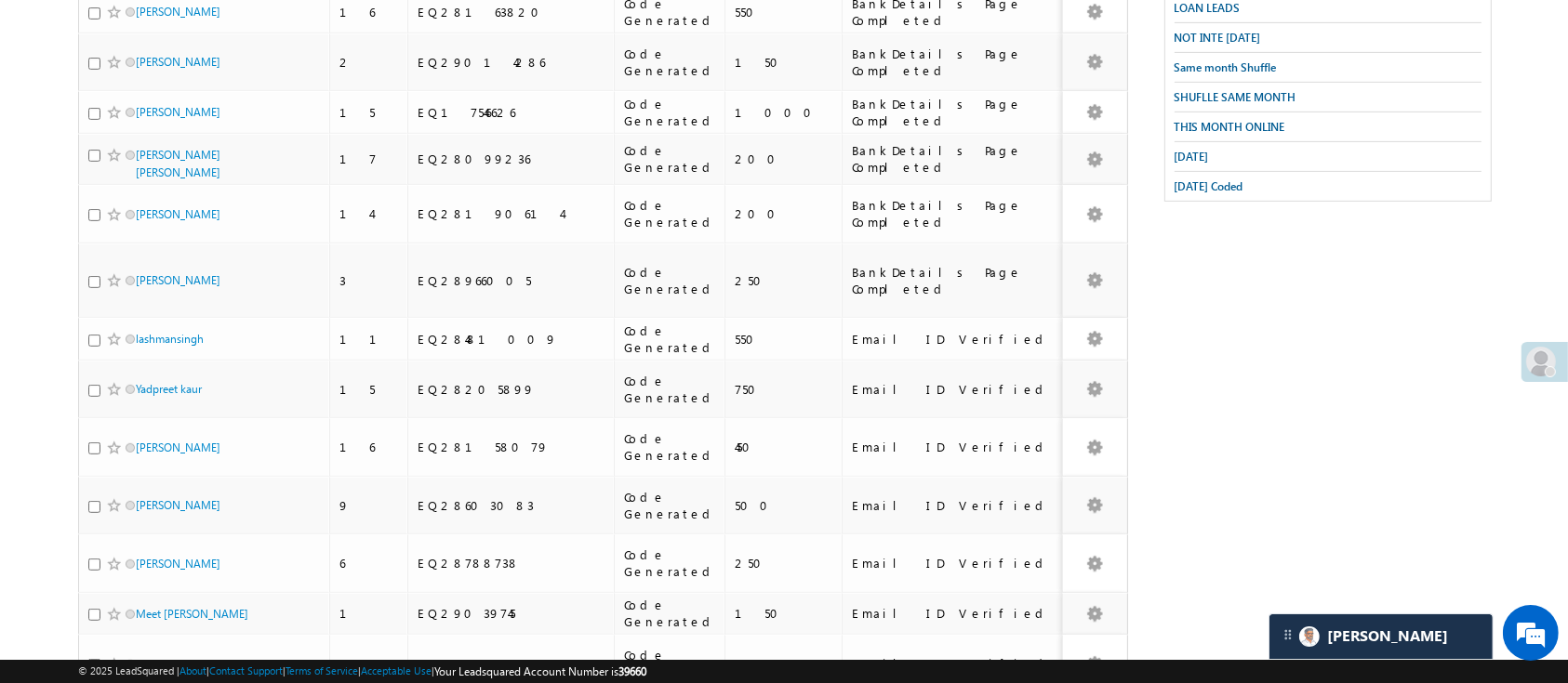
scroll to position [0, 0]
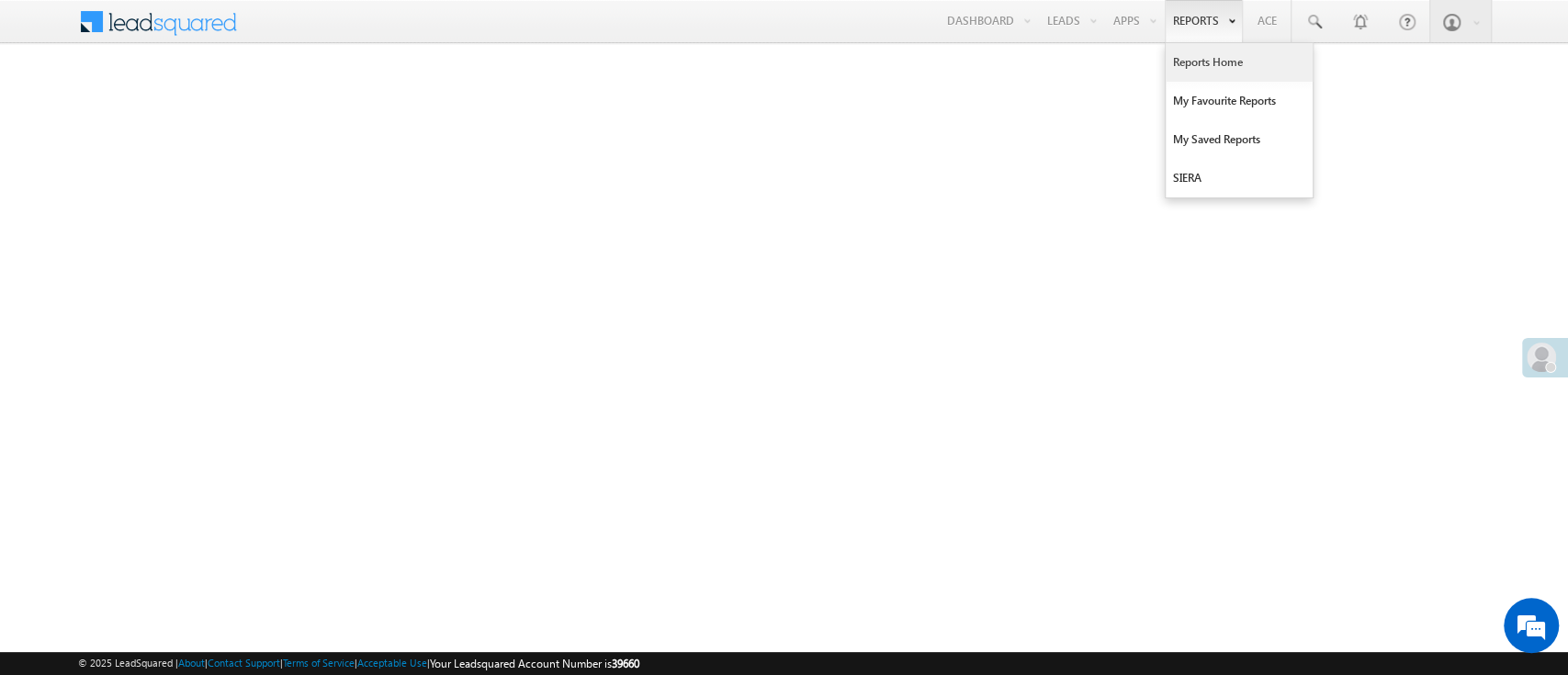
click at [1196, 58] on link "Reports Home" at bounding box center [1239, 62] width 147 height 38
click at [1192, 73] on link "Reports Home" at bounding box center [1239, 62] width 147 height 38
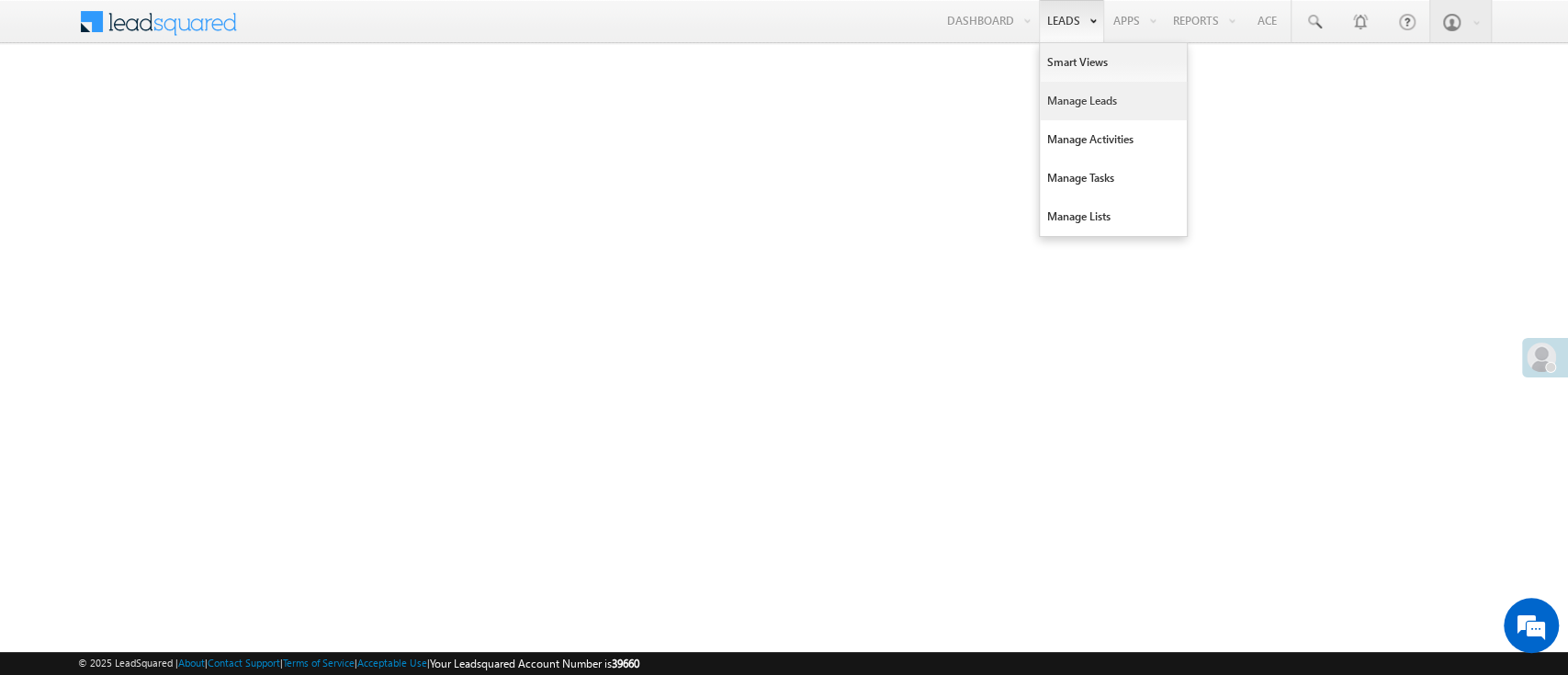
click at [1084, 99] on link "Manage Leads" at bounding box center [1114, 101] width 147 height 38
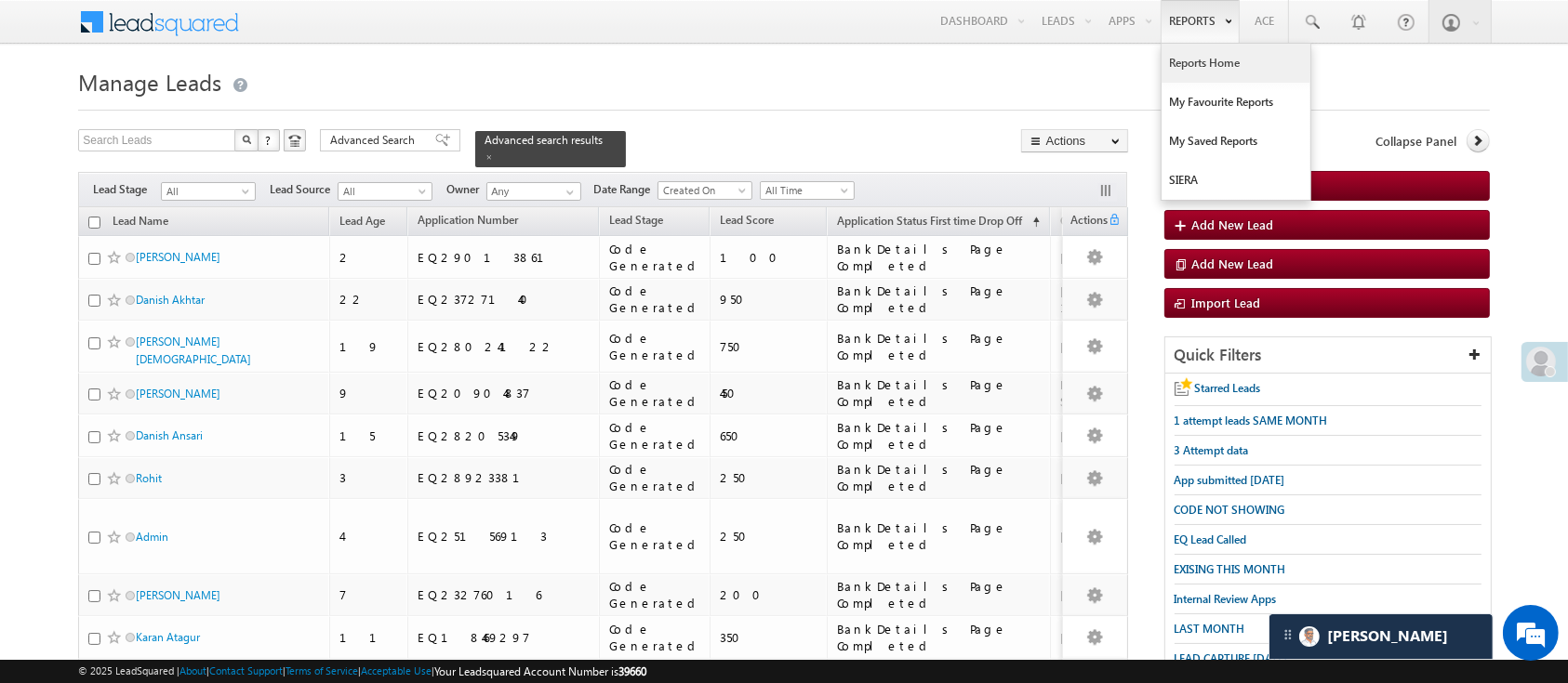
click at [1205, 71] on link "Reports Home" at bounding box center [1236, 63] width 149 height 39
